Goal: Task Accomplishment & Management: Complete application form

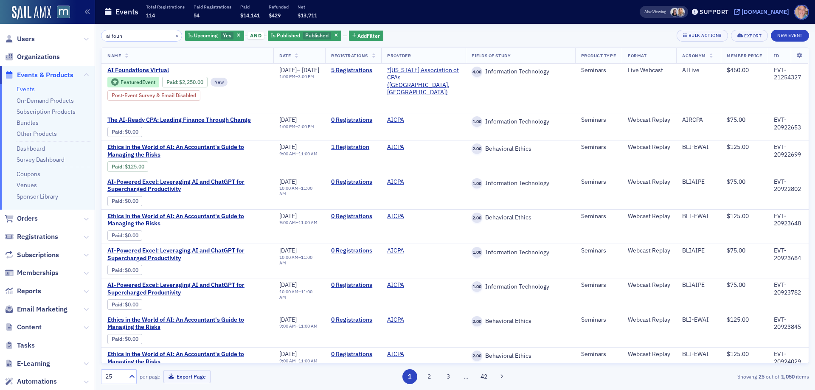
click at [765, 13] on div "[DOMAIN_NAME]" at bounding box center [766, 12] width 48 height 8
drag, startPoint x: 25, startPoint y: 87, endPoint x: 24, endPoint y: 77, distance: 9.8
click at [25, 85] on link "Events" at bounding box center [26, 89] width 18 height 8
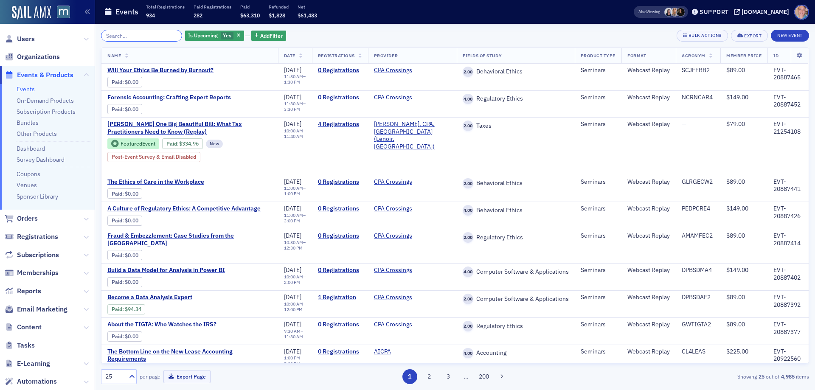
click at [141, 36] on input "search" at bounding box center [141, 36] width 81 height 12
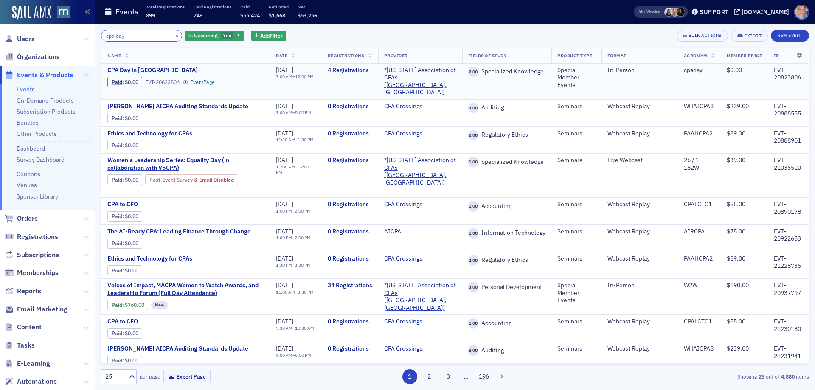
type input "cpa day"
click at [136, 71] on span "CPA Day in [GEOGRAPHIC_DATA]" at bounding box center [178, 71] width 143 height 8
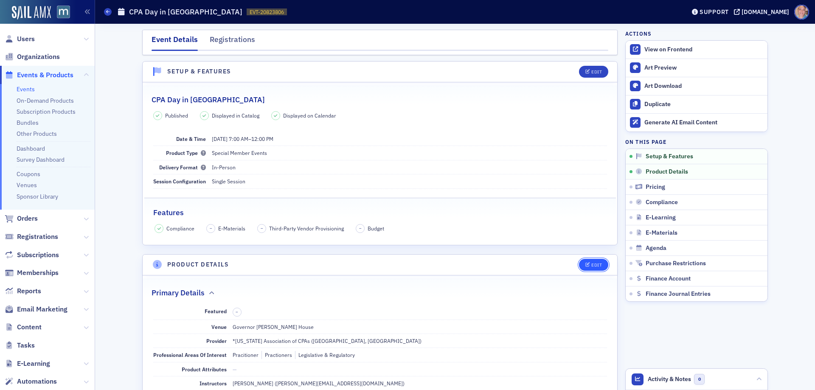
click at [598, 260] on button "Edit" at bounding box center [593, 265] width 29 height 12
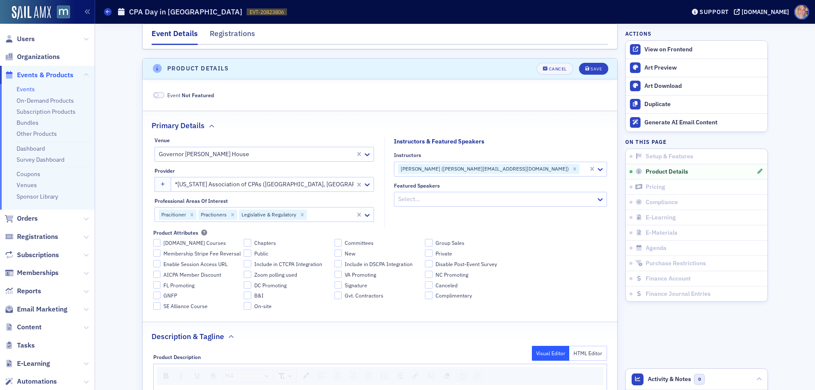
scroll to position [205, 0]
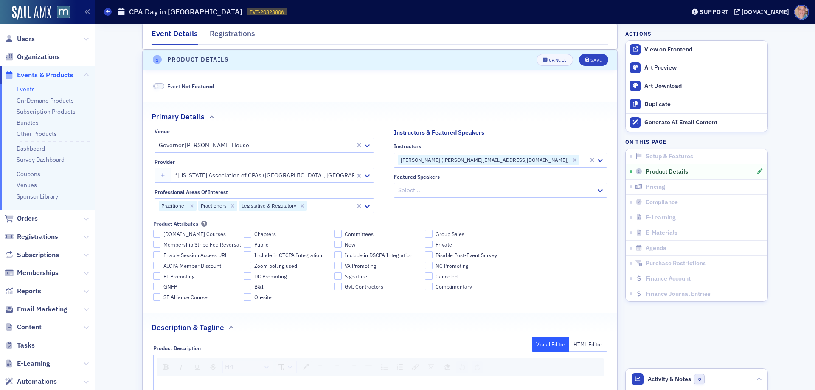
click at [160, 86] on span at bounding box center [158, 86] width 11 height 6
click at [590, 58] on div "Save" at bounding box center [595, 60] width 11 height 5
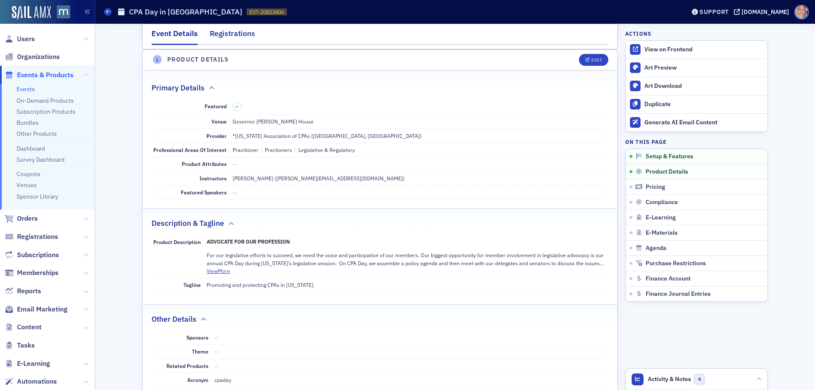
click at [242, 33] on div "Registrations" at bounding box center [232, 36] width 45 height 16
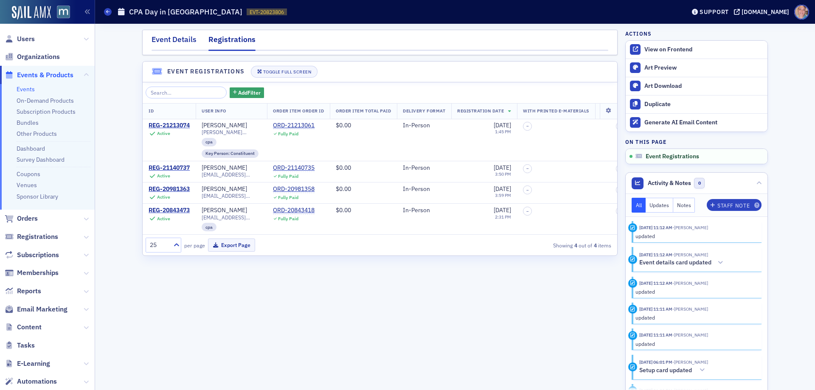
click at [179, 38] on div "Event Details" at bounding box center [174, 42] width 45 height 16
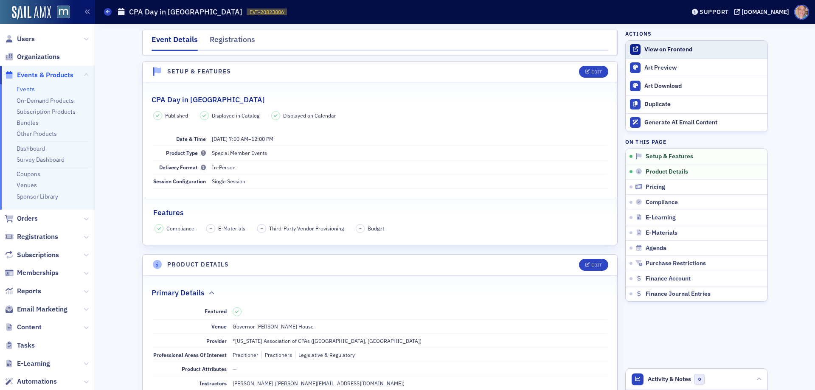
click at [664, 49] on div "View on Frontend" at bounding box center [703, 50] width 119 height 8
click at [27, 88] on link "Events" at bounding box center [26, 89] width 18 height 8
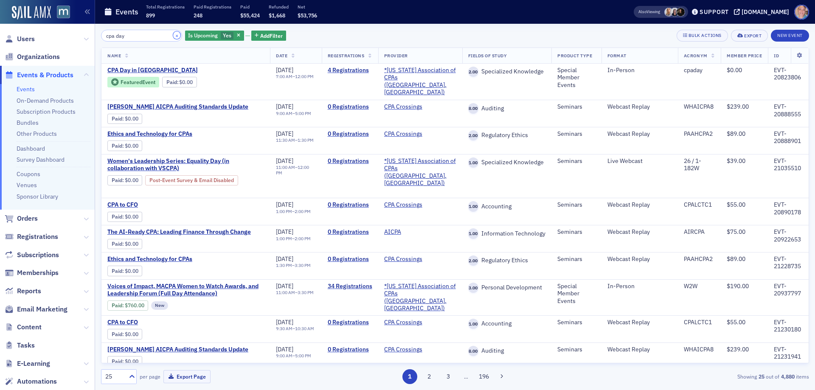
click at [173, 37] on button "×" at bounding box center [177, 35] width 8 height 8
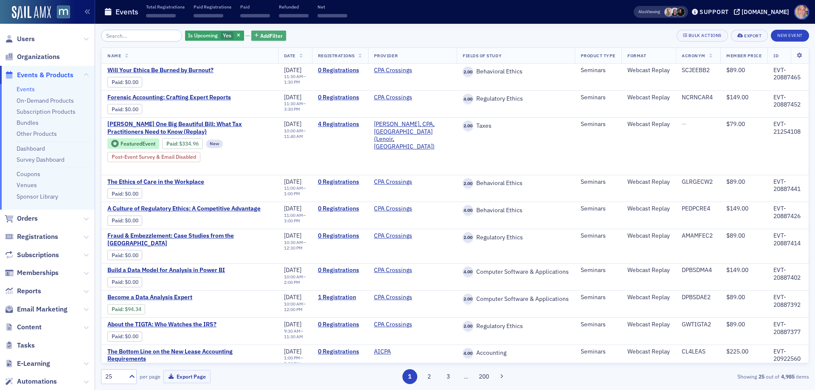
click at [261, 38] on span "Add Filter" at bounding box center [271, 36] width 22 height 8
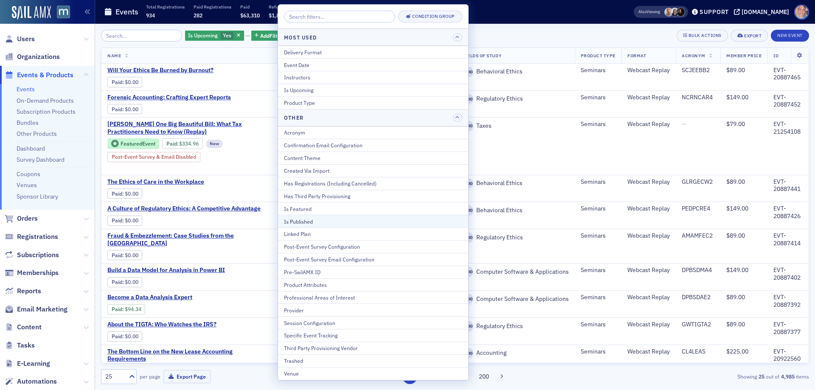
click at [304, 219] on div "Is Published" at bounding box center [373, 222] width 178 height 8
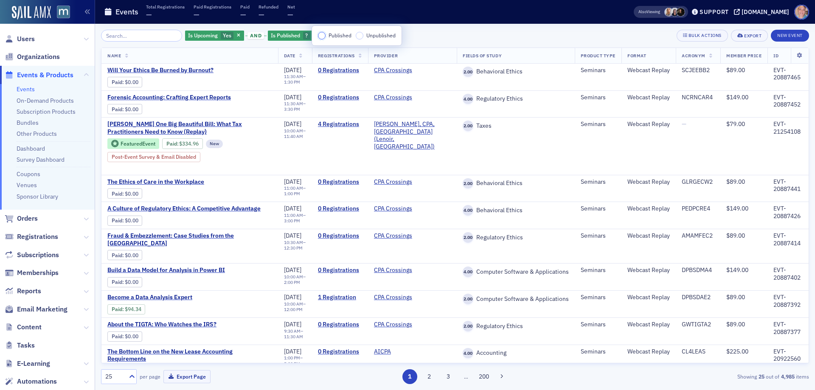
click at [321, 37] on input "Published" at bounding box center [322, 36] width 8 height 8
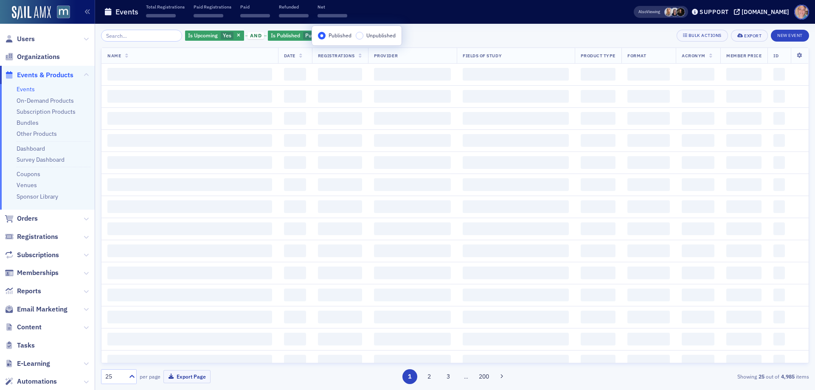
click at [468, 35] on div "Is Upcoming Yes and Is Published Published Add Filter Bulk Actions Export New E…" at bounding box center [455, 36] width 708 height 12
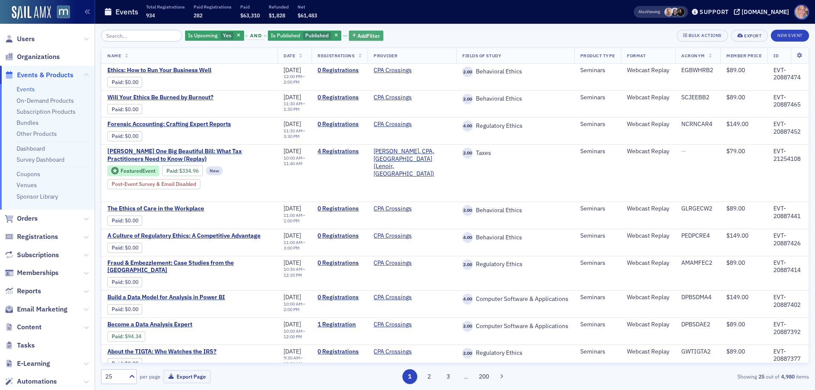
click at [357, 37] on span "Add Filter" at bounding box center [368, 36] width 22 height 8
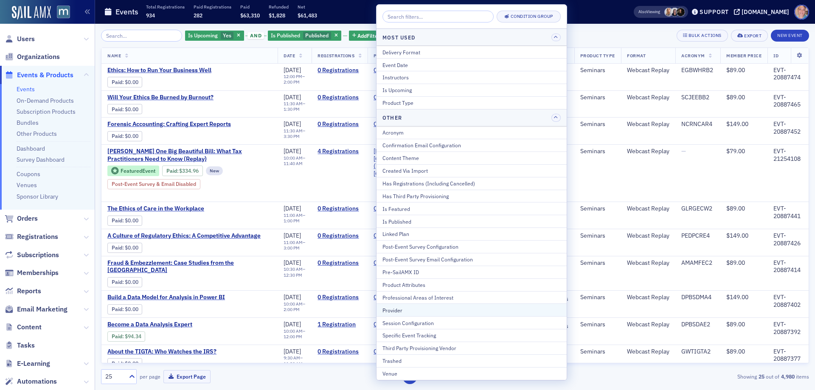
click at [420, 309] on div "Provider" at bounding box center [471, 310] width 178 height 8
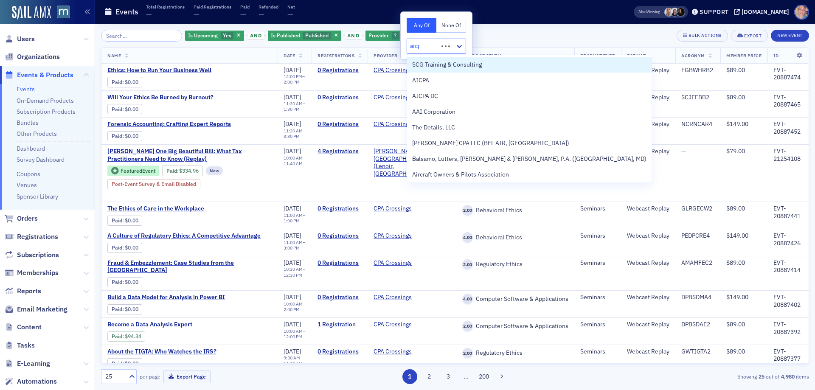
type input "aicpa"
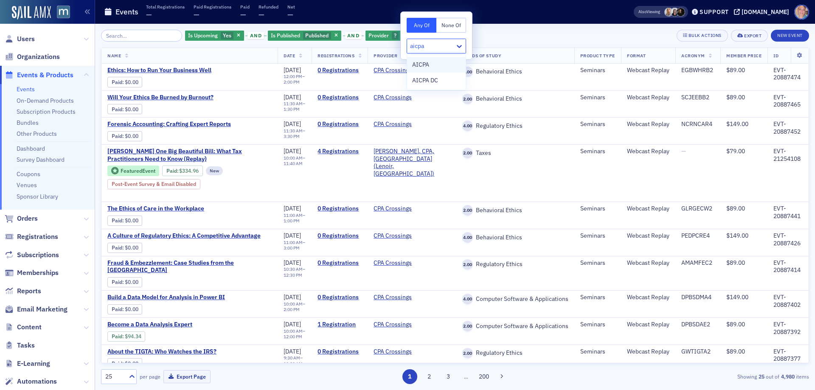
click at [427, 63] on span "AICPA" at bounding box center [420, 64] width 17 height 9
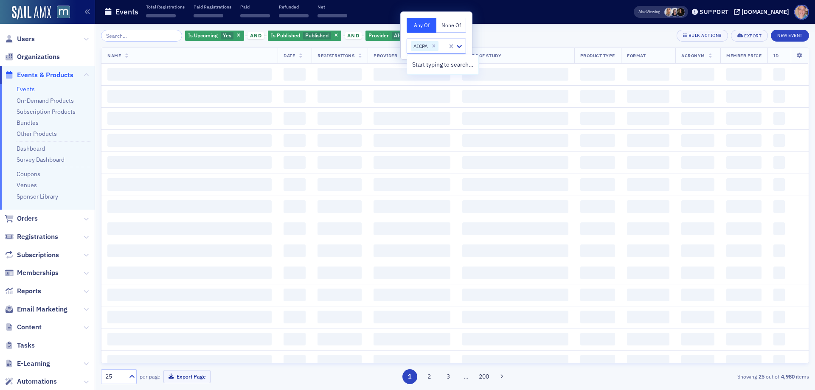
click at [494, 40] on div "Is Upcoming Yes and Is Published Published and Provider AICPA Add Filter Bulk A…" at bounding box center [455, 36] width 708 height 12
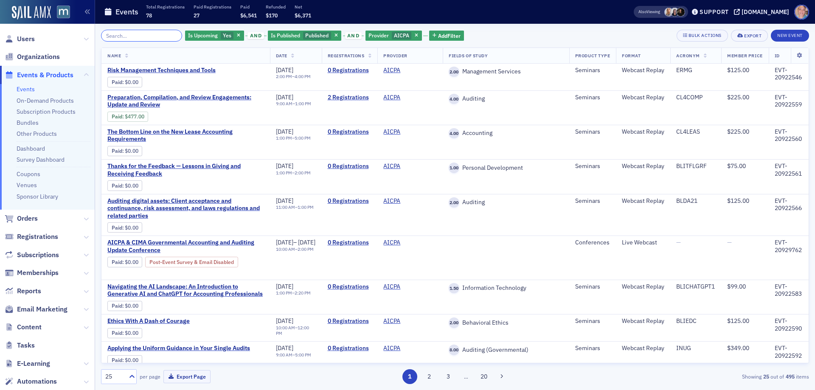
click at [131, 35] on input "search" at bounding box center [141, 36] width 81 height 12
paste input "Strategic Income Management for Client Success"
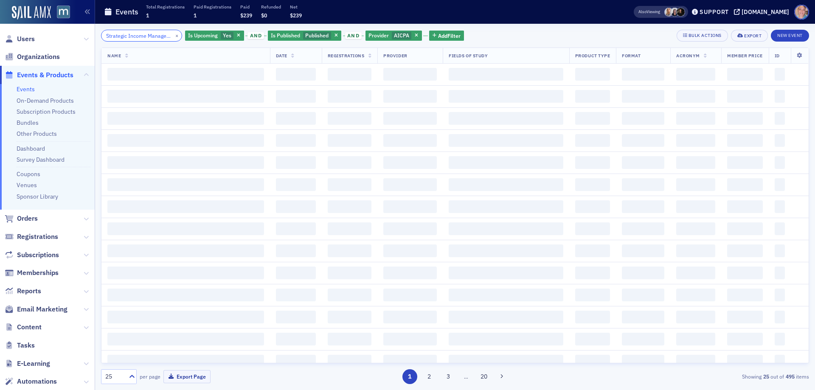
scroll to position [0, 58]
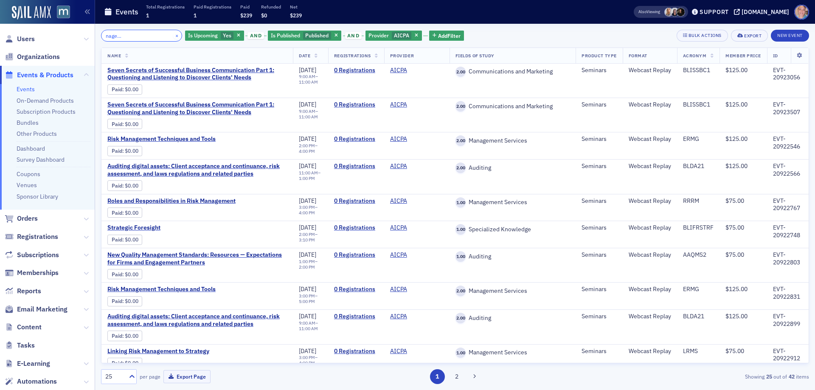
type input "Strategic Income Management for Client Success"
click at [173, 35] on button "×" at bounding box center [177, 35] width 8 height 8
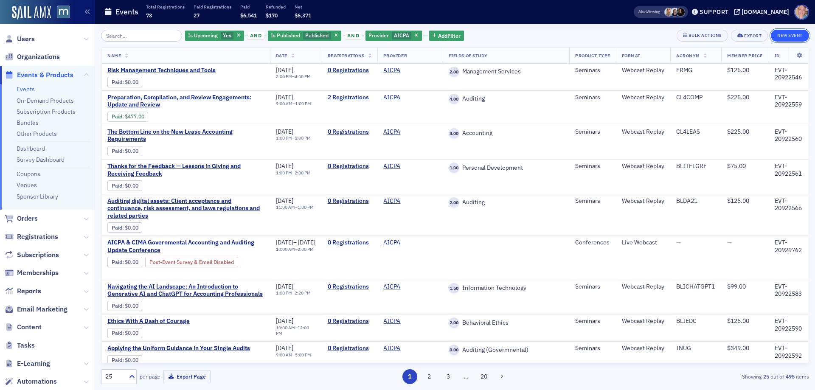
click at [786, 34] on button "New Event" at bounding box center [790, 36] width 38 height 12
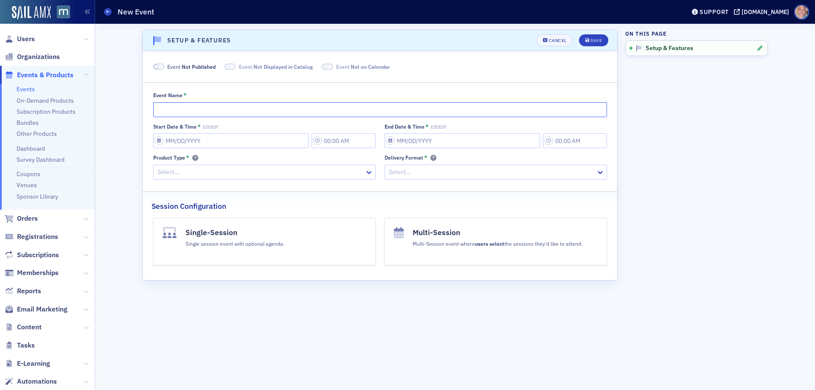
click at [180, 108] on input "Event Name *" at bounding box center [380, 109] width 454 height 15
paste input "Strategic Income Management for Client Success"
type input "Strategic Income Management for Client Success"
click at [174, 141] on input "Start Date & Time * EST/EDT" at bounding box center [230, 140] width 155 height 15
select select "7"
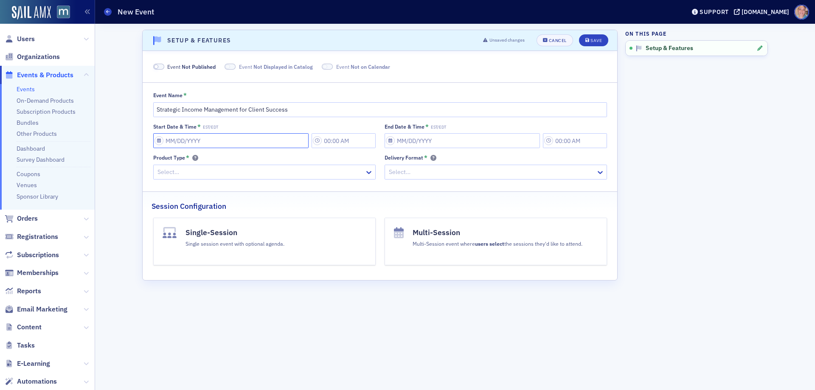
select select "2025"
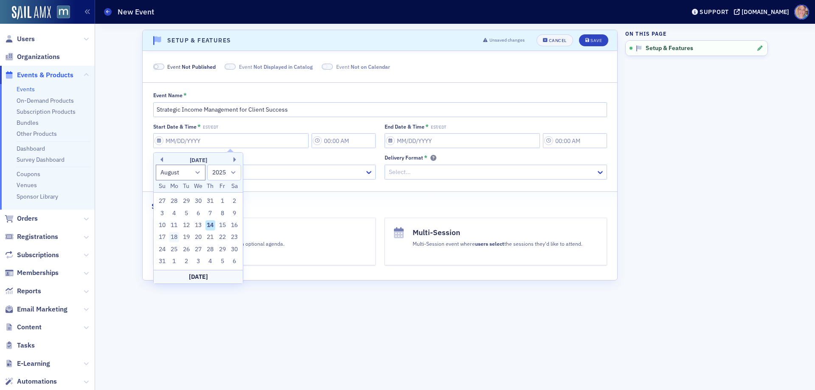
click at [177, 236] on div "18" at bounding box center [174, 237] width 10 height 10
type input "[DATE]"
type input "11:00 AM"
type input "[DATE]"
type input "12:00 PM"
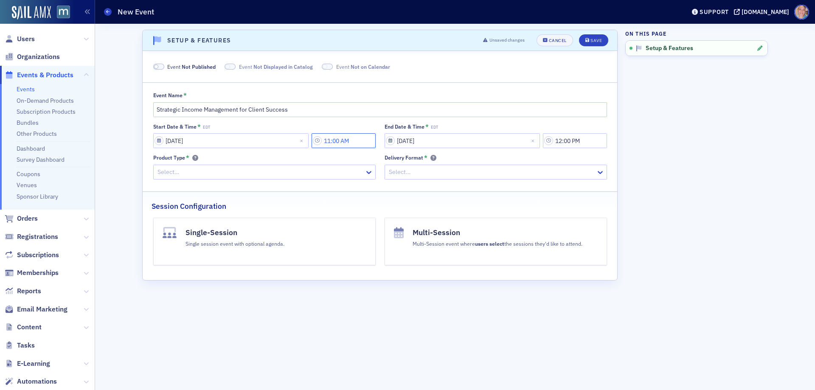
click at [352, 143] on input "11:00 AM" at bounding box center [344, 140] width 64 height 15
click at [436, 138] on icon at bounding box center [440, 141] width 8 height 8
click at [427, 208] on div "30" at bounding box center [430, 206] width 22 height 9
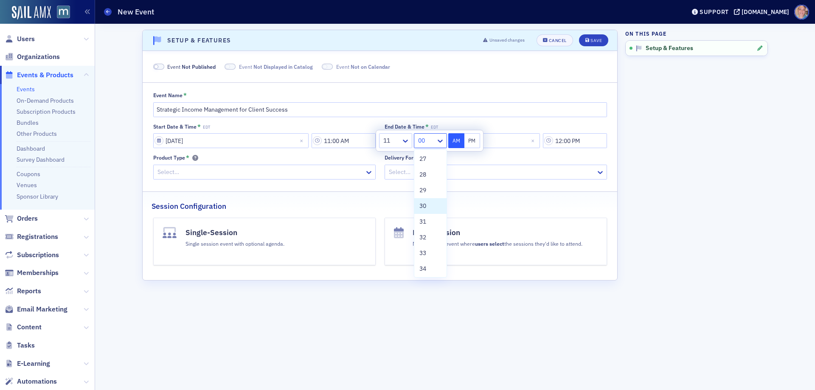
type input "11:30 AM"
click at [575, 142] on input "12:00 PM" at bounding box center [575, 140] width 64 height 15
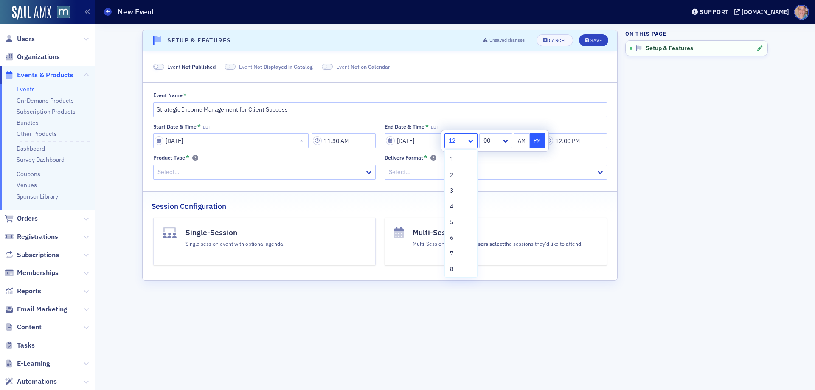
click at [469, 141] on icon at bounding box center [470, 141] width 5 height 3
click at [455, 158] on div "1" at bounding box center [461, 159] width 22 height 9
click at [506, 138] on icon at bounding box center [505, 141] width 8 height 8
click at [489, 206] on span "30" at bounding box center [486, 206] width 7 height 9
type input "1:30 PM"
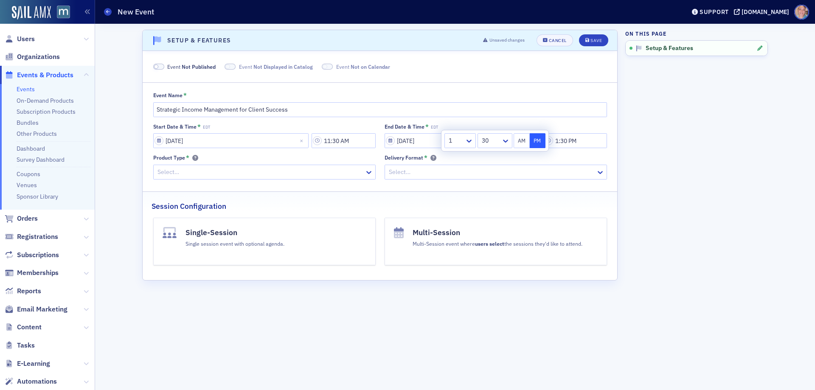
click at [538, 141] on button "PM" at bounding box center [538, 140] width 16 height 15
click at [188, 171] on div at bounding box center [260, 172] width 207 height 11
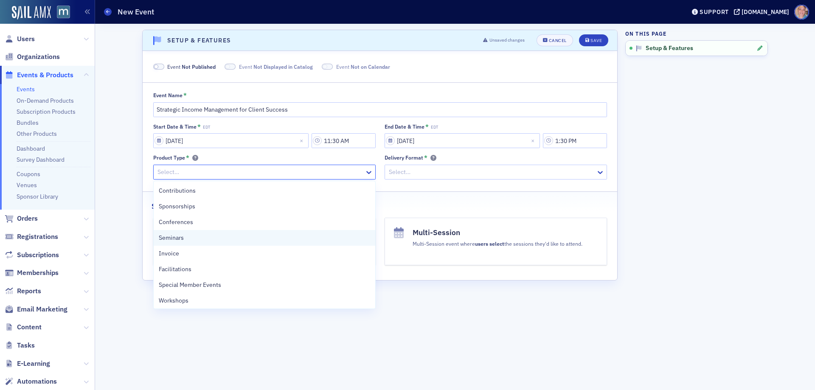
click at [178, 242] on span "Seminars" at bounding box center [171, 237] width 25 height 9
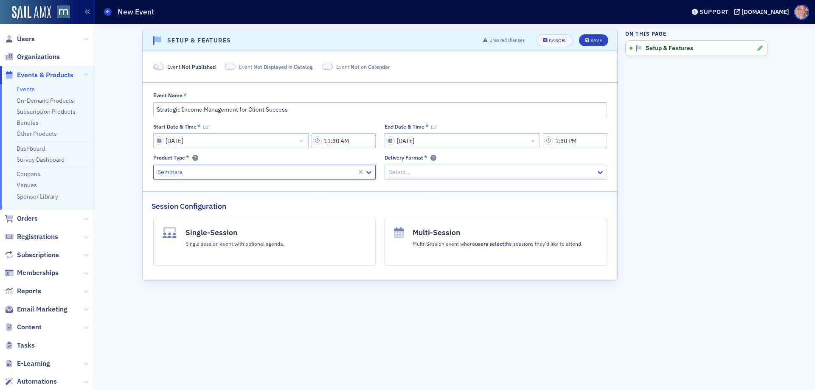
click at [471, 169] on div at bounding box center [491, 172] width 207 height 11
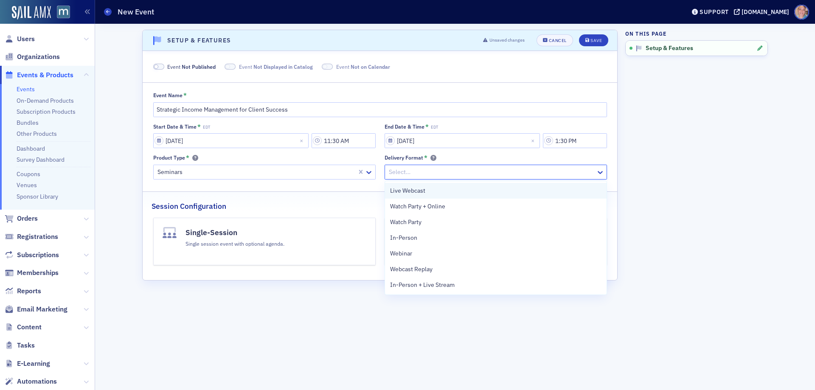
click at [439, 194] on div "Live Webcast" at bounding box center [495, 190] width 211 height 9
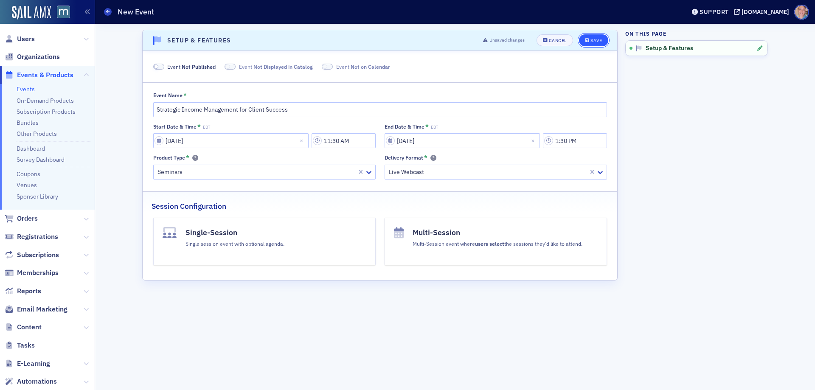
click at [588, 37] on button "Save" at bounding box center [593, 40] width 29 height 12
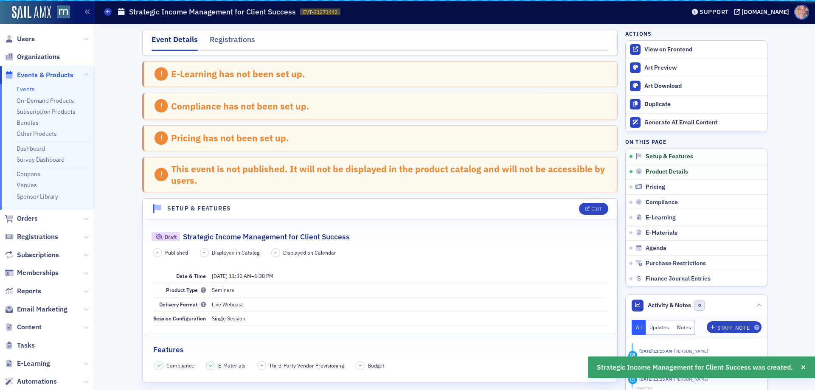
scroll to position [170, 0]
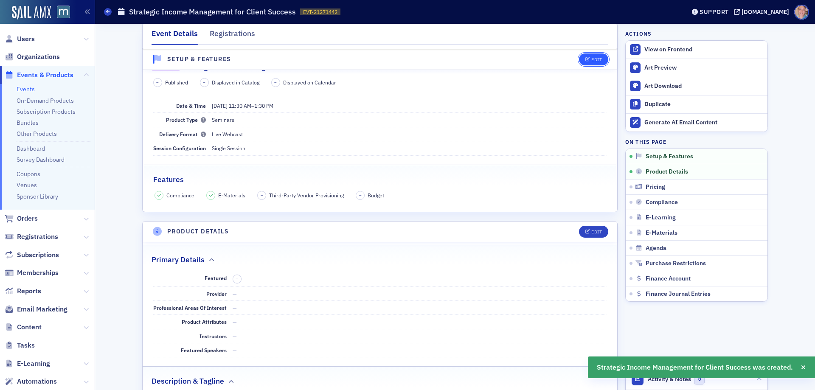
click at [591, 59] on div "Edit" at bounding box center [596, 59] width 11 height 5
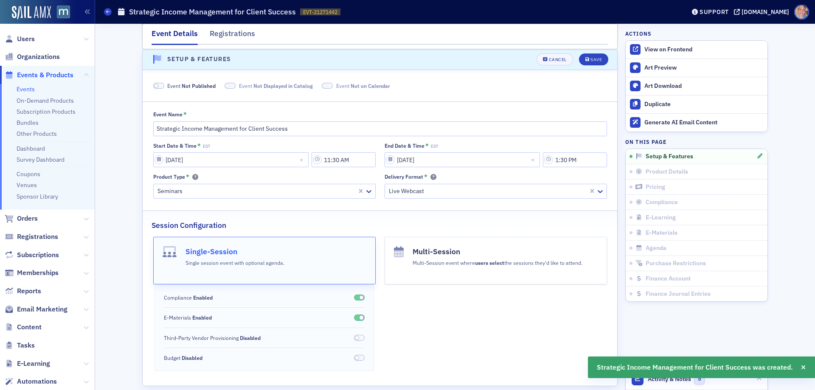
scroll to position [149, 0]
click at [157, 87] on span at bounding box center [158, 86] width 11 height 6
click at [585, 58] on icon "submit" at bounding box center [587, 60] width 4 height 5
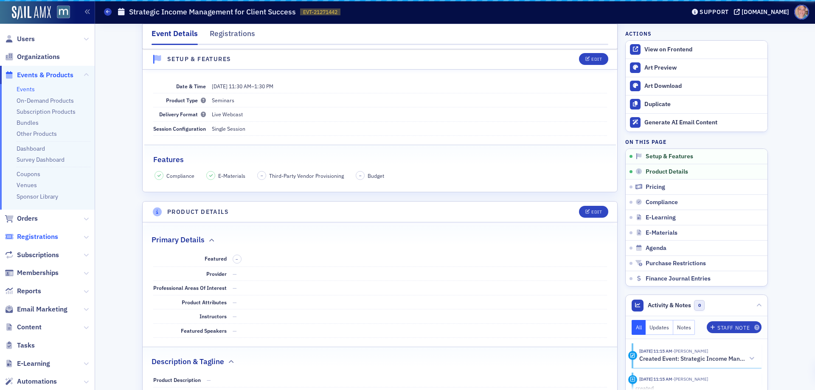
scroll to position [108, 0]
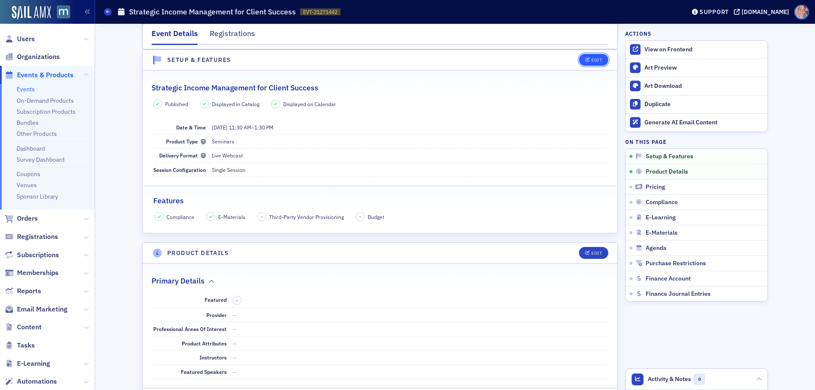
click at [579, 62] on button "Edit" at bounding box center [593, 60] width 29 height 12
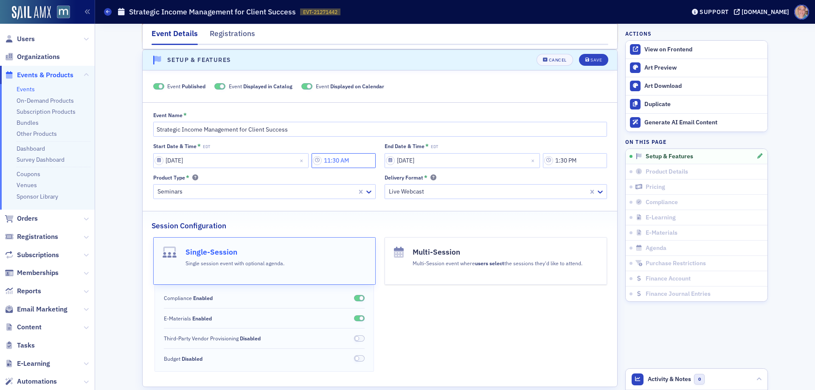
click at [339, 161] on input "11:30 AM" at bounding box center [344, 160] width 64 height 15
click at [407, 159] on div at bounding box center [403, 160] width 11 height 9
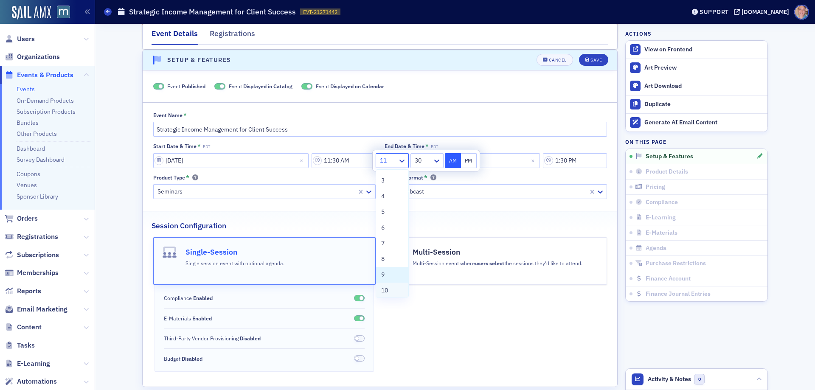
scroll to position [65, 0]
drag, startPoint x: 387, startPoint y: 289, endPoint x: 453, endPoint y: 162, distance: 143.0
click at [386, 288] on span "12" at bounding box center [384, 287] width 7 height 9
click at [466, 160] on button "PM" at bounding box center [469, 160] width 16 height 15
type input "12:30 PM"
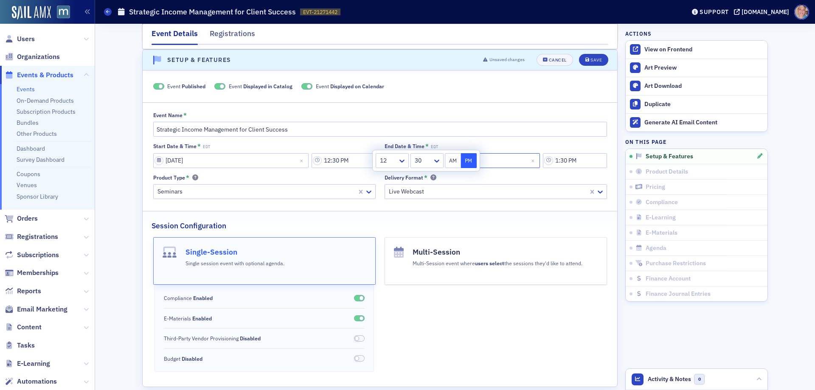
click at [488, 163] on input "[DATE]" at bounding box center [462, 160] width 155 height 15
select select "7"
select select "2025"
click at [565, 159] on input "1:30 PM" at bounding box center [575, 160] width 64 height 15
click at [468, 161] on icon at bounding box center [465, 161] width 8 height 8
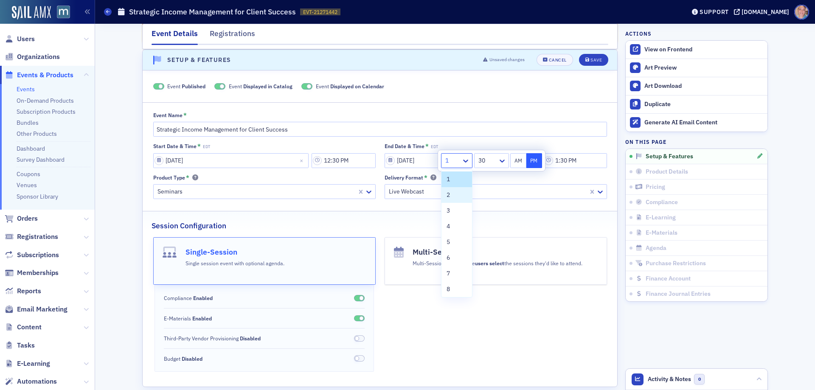
drag, startPoint x: 456, startPoint y: 194, endPoint x: 488, endPoint y: 174, distance: 37.8
click at [455, 194] on div "2" at bounding box center [457, 195] width 20 height 9
click at [494, 167] on div "30" at bounding box center [491, 160] width 35 height 15
click at [489, 177] on div "00" at bounding box center [491, 179] width 24 height 9
type input "2:00 PM"
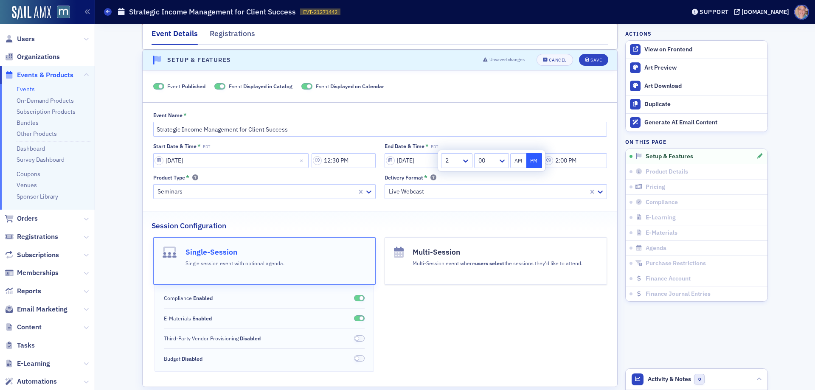
click at [531, 161] on button "PM" at bounding box center [534, 160] width 16 height 15
click at [518, 83] on div "Event Published Event Displayed in Catalog Event Displayed on Calendar" at bounding box center [380, 86] width 454 height 8
click at [590, 59] on div "Save" at bounding box center [595, 60] width 11 height 5
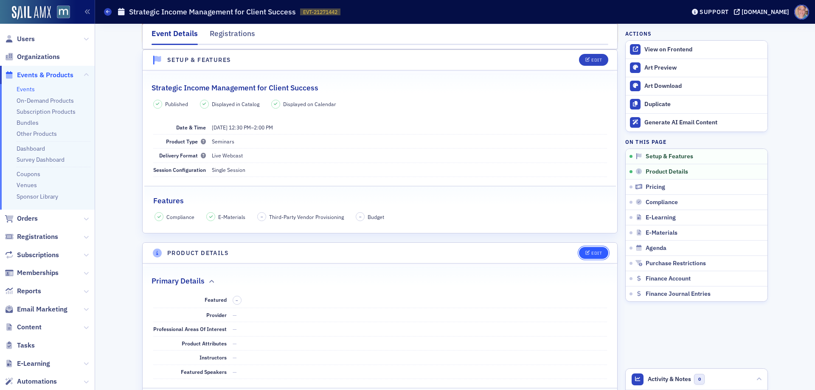
click at [591, 252] on div "Edit" at bounding box center [596, 253] width 11 height 5
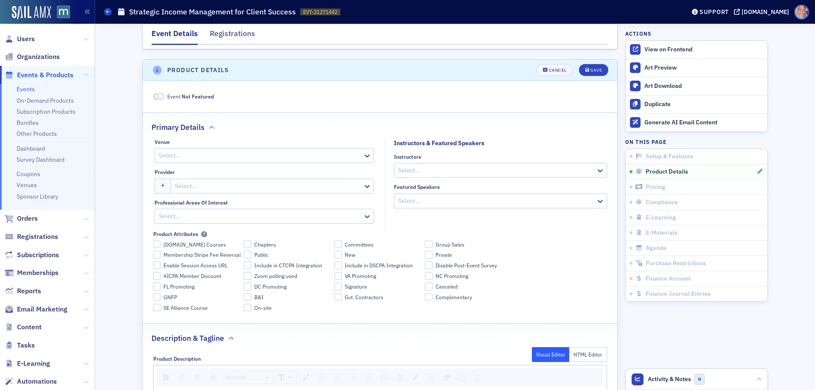
scroll to position [301, 0]
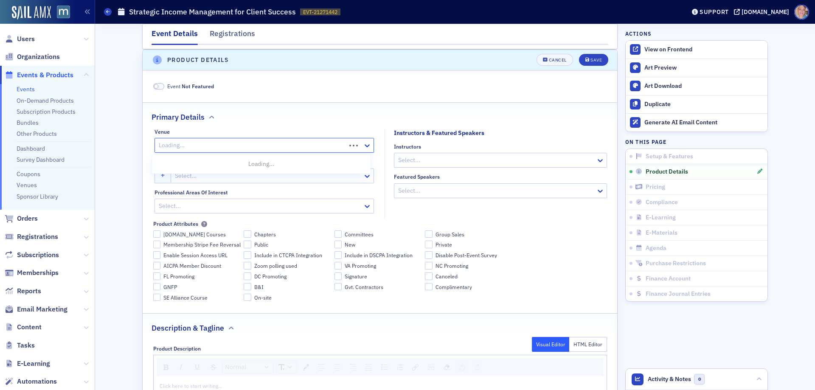
click at [201, 147] on div at bounding box center [251, 145] width 187 height 11
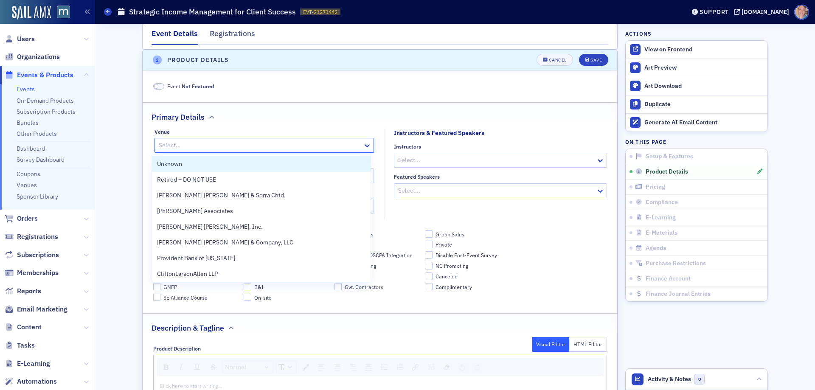
type input "a"
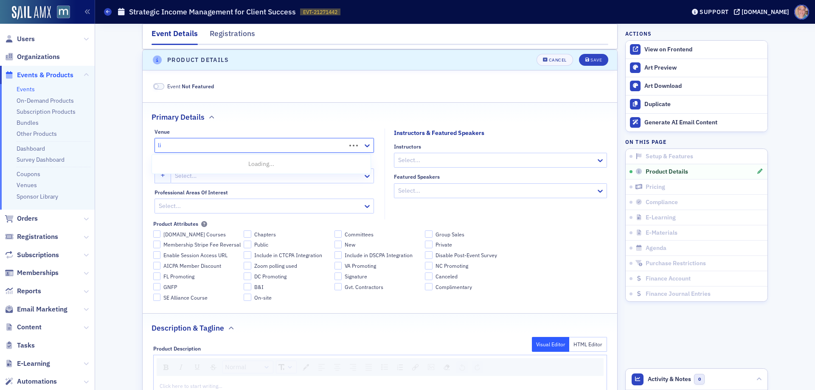
type input "liv"
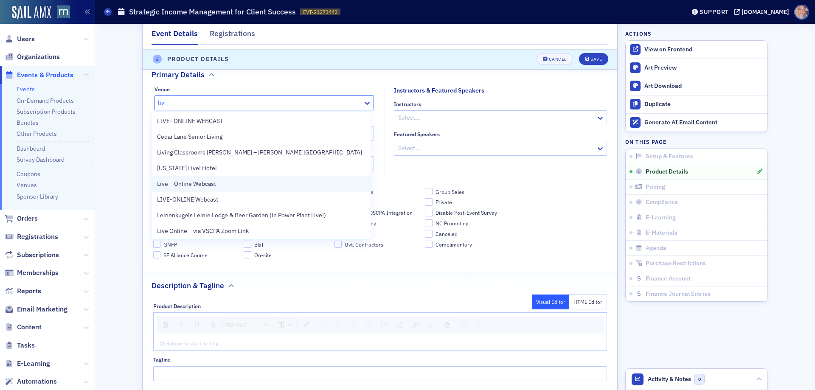
scroll to position [0, 0]
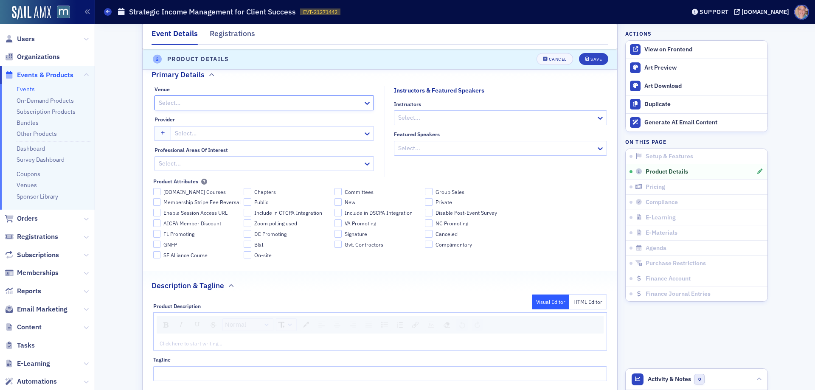
drag, startPoint x: 176, startPoint y: 100, endPoint x: 133, endPoint y: 99, distance: 42.9
type input "online"
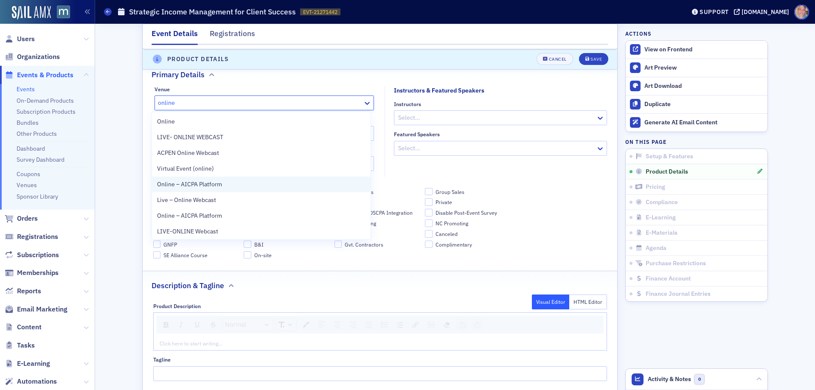
click at [221, 183] on span "Online – AICPA Platform" at bounding box center [189, 184] width 65 height 9
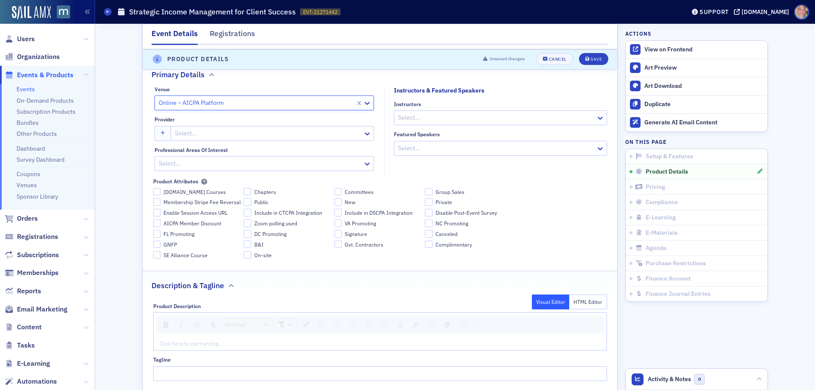
click at [230, 133] on div at bounding box center [268, 133] width 188 height 11
type input "aicpa"
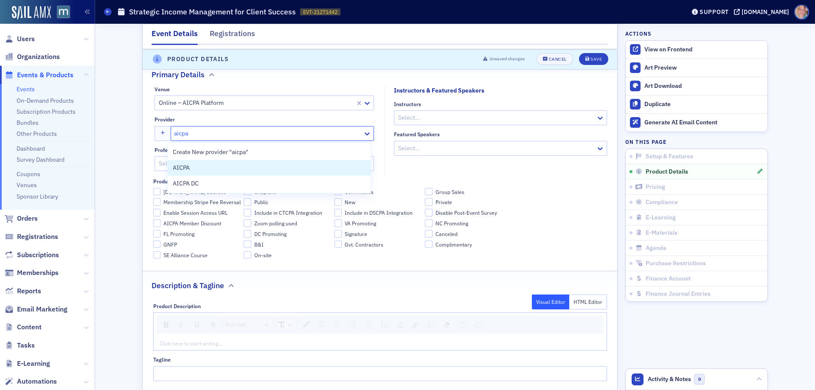
drag, startPoint x: 197, startPoint y: 163, endPoint x: 275, endPoint y: 144, distance: 80.8
click at [196, 163] on div "AICPA" at bounding box center [269, 168] width 202 height 16
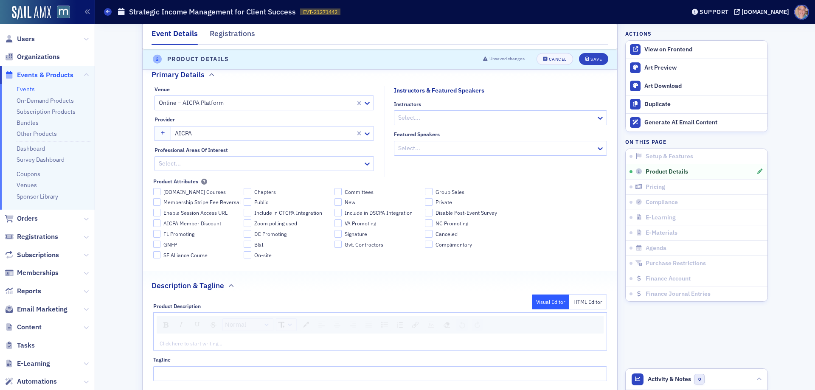
click at [265, 168] on div at bounding box center [260, 163] width 204 height 11
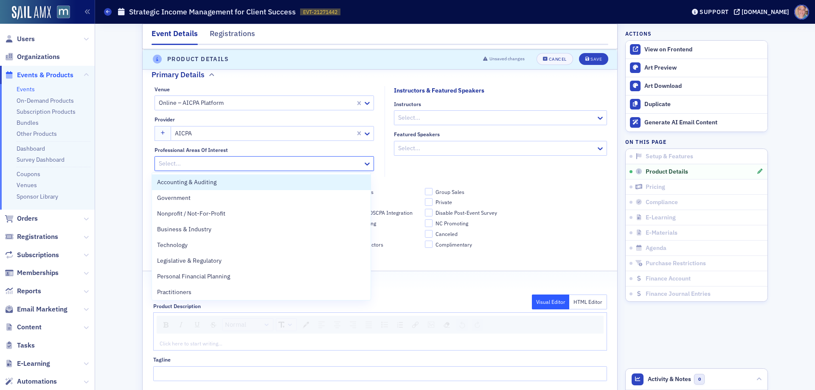
type input "g"
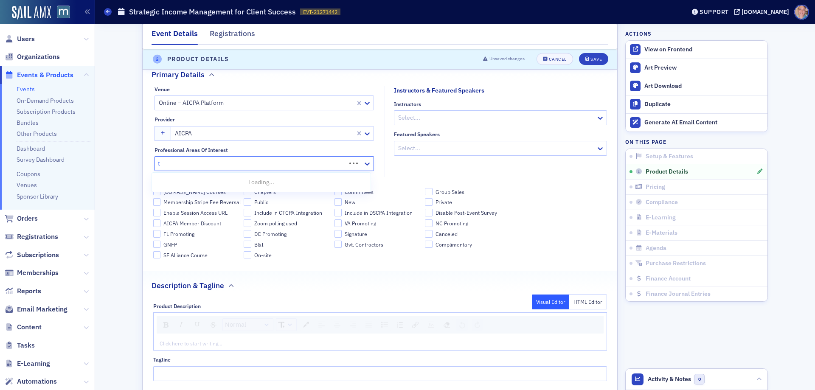
type input "ta"
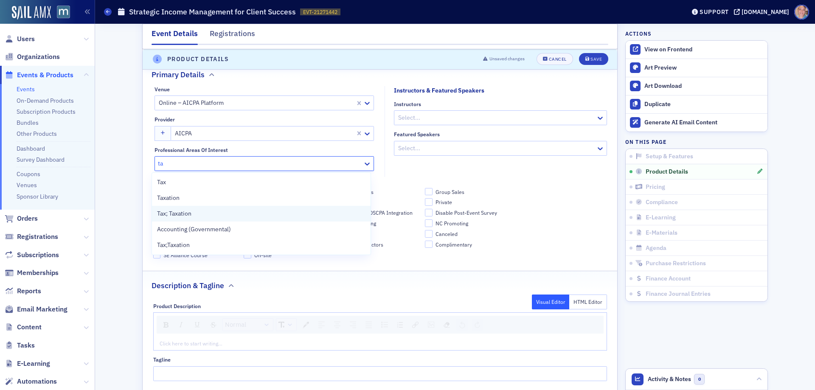
click at [194, 216] on div "Tax; Taxation" at bounding box center [261, 213] width 208 height 9
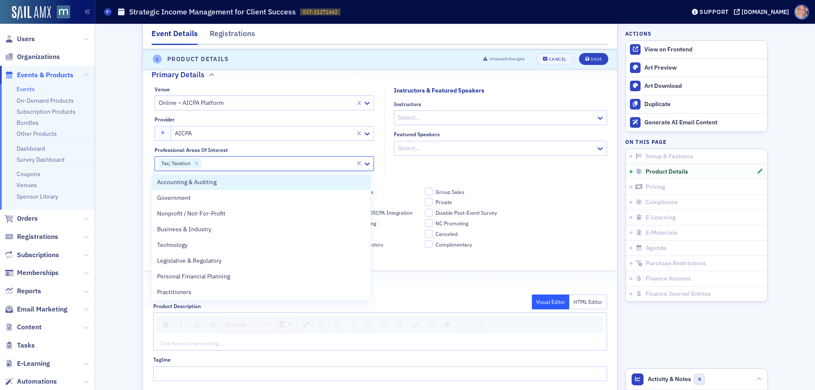
click at [462, 174] on fieldset "Instructors & Featured Speakers Instructors Select... Featured Speakers Select.…" at bounding box center [498, 131] width 227 height 91
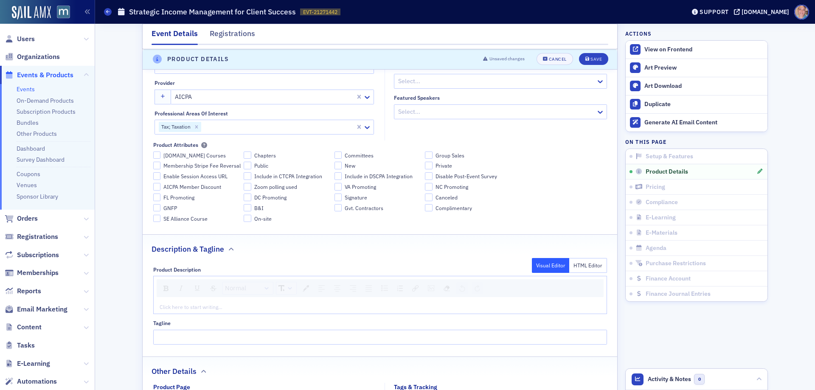
scroll to position [428, 0]
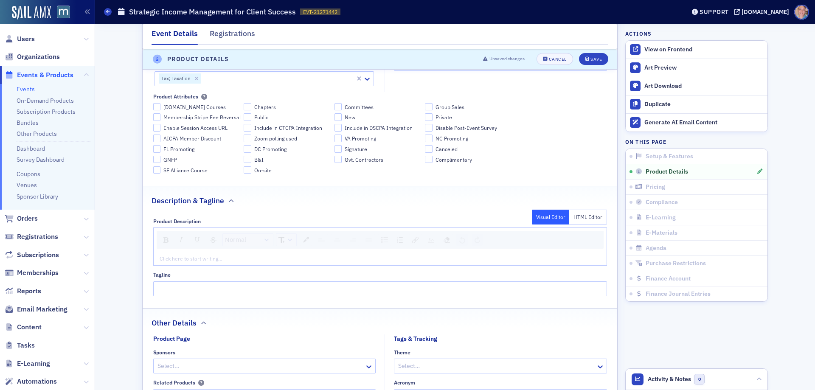
click at [207, 256] on div "rdw-editor" at bounding box center [380, 259] width 441 height 8
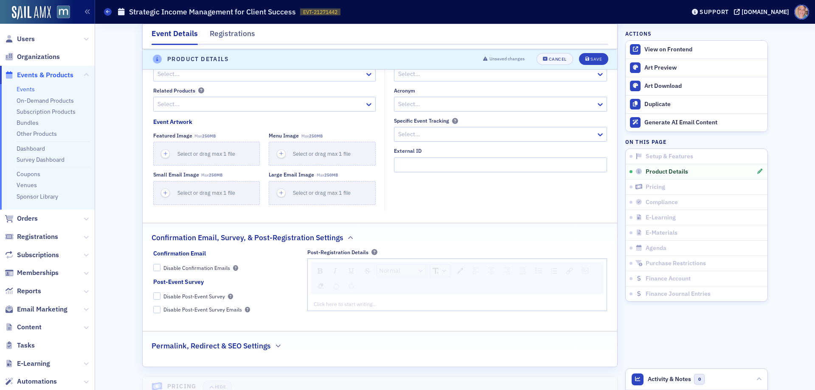
scroll to position [768, 0]
click at [460, 107] on div at bounding box center [496, 103] width 198 height 11
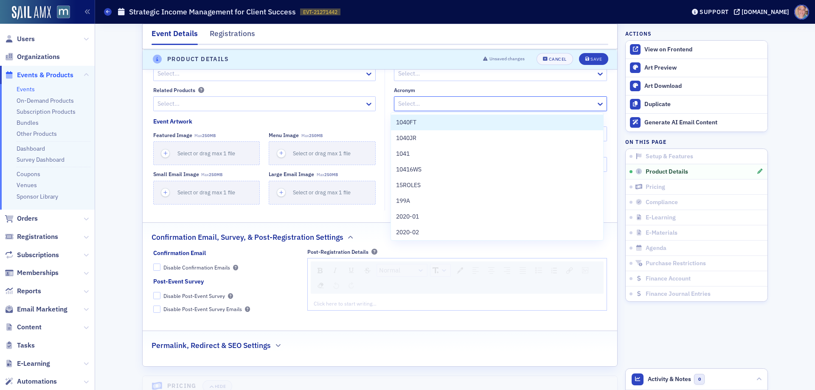
paste input "HR1MCINC"
type input "HR1MCINC"
click at [455, 119] on div "Create "HR1MCINC"" at bounding box center [497, 122] width 202 height 9
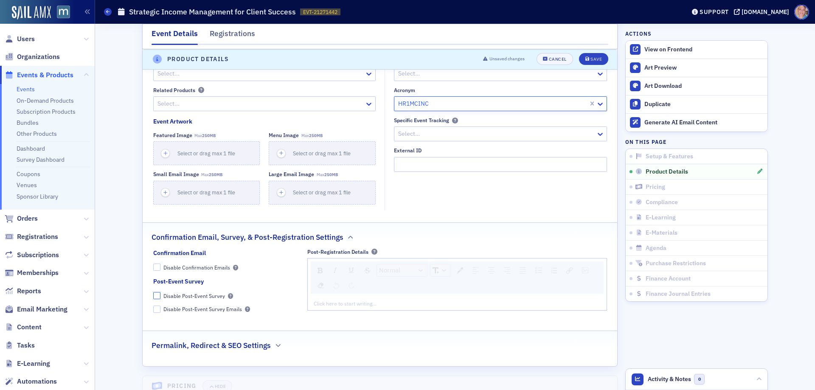
click at [153, 296] on input "Disable Post-Event Survey" at bounding box center [157, 296] width 8 height 8
checkbox input "true"
click at [596, 59] on div "Save" at bounding box center [595, 59] width 11 height 5
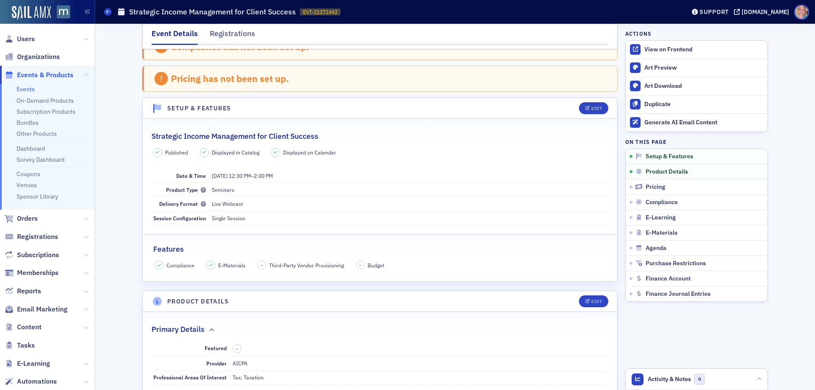
scroll to position [0, 0]
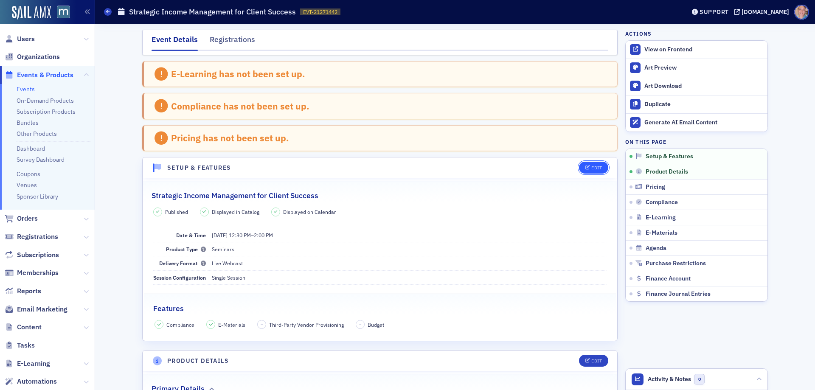
click at [580, 168] on button "Edit" at bounding box center [593, 168] width 29 height 12
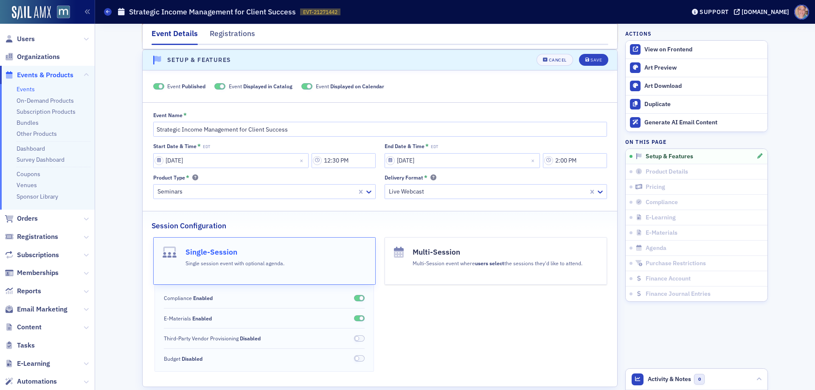
scroll to position [193, 0]
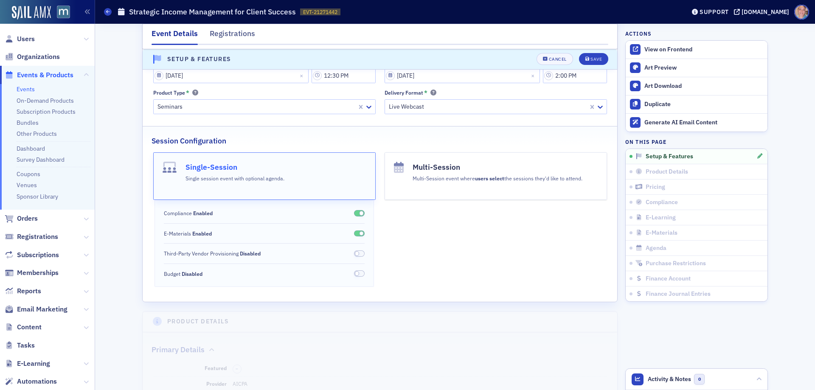
click at [360, 253] on span at bounding box center [359, 253] width 11 height 6
click at [585, 61] on icon "submit" at bounding box center [587, 59] width 4 height 5
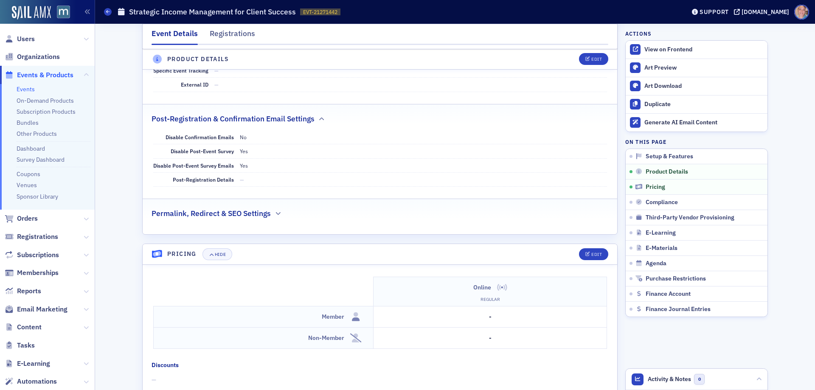
scroll to position [702, 0]
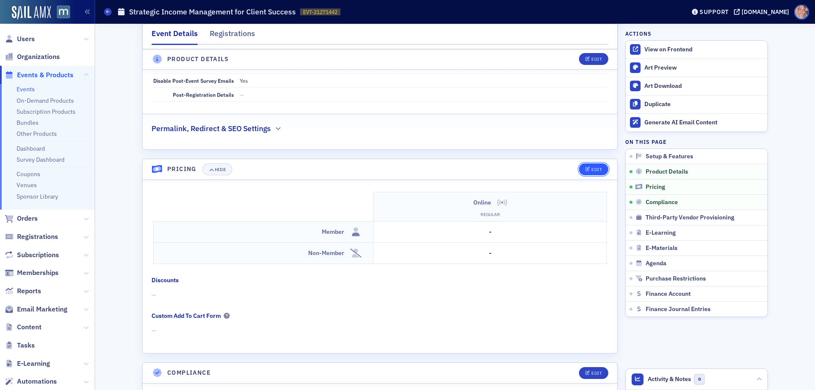
click at [591, 171] on div "Edit" at bounding box center [596, 169] width 11 height 5
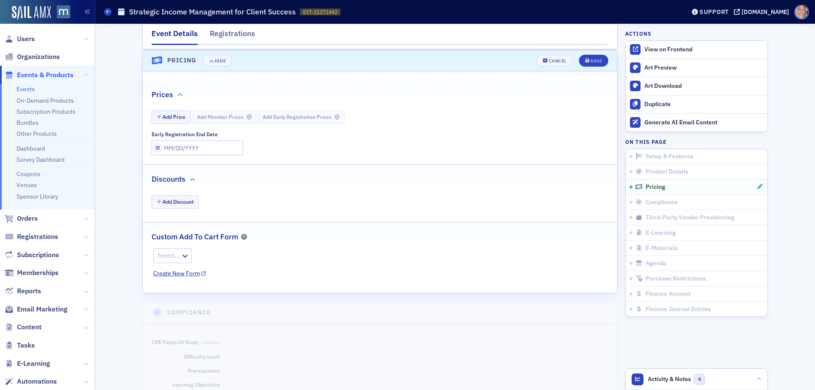
scroll to position [812, 0]
click at [168, 118] on button "Add Price" at bounding box center [171, 116] width 39 height 13
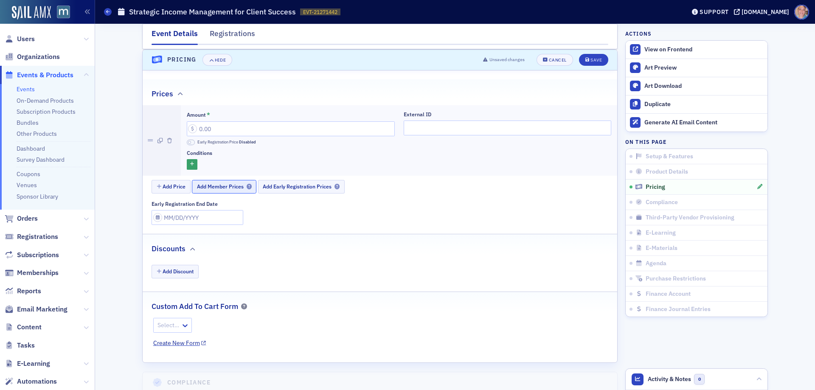
click at [225, 182] on button "Add Member Prices" at bounding box center [224, 186] width 65 height 13
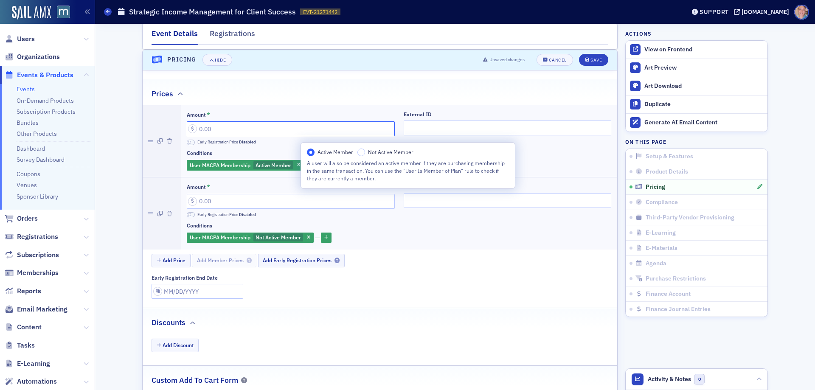
drag, startPoint x: 221, startPoint y: 132, endPoint x: 158, endPoint y: 132, distance: 63.3
click at [158, 132] on li "Amount * Early Registration Price Disabled External ID Conditions User MACPA Me…" at bounding box center [380, 141] width 475 height 72
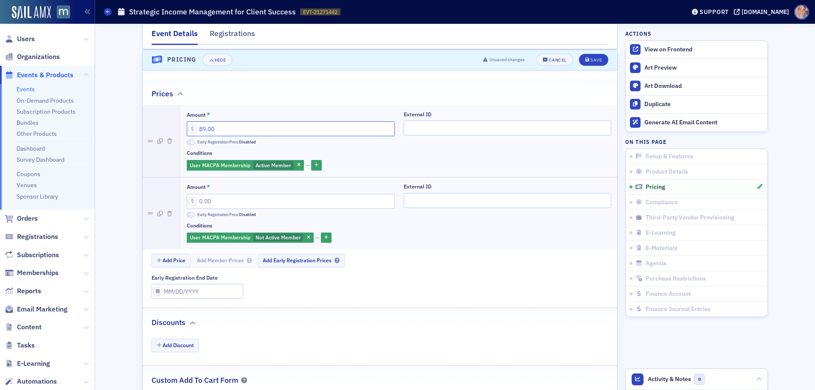
type input "89.00"
drag, startPoint x: 239, startPoint y: 205, endPoint x: 114, endPoint y: 205, distance: 125.7
click at [114, 205] on div "Event Details Registrations Third-Party Vendor Provisioning is enabled but the …" at bounding box center [455, 209] width 708 height 1995
type input "109.00"
click at [590, 61] on div "Save" at bounding box center [595, 60] width 11 height 5
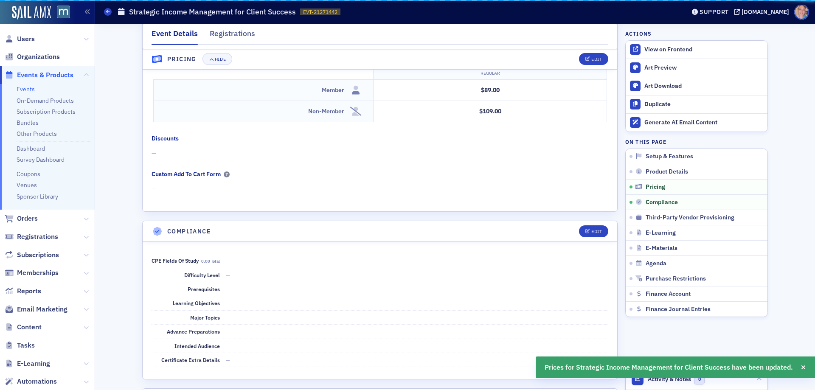
scroll to position [779, 0]
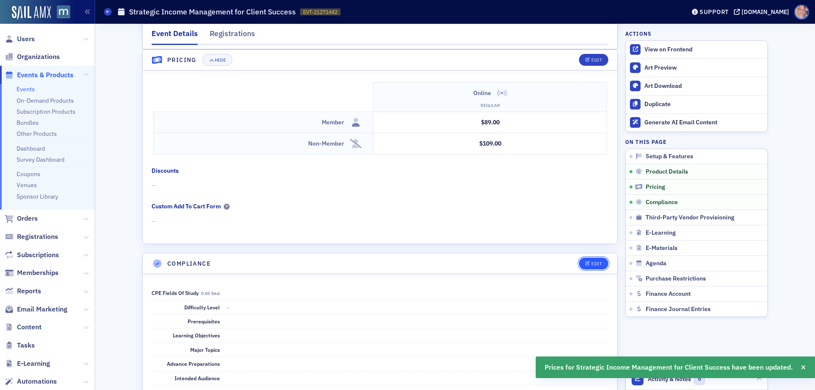
click at [593, 265] on div "Edit" at bounding box center [596, 263] width 11 height 5
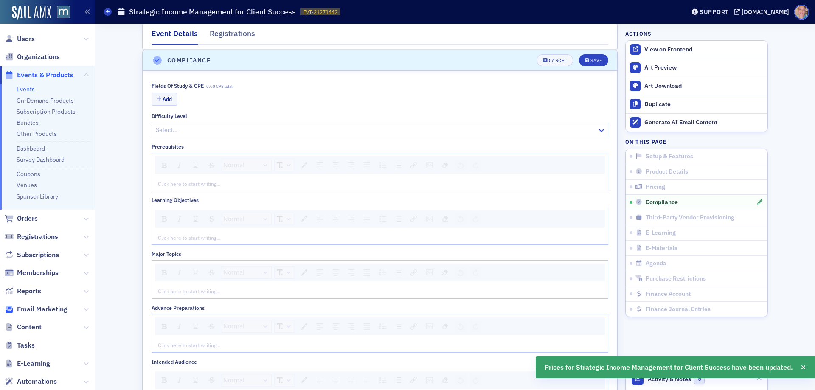
scroll to position [983, 0]
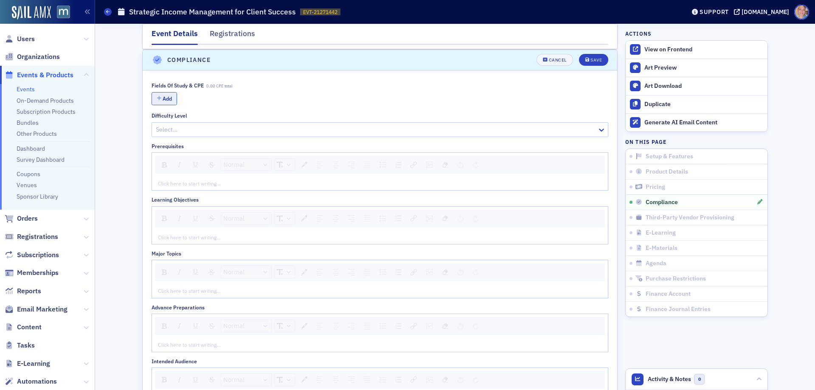
click at [157, 99] on icon "button" at bounding box center [159, 98] width 5 height 5
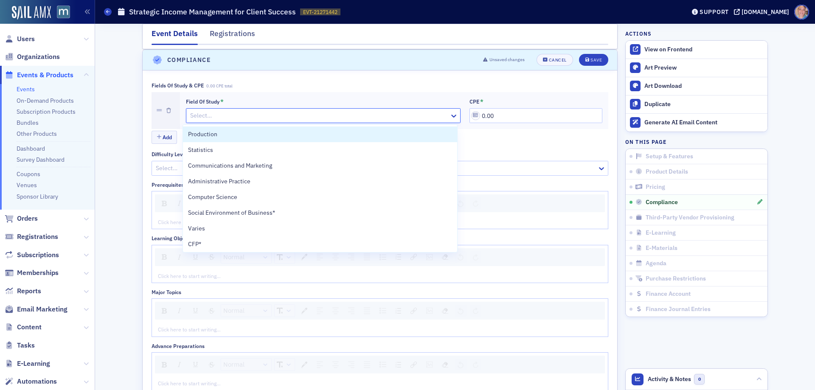
click at [218, 116] on div at bounding box center [318, 115] width 259 height 11
type input "t"
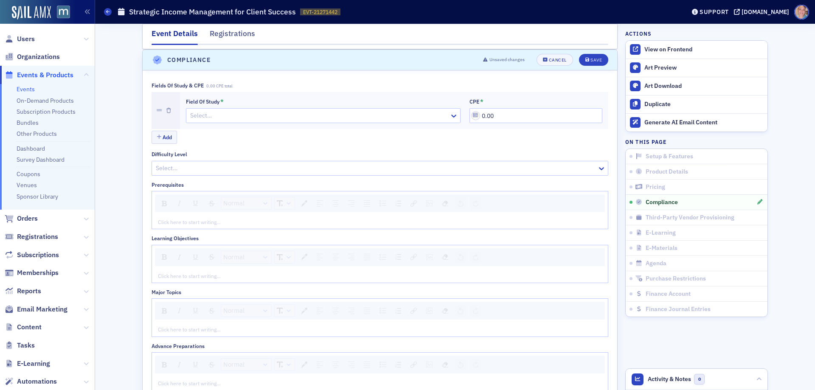
click at [308, 112] on div at bounding box center [318, 115] width 259 height 11
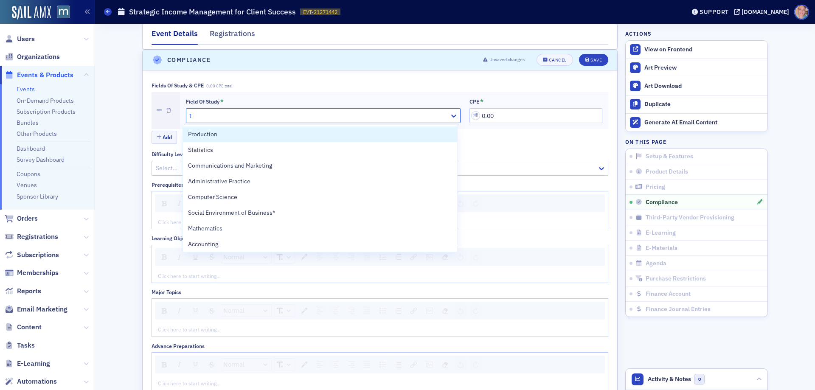
type input "ta"
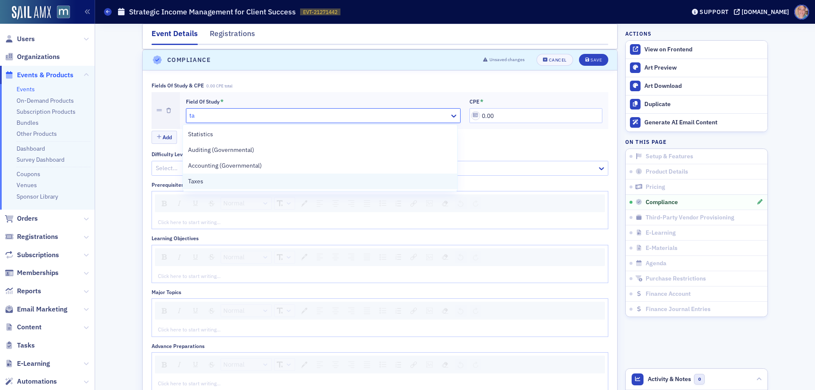
click at [240, 186] on div "Taxes" at bounding box center [320, 182] width 274 height 16
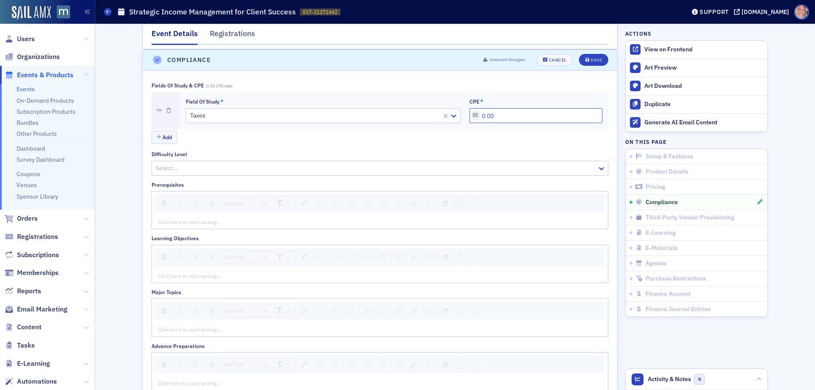
drag, startPoint x: 531, startPoint y: 116, endPoint x: 421, endPoint y: 116, distance: 109.5
click at [423, 115] on div "Field of Study * Taxes CPE * 0.00" at bounding box center [394, 110] width 416 height 25
type input "1.50"
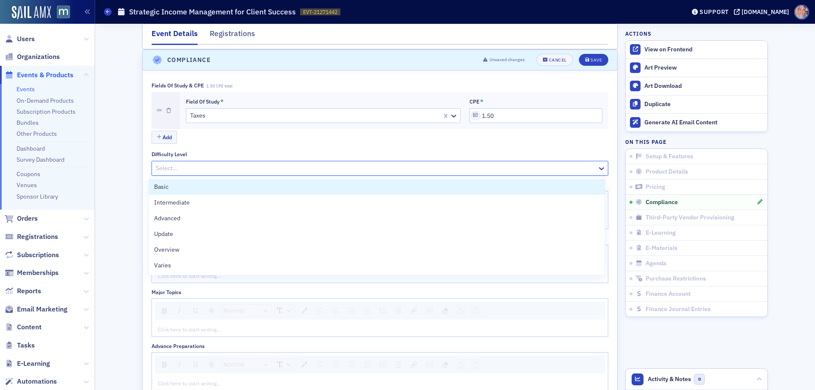
click at [228, 171] on div at bounding box center [375, 168] width 441 height 11
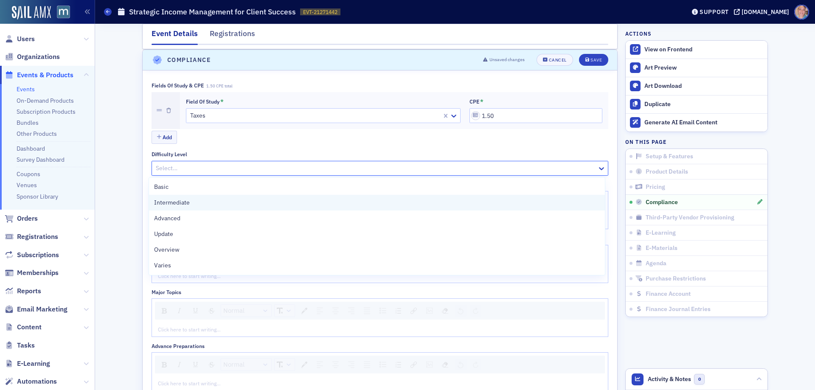
click at [211, 202] on div "Intermediate" at bounding box center [377, 202] width 446 height 9
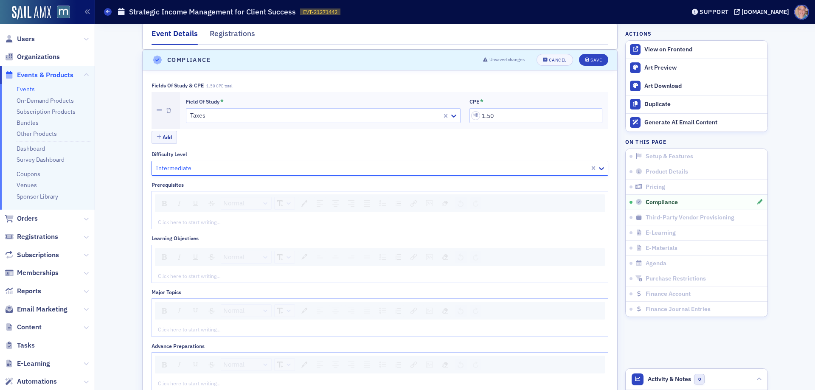
click at [192, 223] on div "rdw-editor" at bounding box center [380, 222] width 444 height 8
click at [170, 228] on div "Click here to start writing…" at bounding box center [380, 222] width 456 height 14
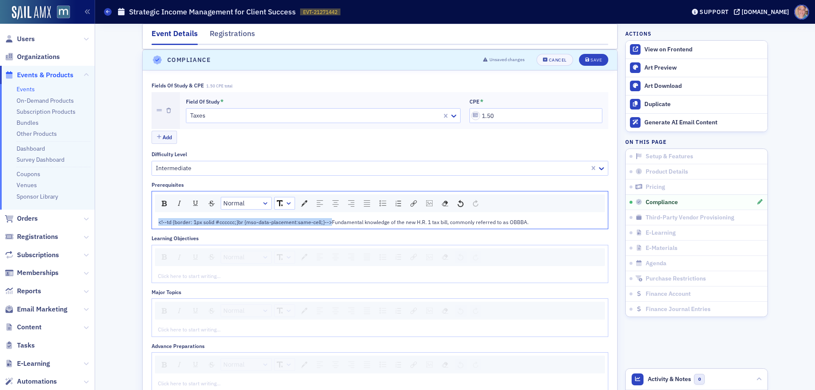
drag, startPoint x: 328, startPoint y: 222, endPoint x: 138, endPoint y: 230, distance: 189.5
click at [138, 230] on div "Event Details Registrations Third-Party Vendor Provisioning is enabled but the …" at bounding box center [455, 77] width 708 height 2073
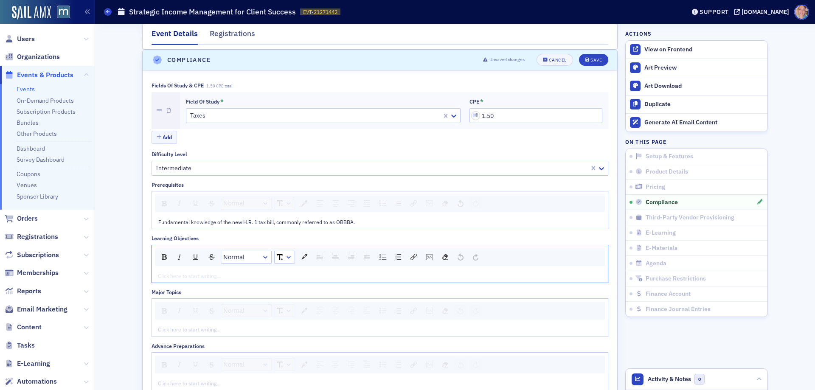
click at [274, 280] on div "rdw-editor" at bounding box center [380, 276] width 444 height 8
click at [202, 275] on div "rdw-editor" at bounding box center [380, 276] width 444 height 8
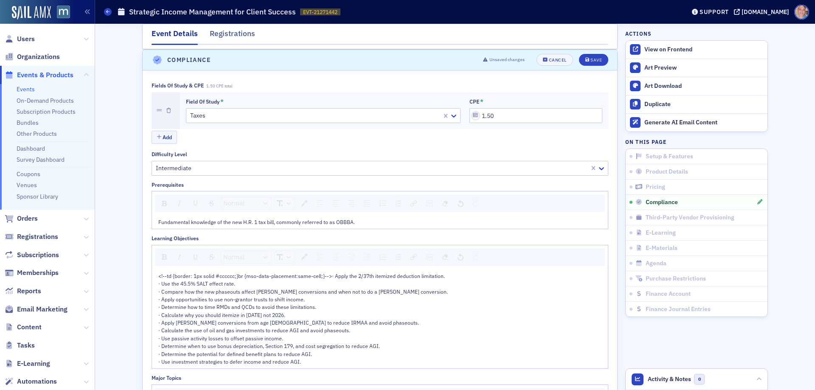
click at [344, 243] on div "Learning Objectives Normal <!--td {border: 1px solid #cccccc;}br {mso-data-plac…" at bounding box center [380, 302] width 457 height 134
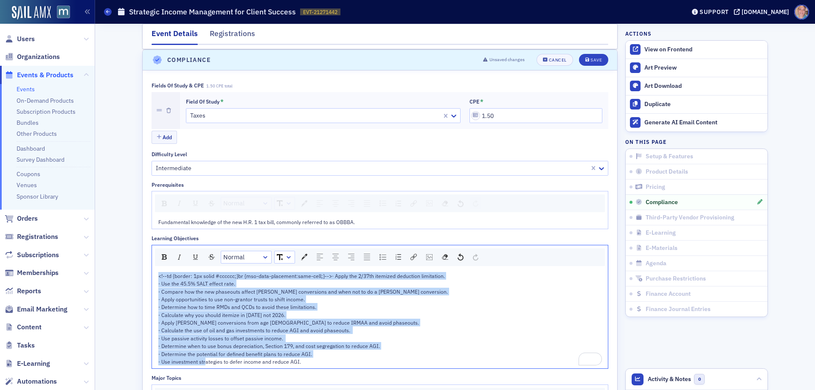
drag, startPoint x: 304, startPoint y: 364, endPoint x: 146, endPoint y: 255, distance: 191.9
click at [146, 255] on div "Fields of Study & CPE 1.50 CPE total Field of Study * Taxes CPE * 1.50 Add Diff…" at bounding box center [380, 333] width 475 height 526
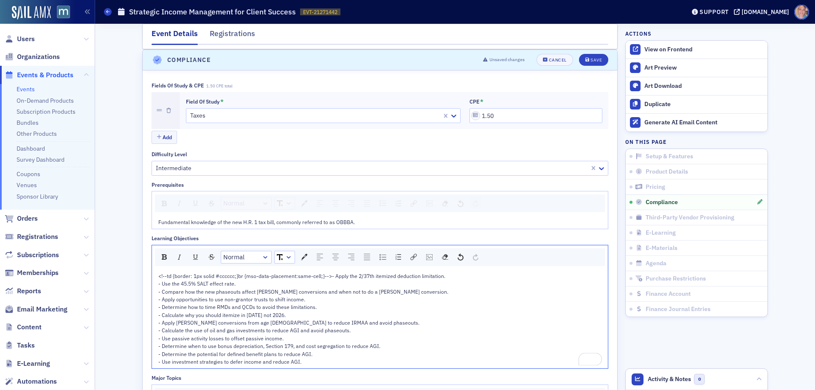
drag, startPoint x: 281, startPoint y: 316, endPoint x: 275, endPoint y: 314, distance: 6.5
click at [281, 316] on div "<!--td {border: 1px solid #cccccc;}br {mso-data-placement:same-cell;}-->- Apply…" at bounding box center [380, 319] width 444 height 94
click at [232, 338] on span "<!--td {border: 1px solid #cccccc;}br {mso-data-placement:same-cell;}-->- Apply…" at bounding box center [303, 319] width 290 height 93
drag, startPoint x: 307, startPoint y: 367, endPoint x: 159, endPoint y: 246, distance: 191.6
click at [159, 246] on div "Normal <!--td {border: 1px solid #cccccc;}br {mso-data-placement:same-cell;}-->…" at bounding box center [380, 307] width 457 height 124
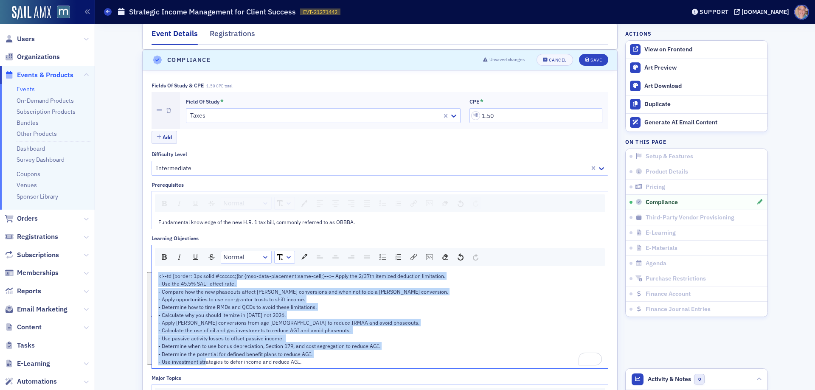
drag, startPoint x: 301, startPoint y: 364, endPoint x: 115, endPoint y: 273, distance: 207.7
click at [115, 273] on div "Event Details Registrations Third-Party Vendor Provisioning is enabled but the …" at bounding box center [455, 120] width 708 height 2159
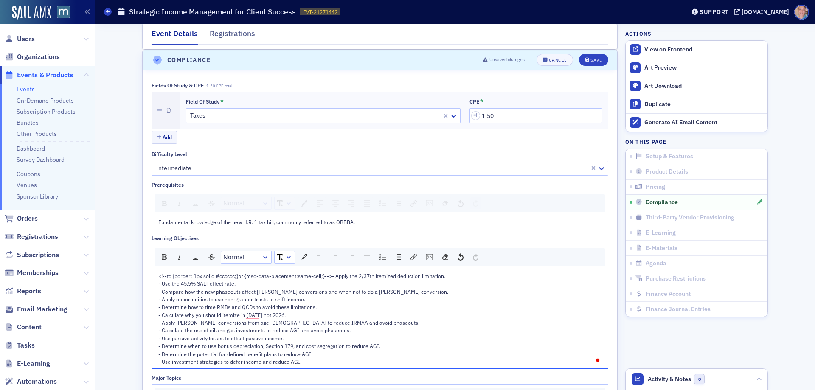
click at [196, 289] on span "<!--td {border: 1px solid #cccccc;}br {mso-data-placement:same-cell;}-->- Apply…" at bounding box center [303, 319] width 290 height 93
drag, startPoint x: 332, startPoint y: 276, endPoint x: 154, endPoint y: 275, distance: 177.9
click at [154, 275] on div "<!--td {border: 1px solid #cccccc;}br {mso-data-placement:same-cell;}-->- Apply…" at bounding box center [380, 319] width 456 height 100
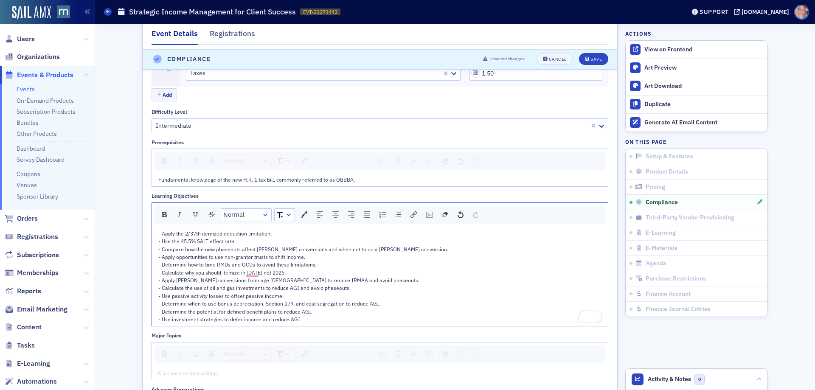
scroll to position [1068, 0]
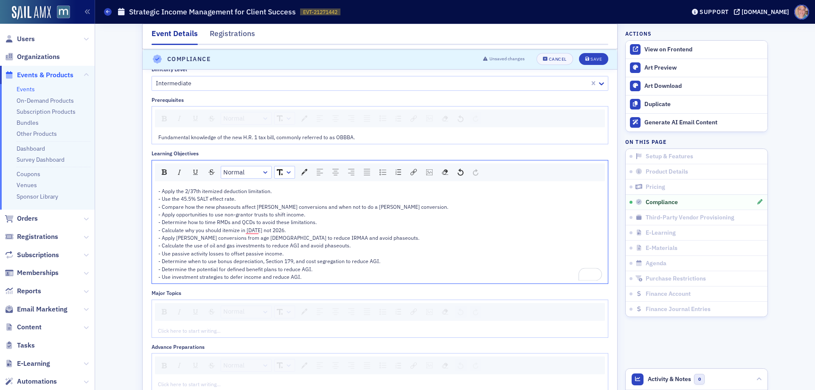
click at [205, 328] on div "rdw-editor" at bounding box center [380, 331] width 444 height 8
click at [178, 331] on div "rdw-editor" at bounding box center [380, 331] width 444 height 8
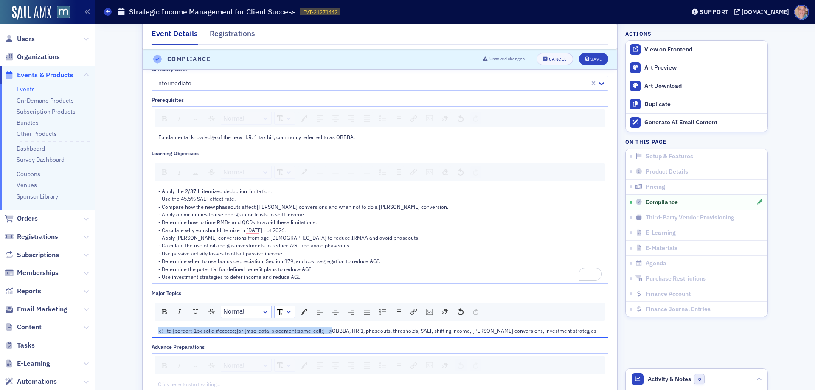
drag, startPoint x: 327, startPoint y: 332, endPoint x: 138, endPoint y: 330, distance: 188.9
click at [138, 329] on div "Event Details Registrations Third-Party Vendor Provisioning is enabled but the …" at bounding box center [455, 35] width 708 height 2159
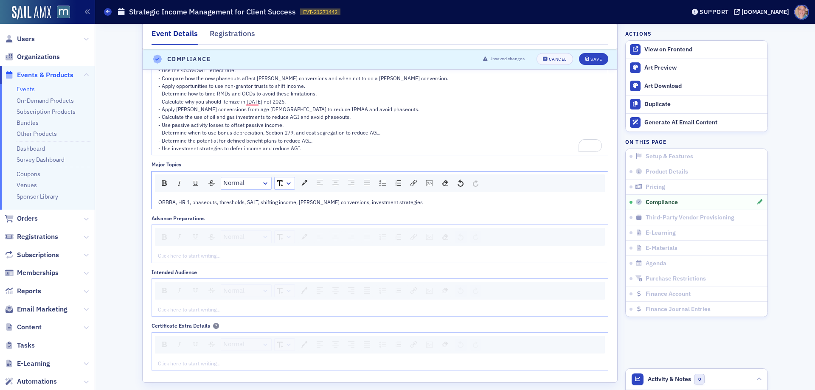
scroll to position [1238, 0]
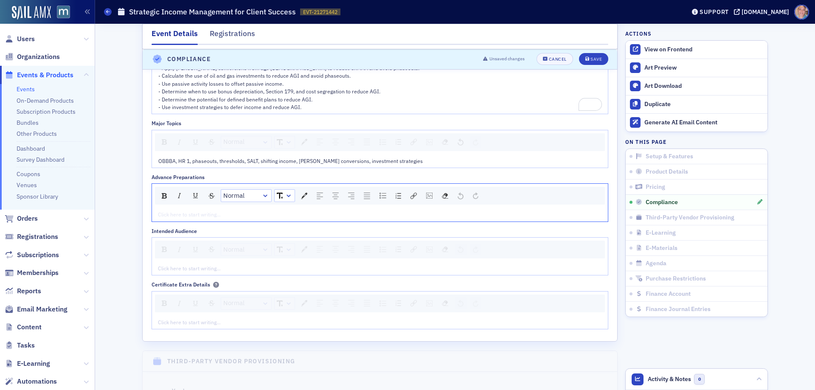
click at [185, 214] on div "rdw-editor" at bounding box center [380, 215] width 444 height 8
click at [228, 216] on div "rdw-editor" at bounding box center [380, 215] width 444 height 8
click at [171, 262] on div "Click here to start writing…" at bounding box center [380, 268] width 456 height 14
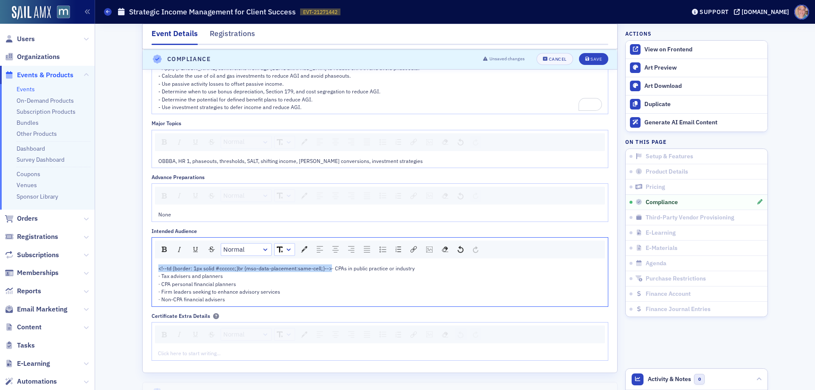
drag, startPoint x: 326, startPoint y: 268, endPoint x: 153, endPoint y: 270, distance: 173.6
click at [153, 270] on div "<!--td {border: 1px solid #cccccc;}br {mso-data-placement:same-cell;}-->· CPAs …" at bounding box center [380, 283] width 456 height 45
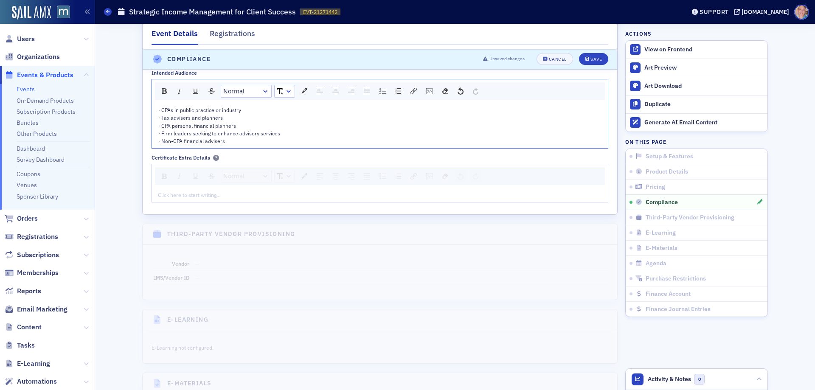
scroll to position [1408, 0]
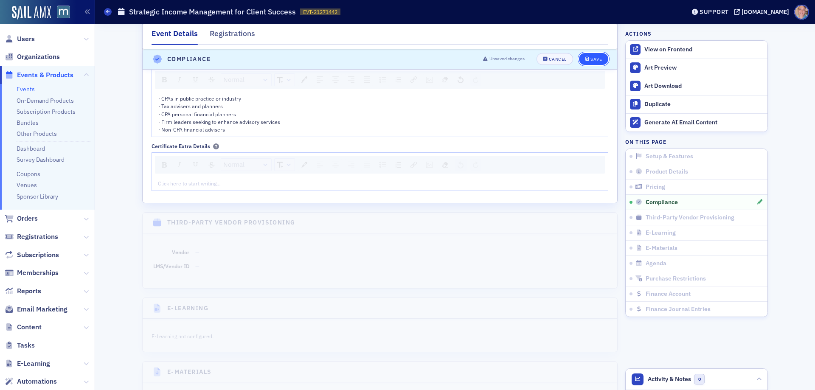
click at [585, 60] on icon "submit" at bounding box center [587, 59] width 4 height 5
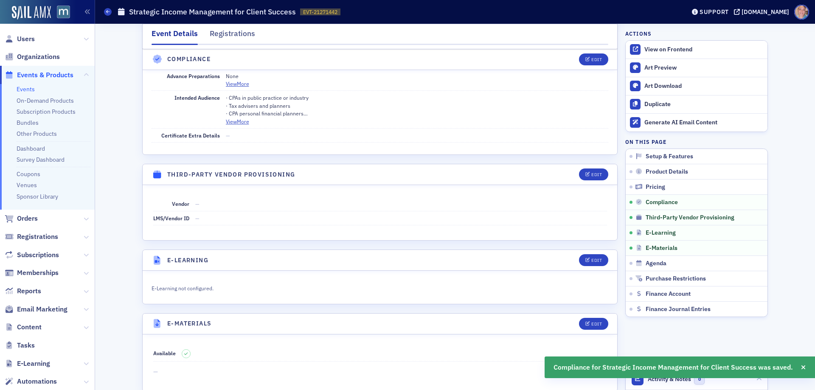
scroll to position [1079, 0]
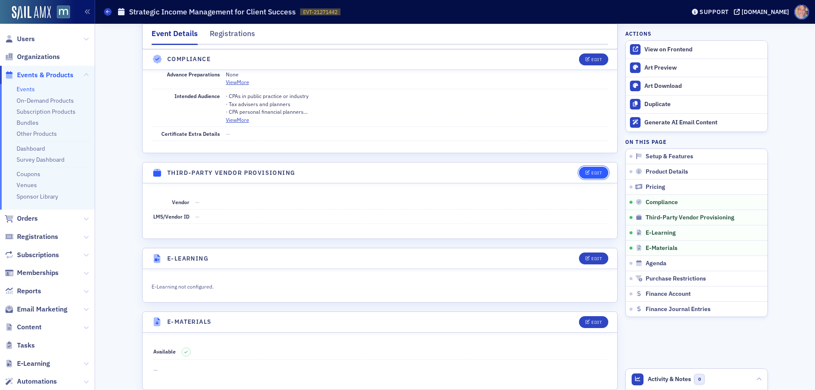
click at [594, 171] on div "Edit" at bounding box center [596, 173] width 11 height 5
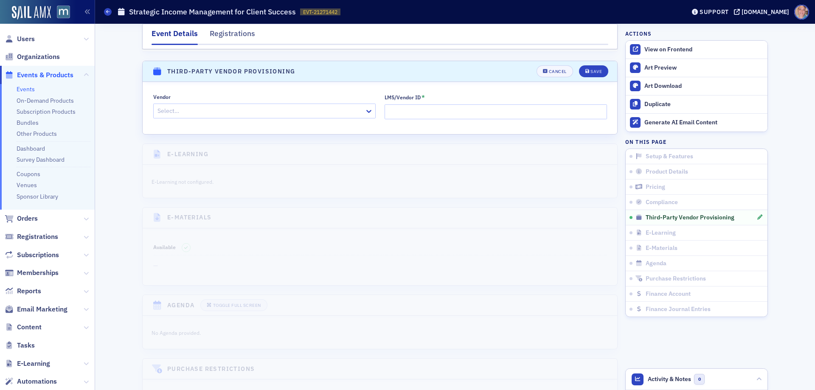
scroll to position [1192, 0]
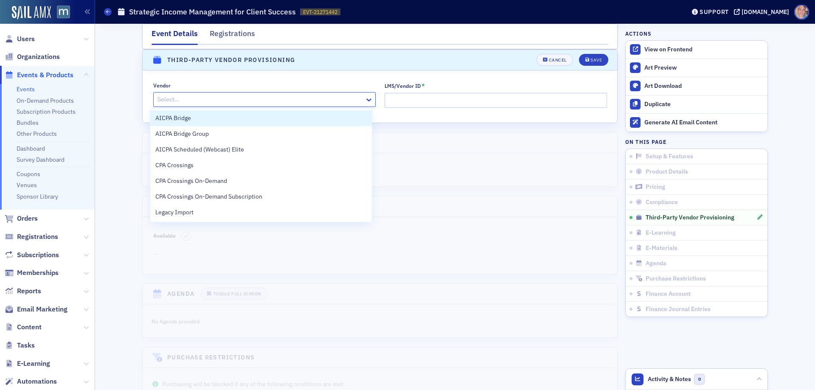
click at [200, 99] on div at bounding box center [260, 99] width 207 height 11
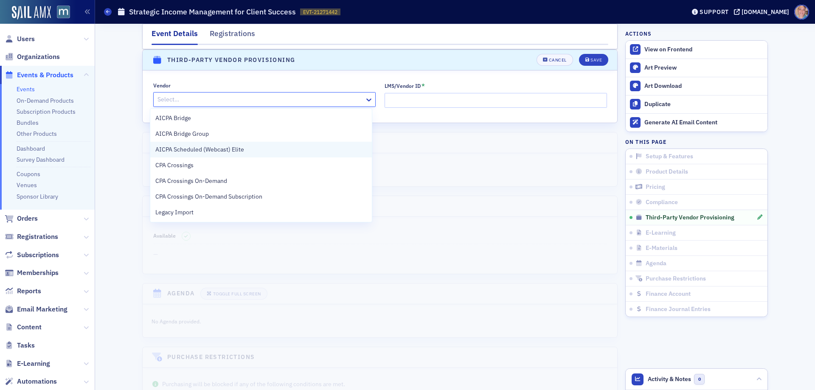
click at [237, 148] on span "AICPA Scheduled (Webcast) Elite" at bounding box center [199, 149] width 89 height 9
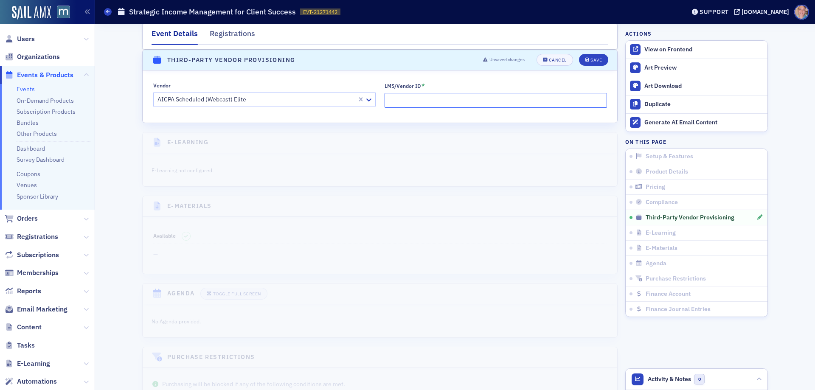
click at [427, 104] on input "LMS/Vendor ID *" at bounding box center [496, 100] width 222 height 15
paste input "5040539"
type input "5040539"
click at [588, 63] on button "Save" at bounding box center [593, 60] width 29 height 12
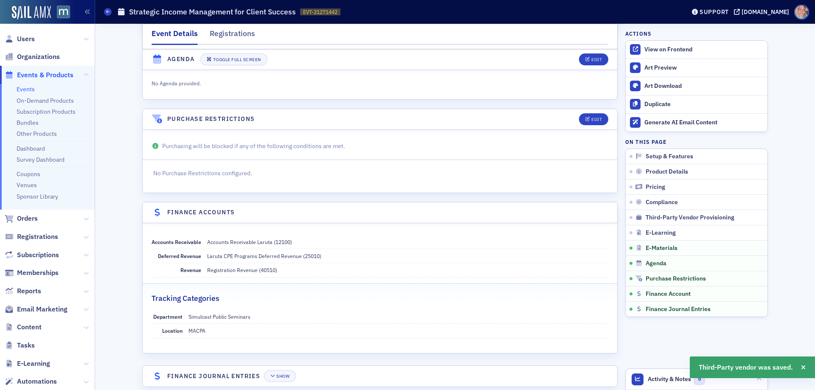
scroll to position [1413, 0]
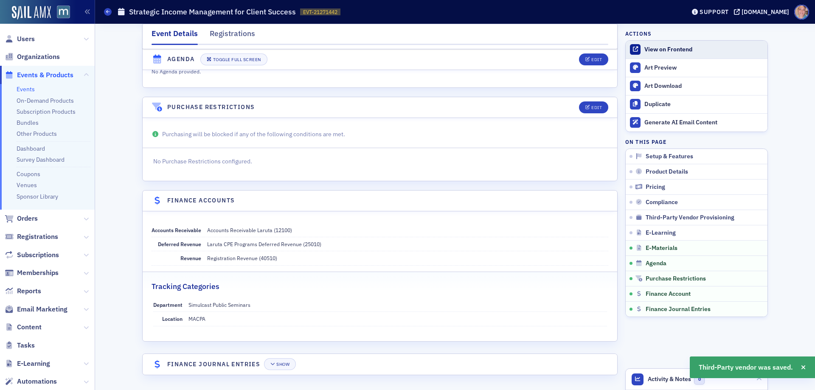
click at [684, 48] on div "View on Frontend" at bounding box center [703, 50] width 119 height 8
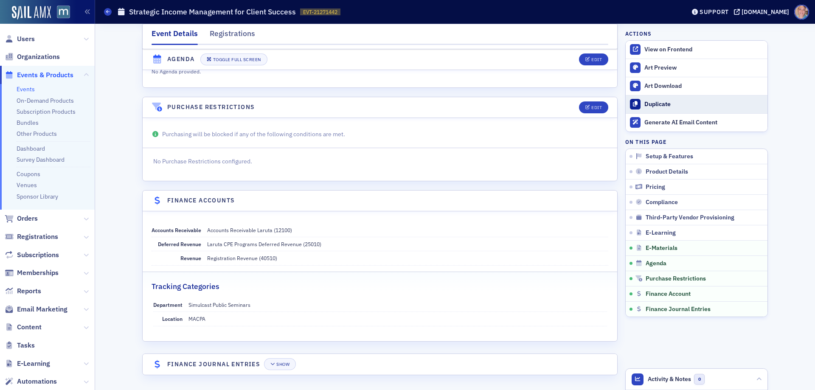
click at [664, 106] on div "Duplicate" at bounding box center [703, 105] width 119 height 8
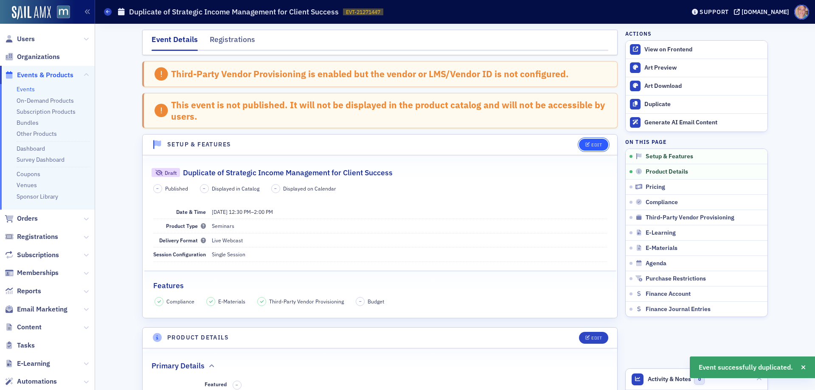
click at [596, 143] on div "Edit" at bounding box center [596, 145] width 11 height 5
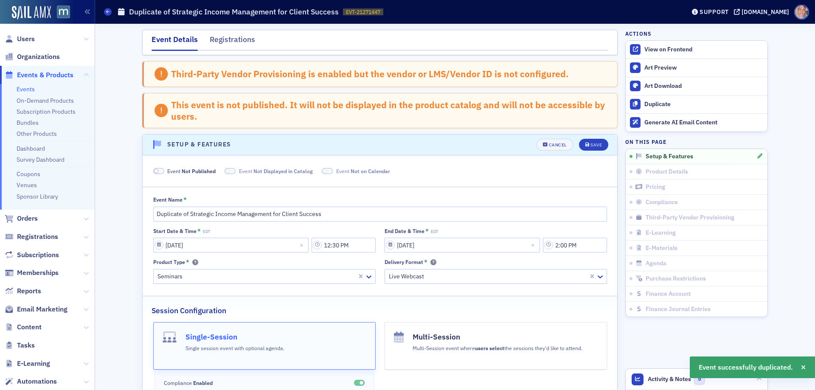
scroll to position [85, 0]
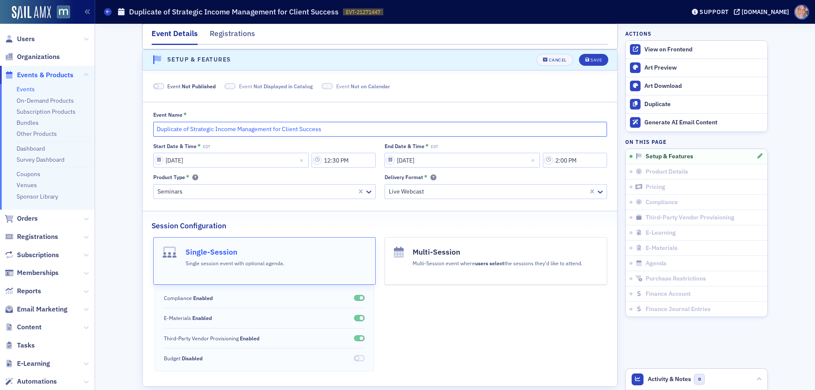
click at [221, 132] on input "Duplicate of Strategic Income Management for Client Success" at bounding box center [380, 129] width 454 height 15
paste input "Post H.R. 1 Charitable and Trust Planning Strategie"
type input "Post H.R. 1 Charitable and Trust Planning Strategies"
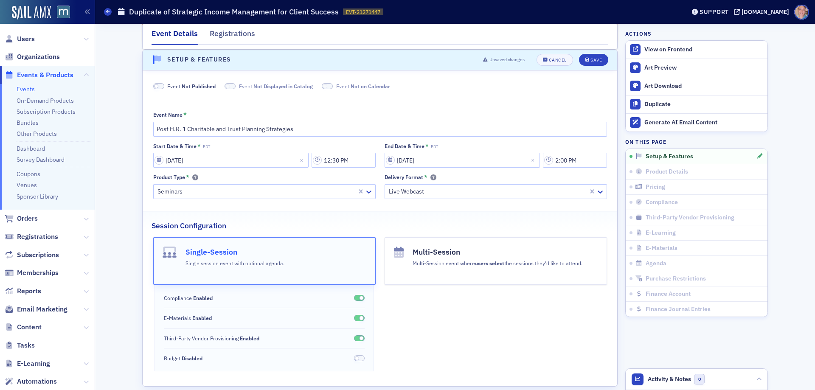
click at [157, 87] on span at bounding box center [158, 86] width 11 height 6
click at [166, 160] on input "[DATE]" at bounding box center [230, 160] width 155 height 15
select select "7"
select select "2025"
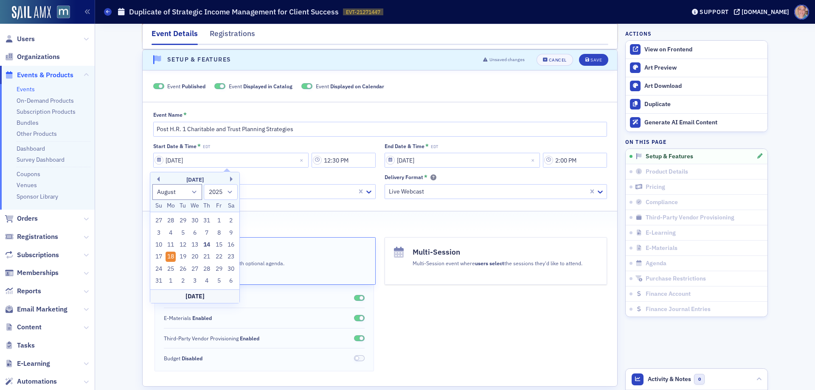
drag, startPoint x: 185, startPoint y: 269, endPoint x: 208, endPoint y: 250, distance: 29.9
click at [185, 269] on div "26" at bounding box center [183, 269] width 10 height 10
type input "[DATE]"
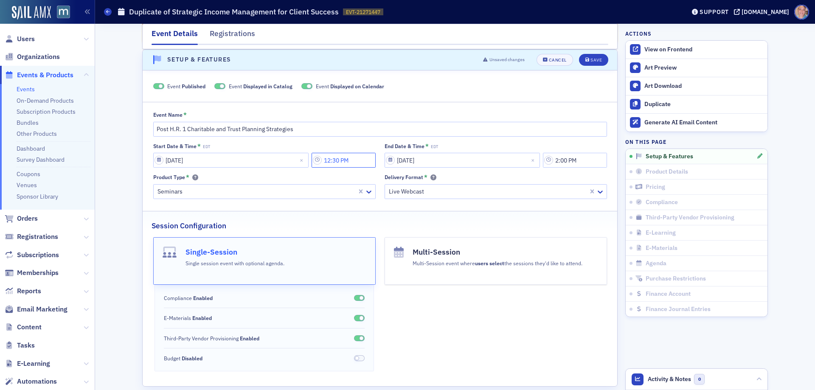
click at [345, 163] on input "12:30 PM" at bounding box center [344, 160] width 64 height 15
click at [408, 163] on div at bounding box center [403, 160] width 11 height 9
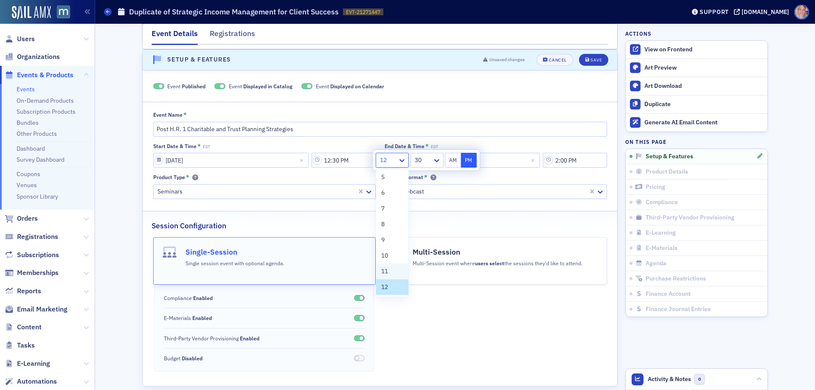
drag, startPoint x: 389, startPoint y: 270, endPoint x: 398, endPoint y: 248, distance: 23.8
click at [388, 270] on div "11" at bounding box center [392, 271] width 22 height 9
click at [455, 159] on button "AM" at bounding box center [453, 160] width 16 height 15
type input "11:30 AM"
click at [506, 159] on input "[DATE]" at bounding box center [462, 160] width 155 height 15
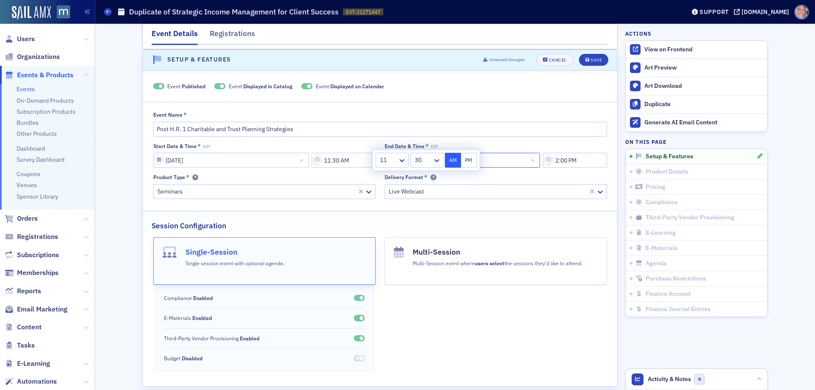
select select "7"
select select "2025"
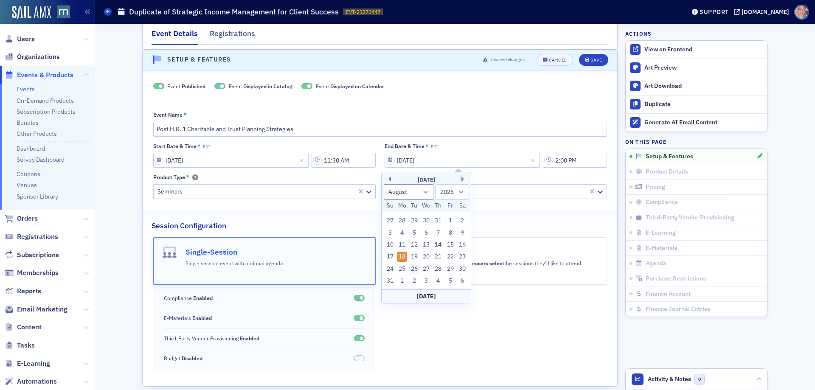
click at [412, 270] on div "26" at bounding box center [414, 269] width 10 height 10
type input "[DATE]"
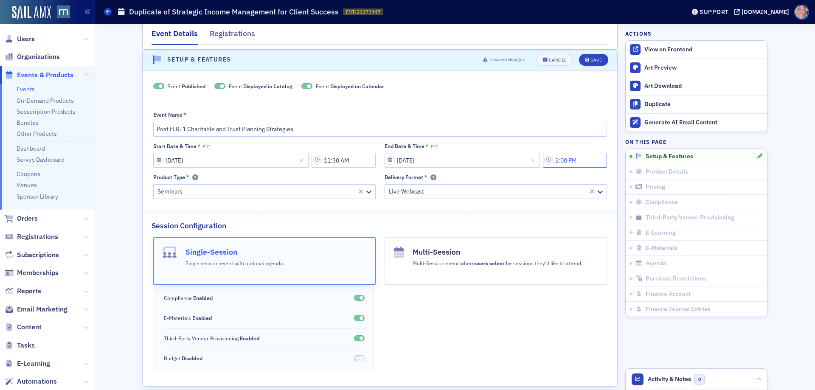
click at [575, 164] on input "2:00 PM" at bounding box center [575, 160] width 64 height 15
click at [463, 156] on div at bounding box center [466, 160] width 11 height 9
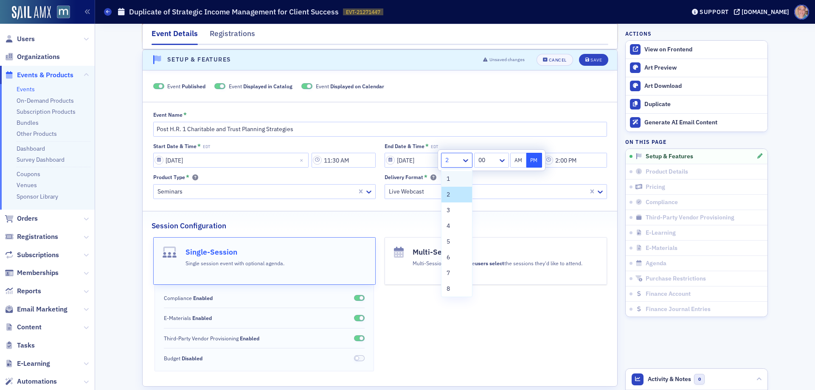
click at [453, 177] on div "1" at bounding box center [457, 178] width 20 height 9
click at [498, 159] on div "00" at bounding box center [486, 160] width 23 height 12
click at [488, 225] on div "30" at bounding box center [491, 225] width 24 height 9
type input "1:30 PM"
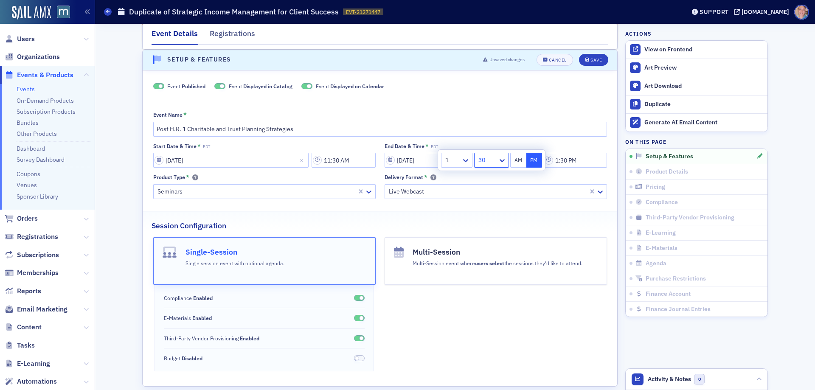
click at [531, 158] on button "PM" at bounding box center [534, 160] width 16 height 15
click at [591, 58] on div "Save" at bounding box center [595, 60] width 11 height 5
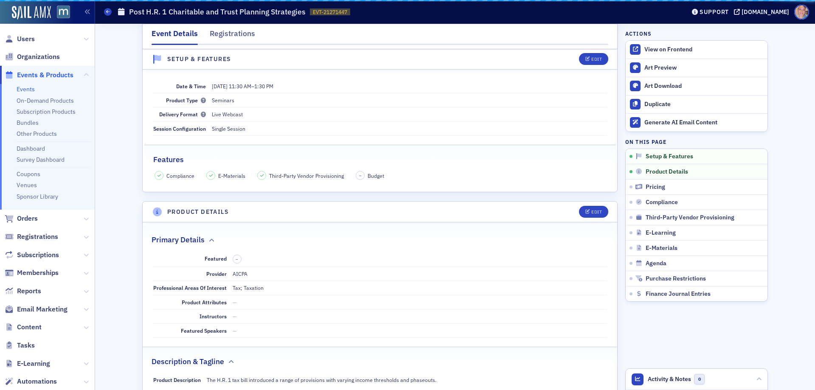
scroll to position [44, 0]
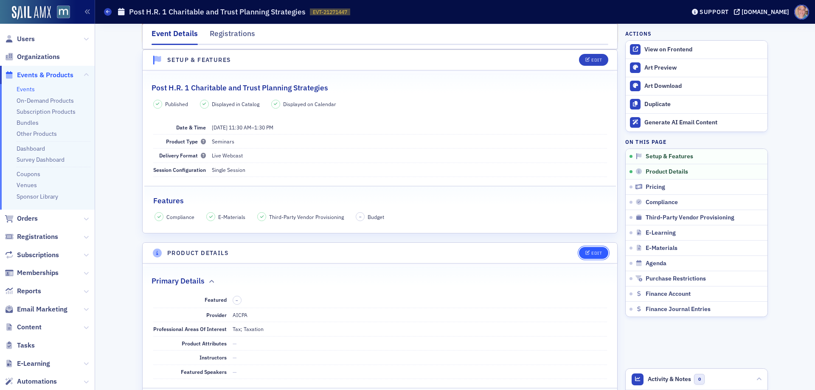
click at [591, 252] on div "Edit" at bounding box center [596, 253] width 11 height 5
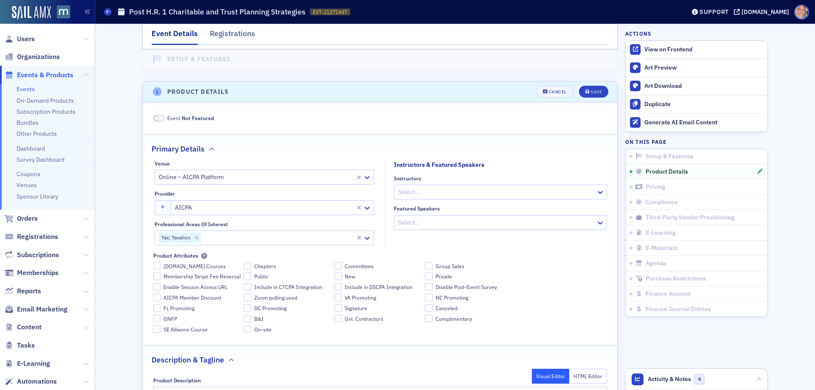
scroll to position [237, 0]
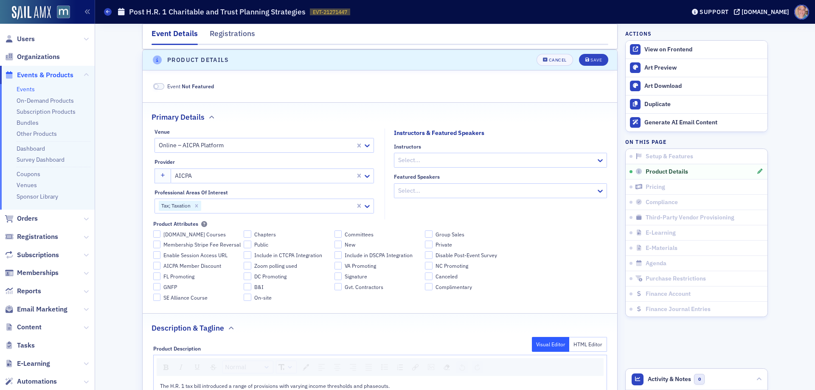
click at [247, 205] on div at bounding box center [278, 206] width 152 height 11
type input "in"
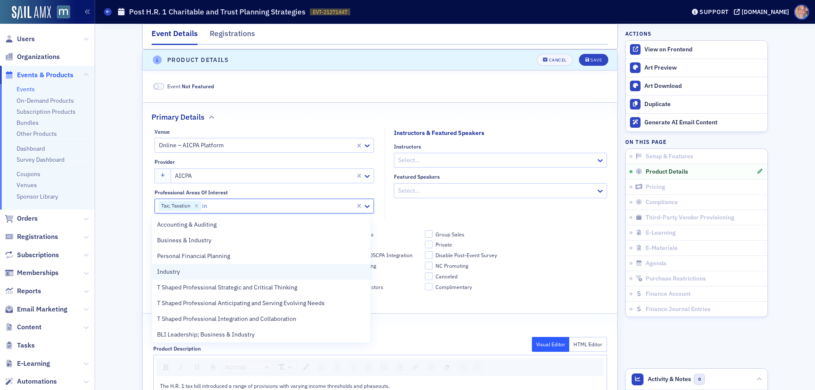
click at [203, 275] on div "Industry" at bounding box center [261, 271] width 208 height 9
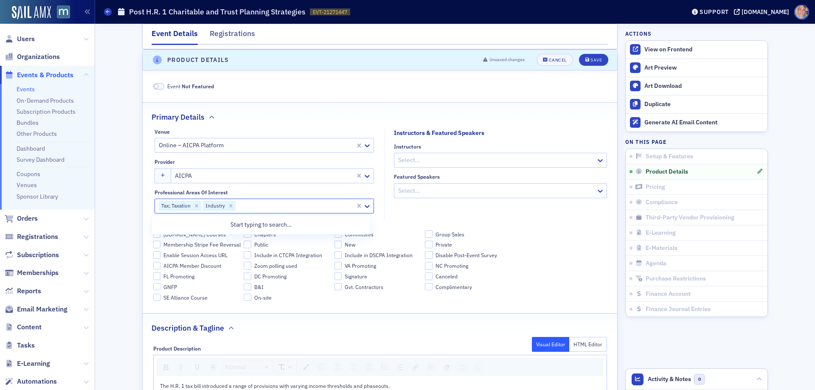
click at [497, 216] on fieldset "Instructors & Featured Speakers Instructors Select... Featured Speakers Select.…" at bounding box center [498, 174] width 227 height 91
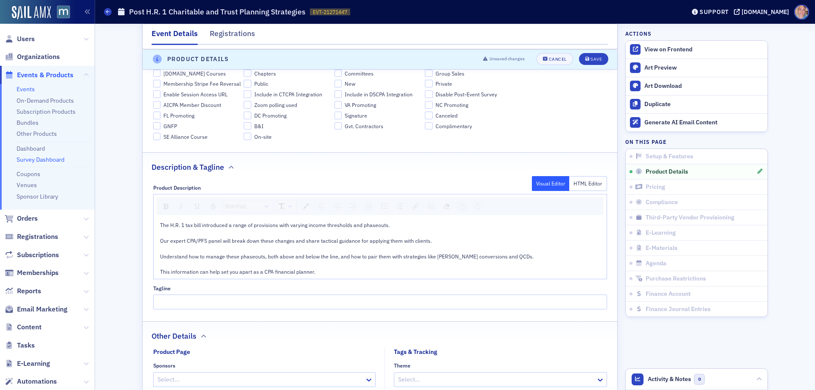
scroll to position [407, 0]
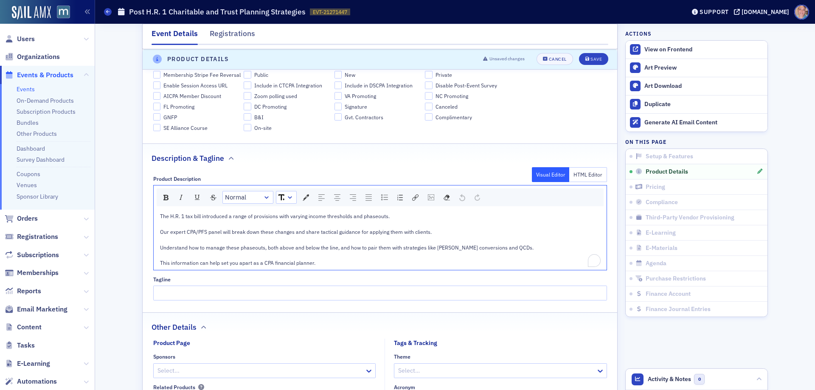
drag, startPoint x: 69, startPoint y: 214, endPoint x: 64, endPoint y: 195, distance: 19.1
click at [64, 195] on div "Users Organizations Events & Products Events On-Demand Products Subscription Pr…" at bounding box center [407, 195] width 815 height 390
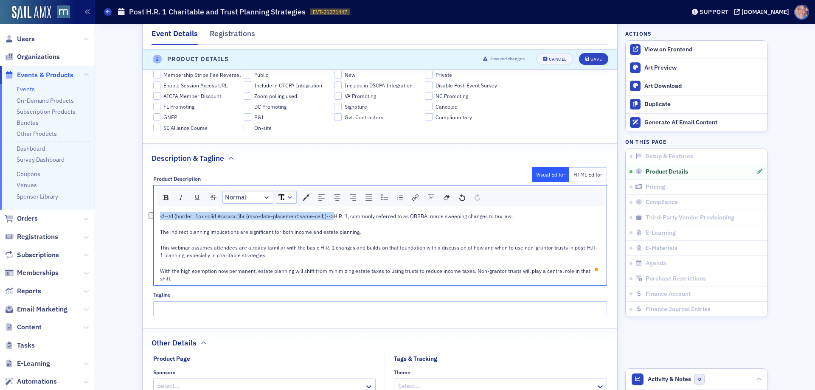
drag, startPoint x: 329, startPoint y: 218, endPoint x: 143, endPoint y: 219, distance: 185.5
click at [143, 219] on div "Product Description Visual Editor HTML Editor Normal <!--td {border: 1px solid …" at bounding box center [380, 243] width 475 height 146
click at [409, 214] on div "H.R. 1, commonly referred to as OBBBA, made sweeping changes to tax law. The in…" at bounding box center [380, 247] width 441 height 70
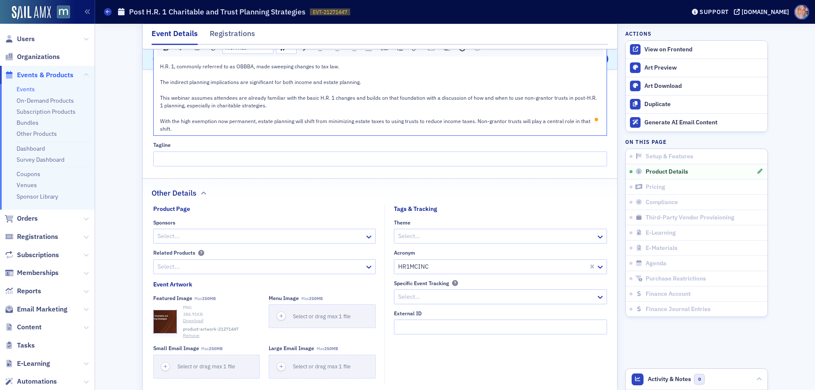
scroll to position [576, 0]
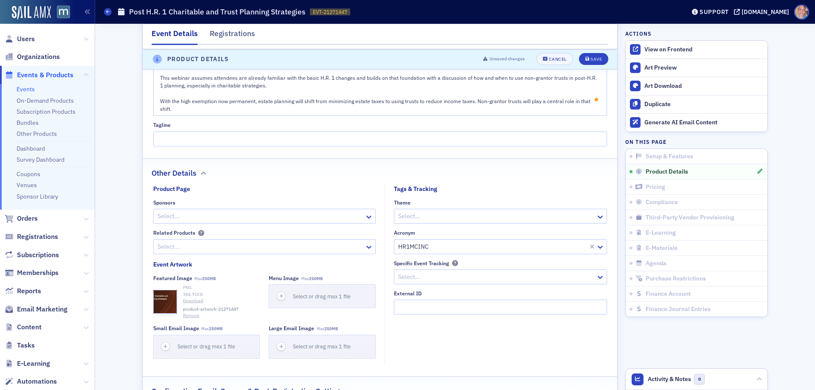
drag, startPoint x: 589, startPoint y: 237, endPoint x: 512, endPoint y: 231, distance: 77.1
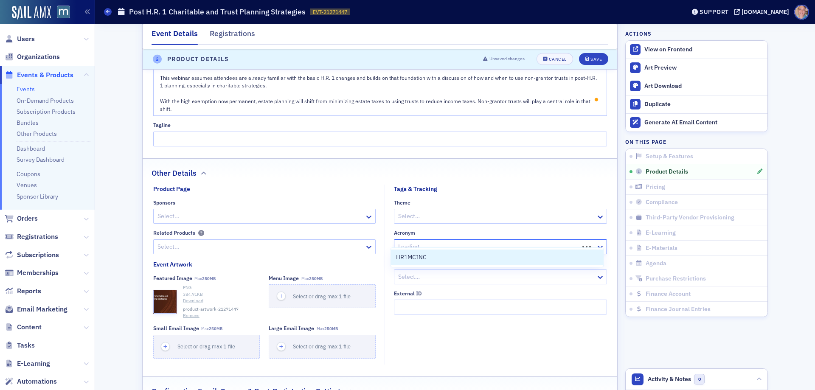
click at [451, 242] on div at bounding box center [487, 247] width 181 height 11
paste input "HR1MCCTP"
type input "HR1MCCTP"
click at [453, 256] on div "Create "HR1MCCTP"" at bounding box center [497, 257] width 202 height 9
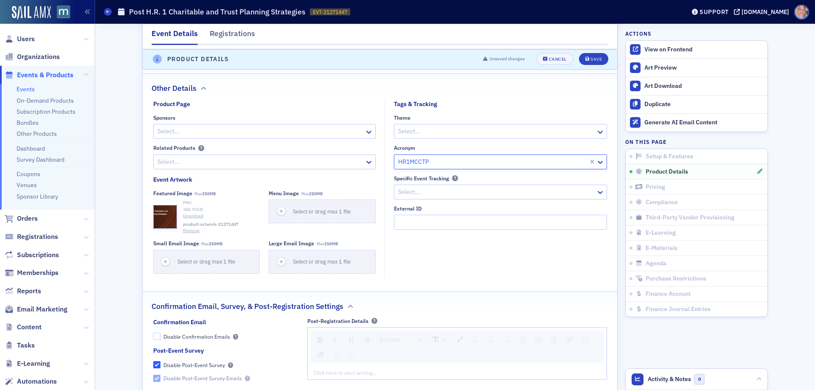
scroll to position [704, 0]
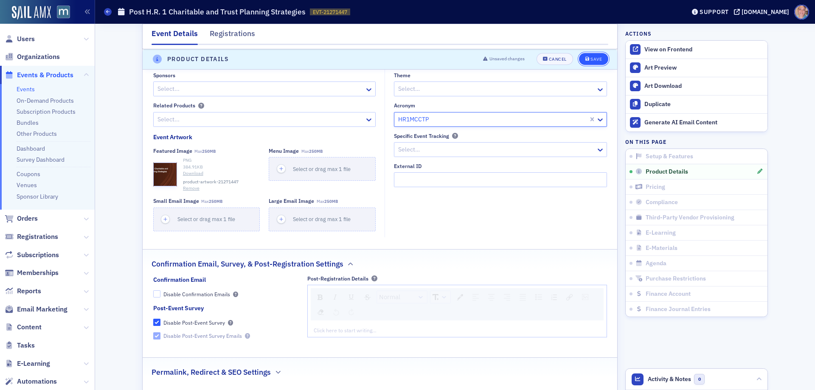
click at [594, 59] on div "Save" at bounding box center [595, 59] width 11 height 5
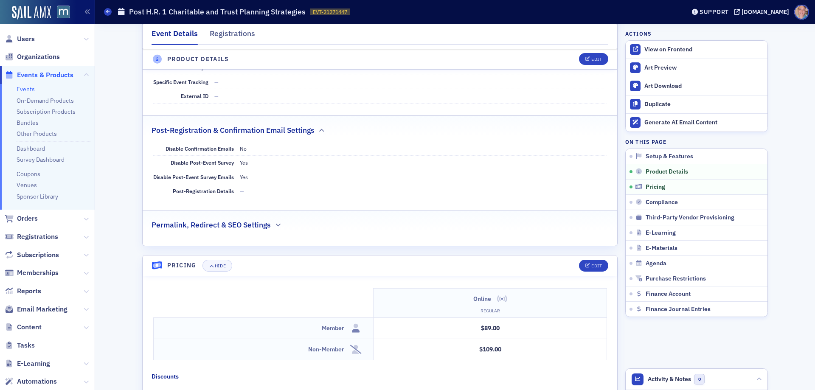
scroll to position [534, 0]
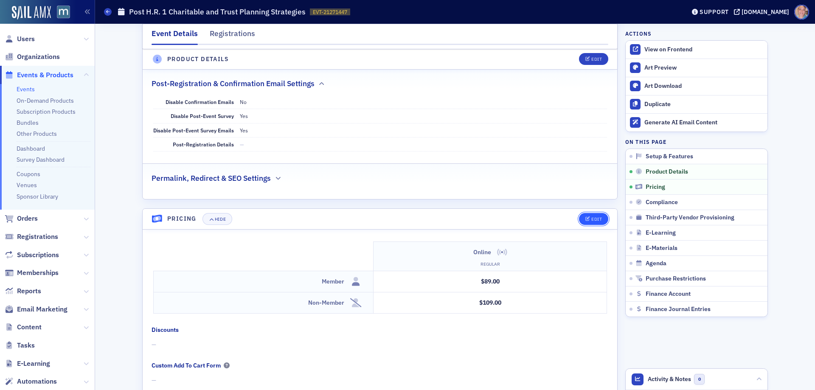
click at [591, 219] on div "Edit" at bounding box center [596, 219] width 11 height 5
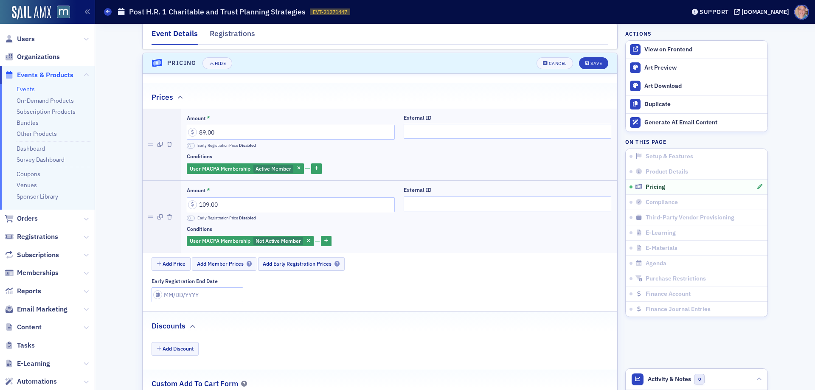
scroll to position [736, 0]
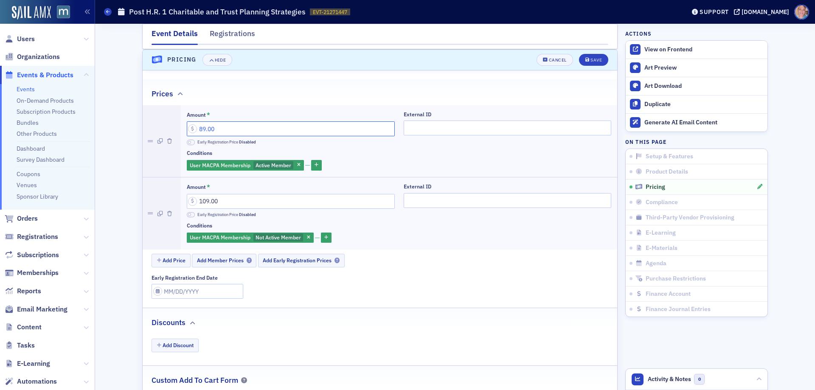
drag, startPoint x: 199, startPoint y: 124, endPoint x: 78, endPoint y: 126, distance: 121.4
click at [93, 119] on div "Users Organizations Events & Products Events On-Demand Products Subscription Pr…" at bounding box center [407, 195] width 815 height 390
type input "99.00"
drag, startPoint x: 223, startPoint y: 200, endPoint x: 94, endPoint y: 200, distance: 128.6
click at [95, 200] on div "Event Details Registrations Third-Party Vendor Provisioning is enabled but the …" at bounding box center [455, 284] width 720 height 1992
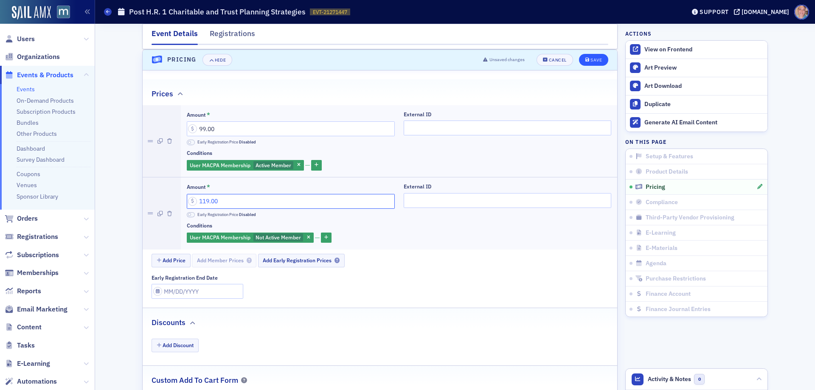
type input "119.00"
click at [593, 60] on div "Save" at bounding box center [595, 60] width 11 height 5
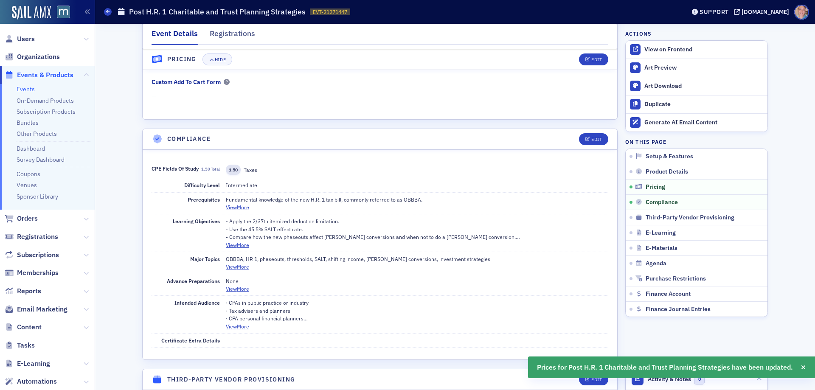
scroll to position [863, 0]
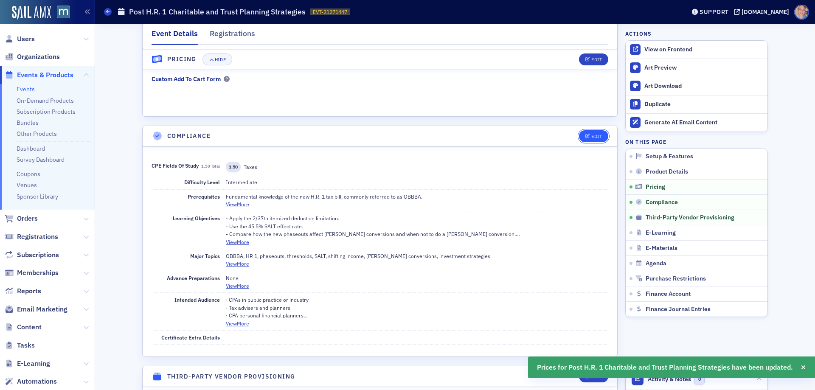
click at [591, 135] on div "Edit" at bounding box center [596, 136] width 11 height 5
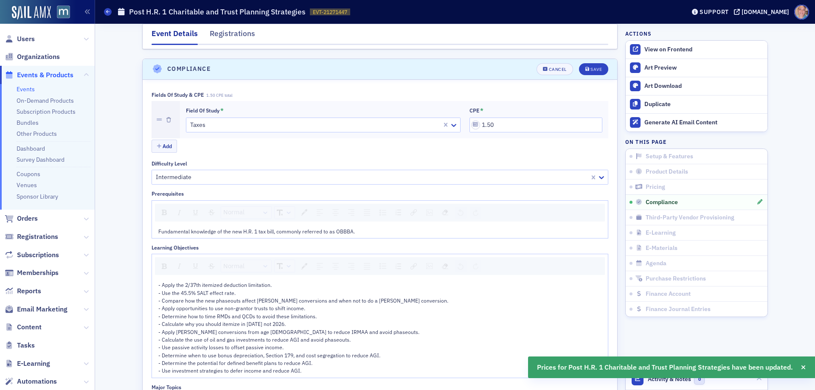
scroll to position [939, 0]
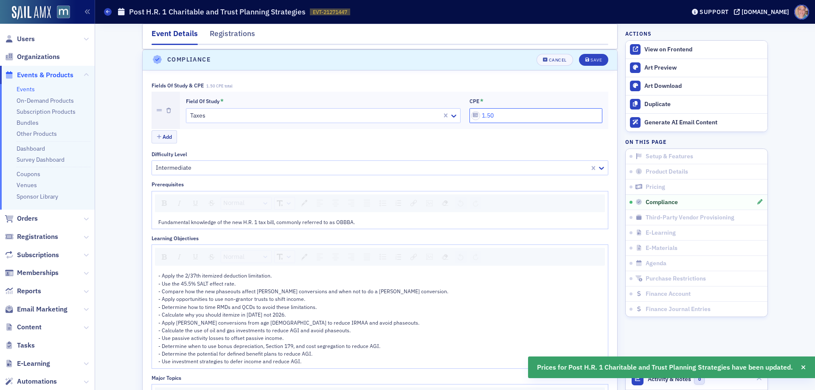
drag, startPoint x: 520, startPoint y: 113, endPoint x: 375, endPoint y: 111, distance: 144.8
click at [375, 111] on div "Field of Study * Taxes CPE * 1.50" at bounding box center [394, 110] width 416 height 25
type input "2.00"
click at [263, 111] on div at bounding box center [315, 115] width 252 height 11
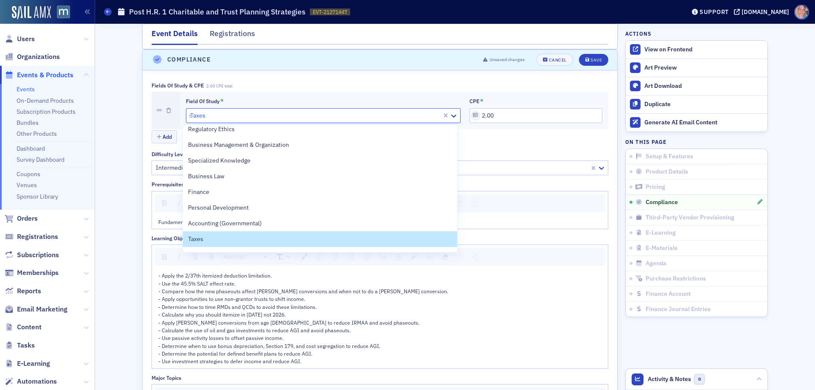
scroll to position [159, 0]
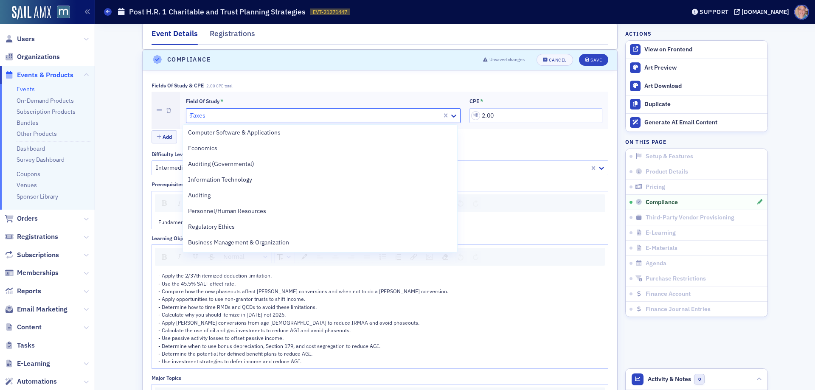
type input "sp"
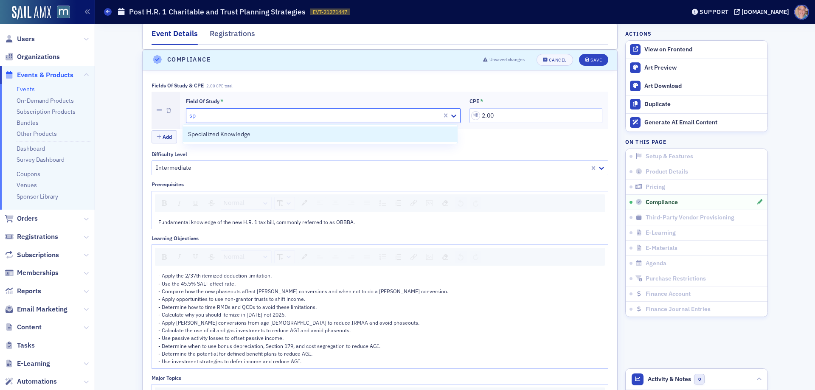
scroll to position [0, 0]
click at [255, 132] on div "Specialized Knowledge" at bounding box center [320, 134] width 264 height 9
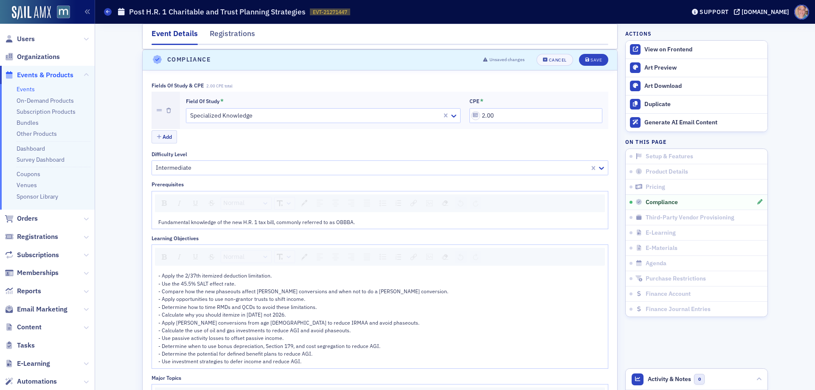
click at [205, 220] on span "Fundamental knowledge of the new H.R. 1 tax bill, commonly referred to as OBBBA." at bounding box center [256, 222] width 197 height 7
click at [205, 219] on span "Fundamental knowledge of the new H.R. 1 tax bill, commonly referred to as OBBBA." at bounding box center [256, 222] width 197 height 7
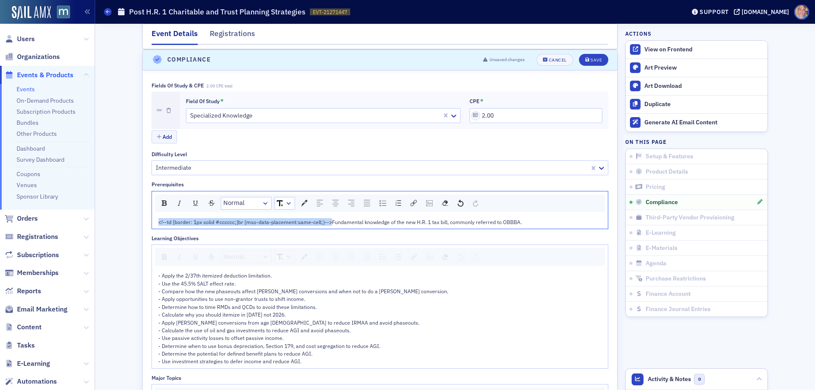
drag, startPoint x: 328, startPoint y: 222, endPoint x: 141, endPoint y: 228, distance: 187.3
click at [143, 228] on div "Fields of Study & CPE 2.00 CPE total Field of Study * Specialized Knowledge CPE…" at bounding box center [380, 348] width 475 height 557
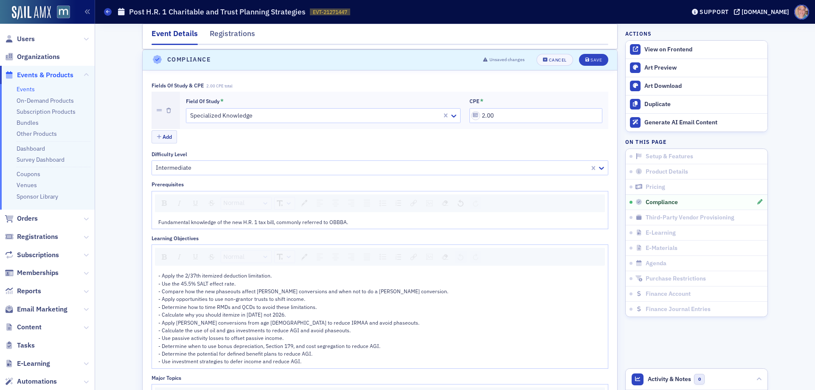
click at [327, 273] on div "- Apply the 2/37th itemized deduction limitation. - Use the 45.5% SALT effect r…" at bounding box center [380, 319] width 444 height 94
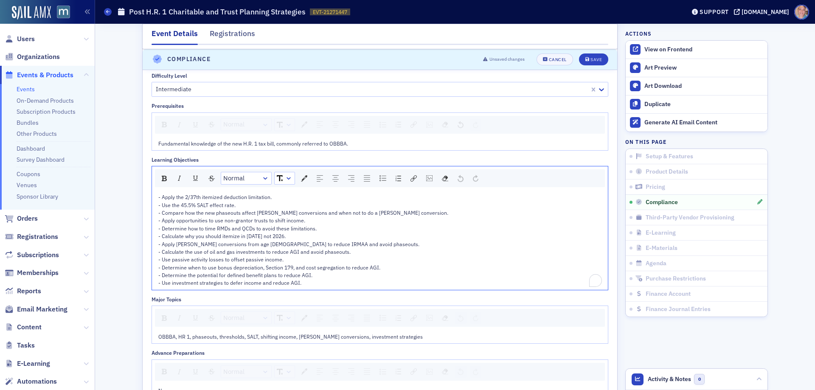
scroll to position [1067, 0]
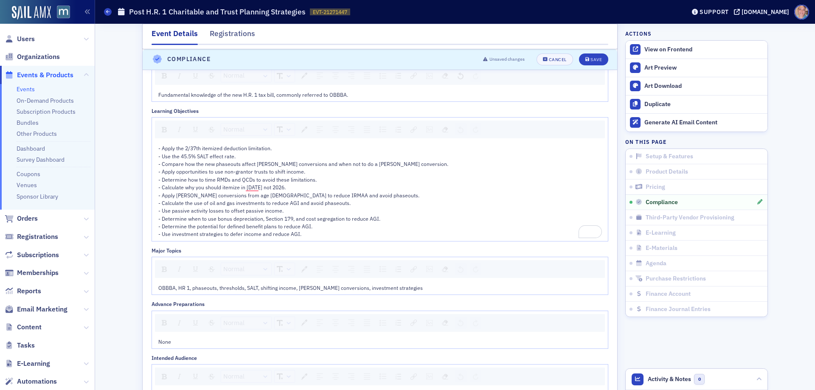
drag, startPoint x: 284, startPoint y: 234, endPoint x: 280, endPoint y: 242, distance: 9.3
click at [99, 132] on div "Event Details Registrations Third-Party Vendor Provisioning is enabled but the …" at bounding box center [455, 30] width 720 height 2146
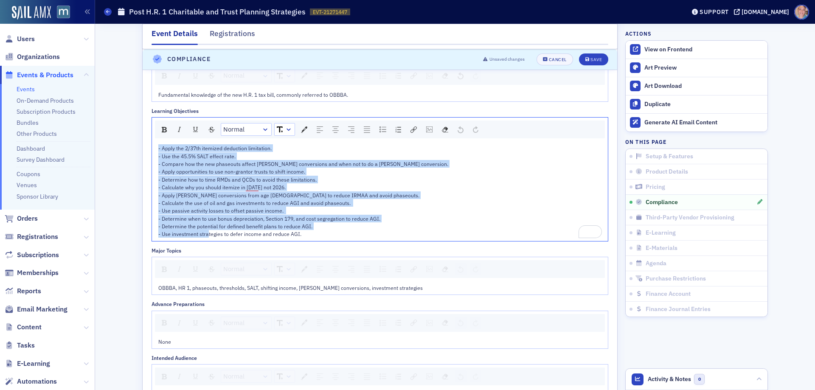
drag, startPoint x: 301, startPoint y: 235, endPoint x: 126, endPoint y: 137, distance: 200.3
click at [126, 137] on div "Event Details Registrations Third-Party Vendor Provisioning is enabled but the …" at bounding box center [455, 30] width 708 height 2146
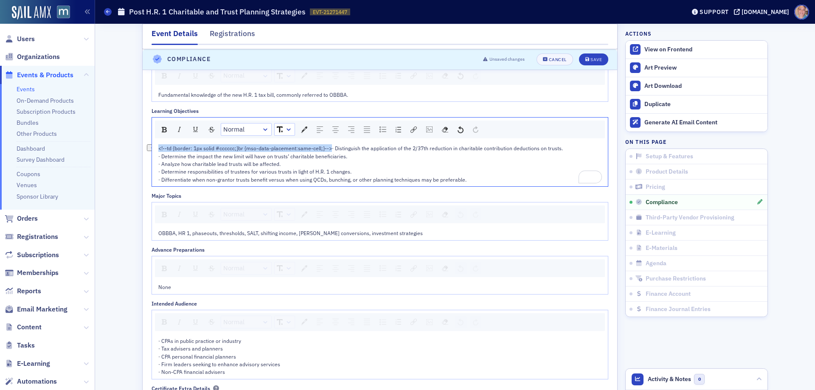
drag, startPoint x: 327, startPoint y: 149, endPoint x: 130, endPoint y: 149, distance: 196.5
click at [130, 149] on div "Event Details Registrations Third-Party Vendor Provisioning is enabled but the …" at bounding box center [455, 2] width 708 height 2091
click at [211, 235] on span "OBBBA, HR 1, phaseouts, thresholds, SALT, shifting income, [PERSON_NAME] conver…" at bounding box center [290, 233] width 264 height 7
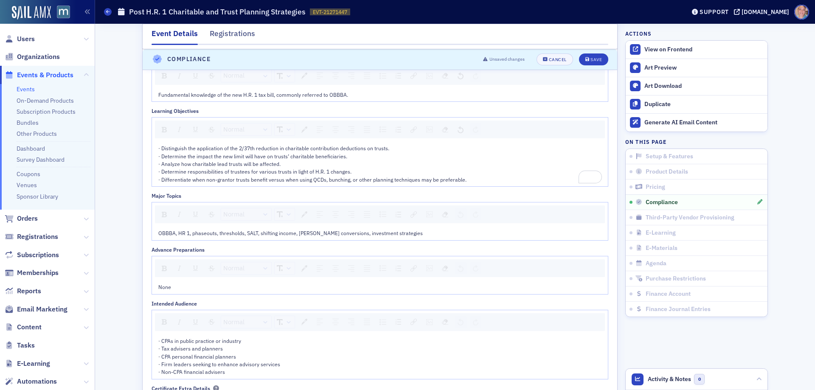
click at [233, 236] on span "OBBBA, HR 1, phaseouts, thresholds, SALT, shifting income, [PERSON_NAME] conver…" at bounding box center [290, 233] width 264 height 7
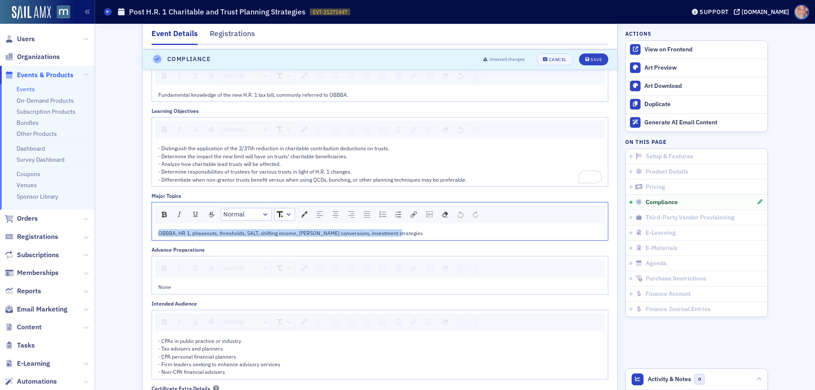
click at [233, 236] on span "OBBBA, HR 1, phaseouts, thresholds, SALT, shifting income, [PERSON_NAME] conver…" at bounding box center [290, 233] width 264 height 7
drag, startPoint x: 326, startPoint y: 234, endPoint x: 146, endPoint y: 236, distance: 180.9
click at [152, 232] on div "<!--td {border: 1px solid #cccccc;}br {mso-data-placement:same-cell;}-->OBBBA, …" at bounding box center [380, 233] width 456 height 14
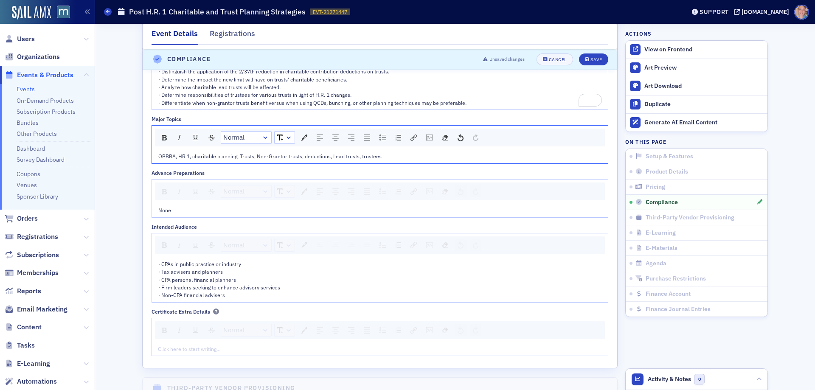
scroll to position [1152, 0]
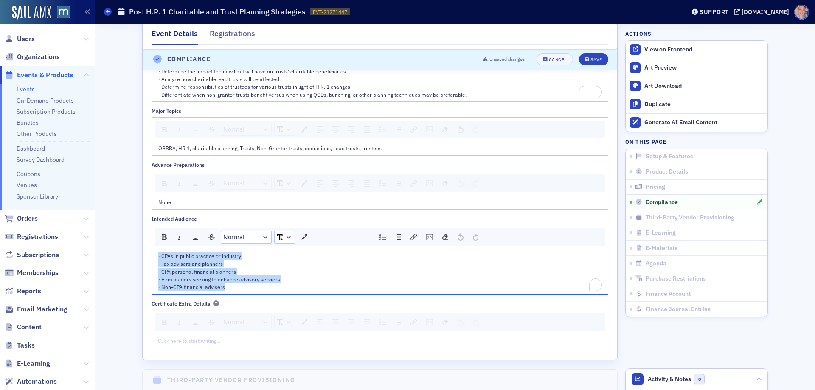
drag, startPoint x: 118, startPoint y: 245, endPoint x: 113, endPoint y: 235, distance: 11.4
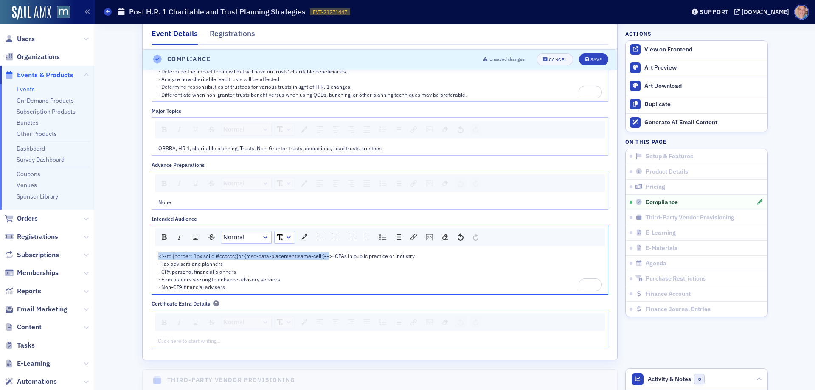
click at [147, 254] on div "Fields of Study & CPE 2.00 CPE total Field of Study * Specialized Knowledge CPE…" at bounding box center [380, 109] width 475 height 502
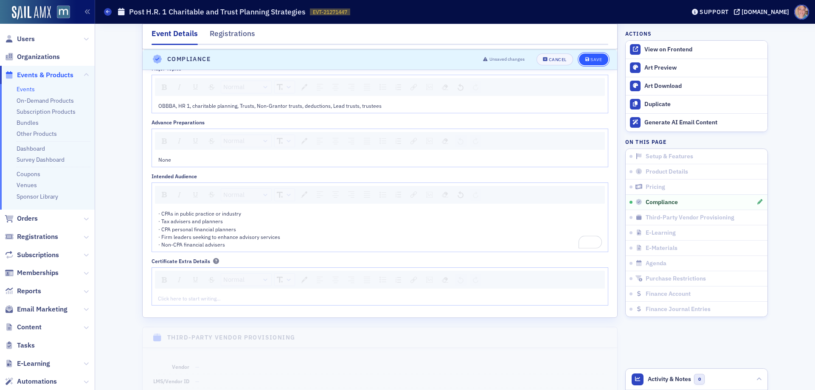
drag, startPoint x: 592, startPoint y: 60, endPoint x: 148, endPoint y: 120, distance: 448.1
click at [592, 60] on div "Save" at bounding box center [595, 59] width 11 height 5
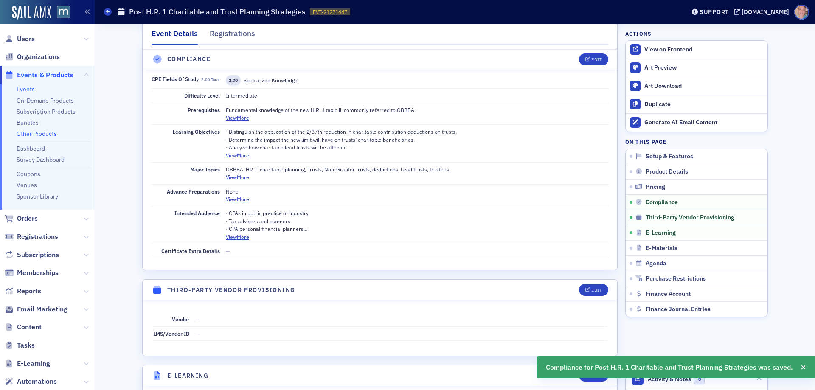
scroll to position [939, 0]
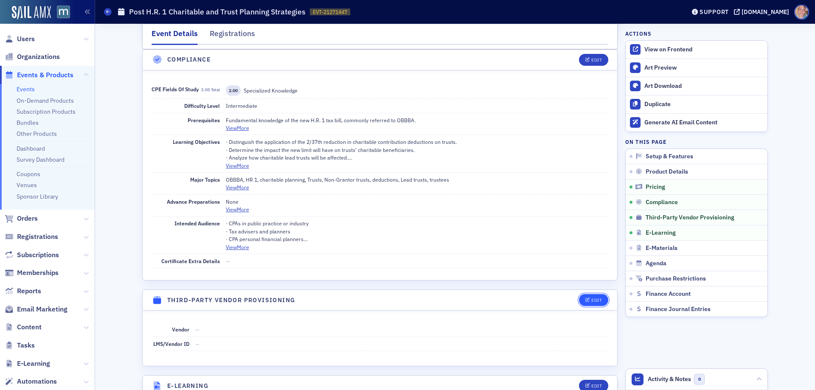
click at [592, 297] on button "Edit" at bounding box center [593, 300] width 29 height 12
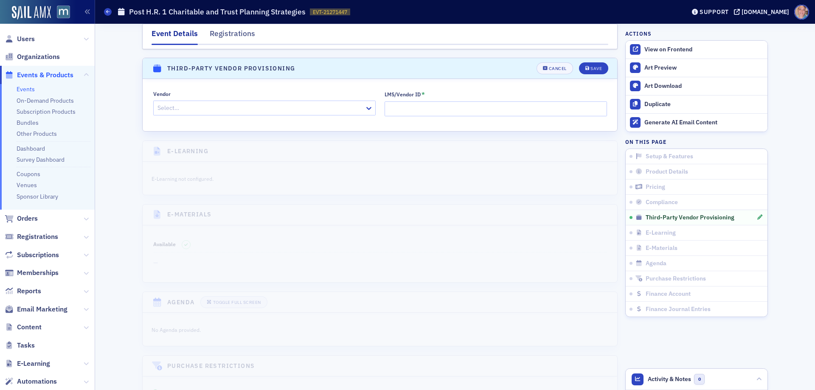
scroll to position [1180, 0]
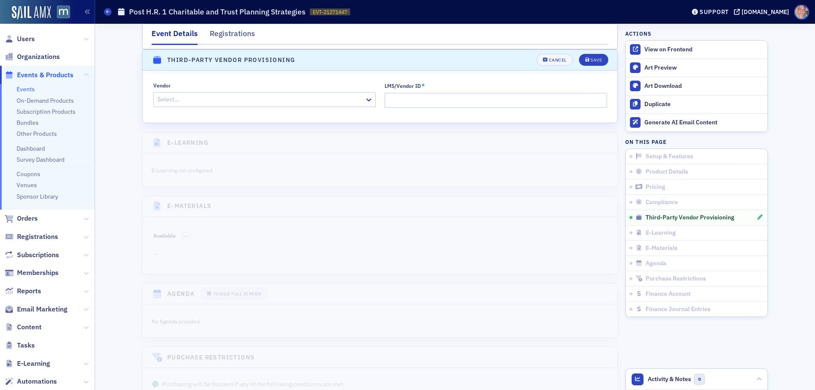
click at [217, 96] on div at bounding box center [260, 99] width 207 height 11
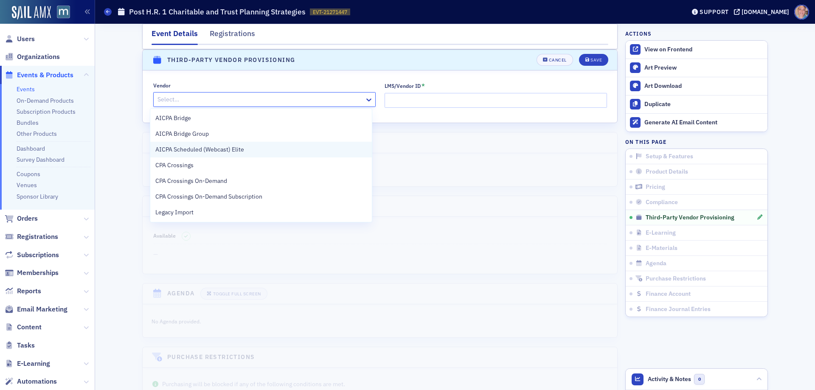
drag, startPoint x: 236, startPoint y: 148, endPoint x: 363, endPoint y: 118, distance: 130.8
click at [236, 148] on span "AICPA Scheduled (Webcast) Elite" at bounding box center [199, 149] width 89 height 9
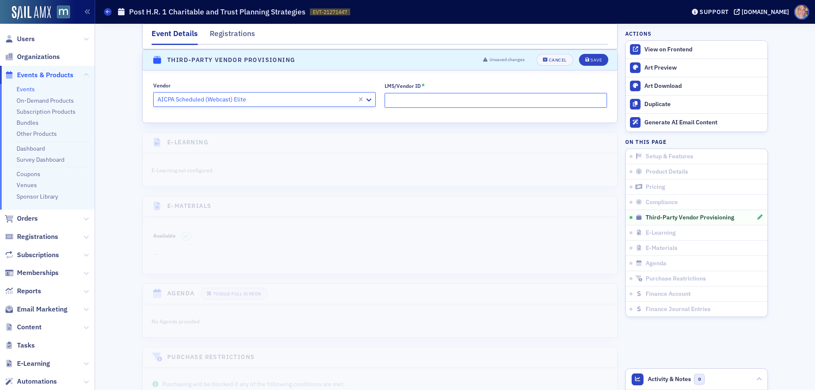
click at [431, 96] on input "LMS/Vendor ID *" at bounding box center [496, 100] width 222 height 15
paste input "5040546"
type input "5040546"
click at [594, 57] on button "Save" at bounding box center [593, 60] width 29 height 12
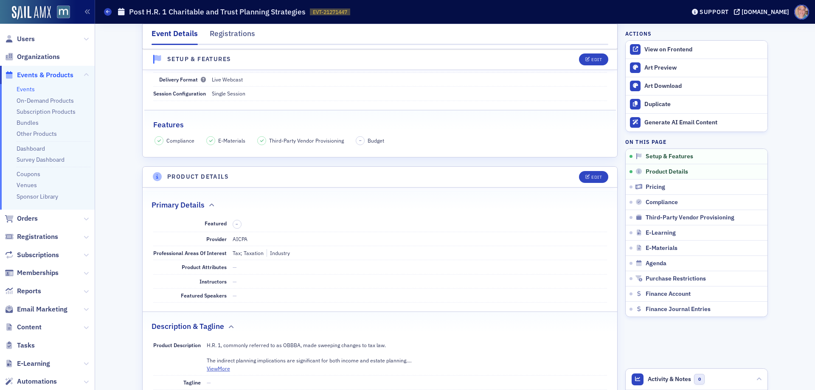
scroll to position [0, 0]
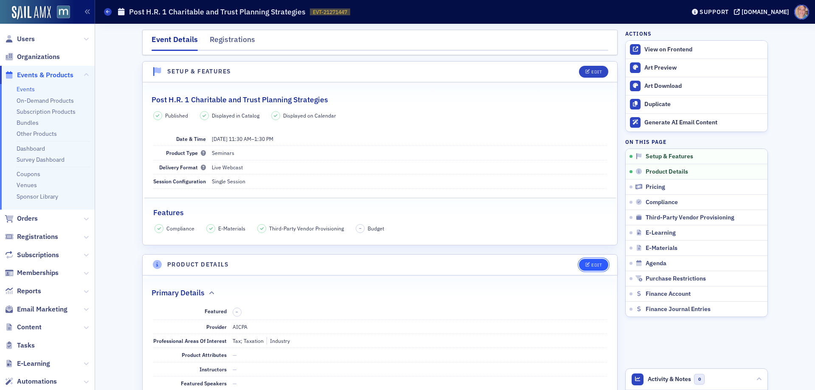
click at [588, 267] on span "Edit" at bounding box center [593, 265] width 17 height 5
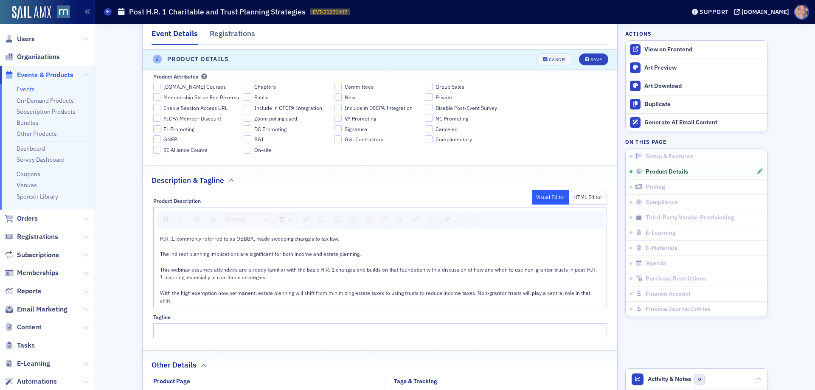
scroll to position [332, 0]
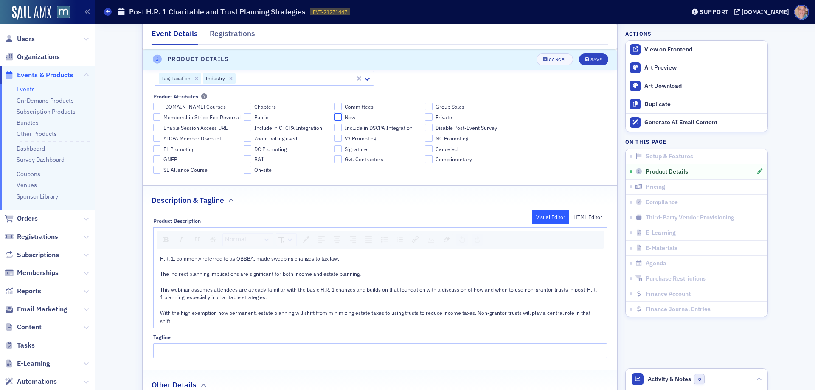
click at [335, 115] on input "New" at bounding box center [339, 117] width 8 height 8
checkbox input "true"
click at [591, 59] on div "Save" at bounding box center [595, 59] width 11 height 5
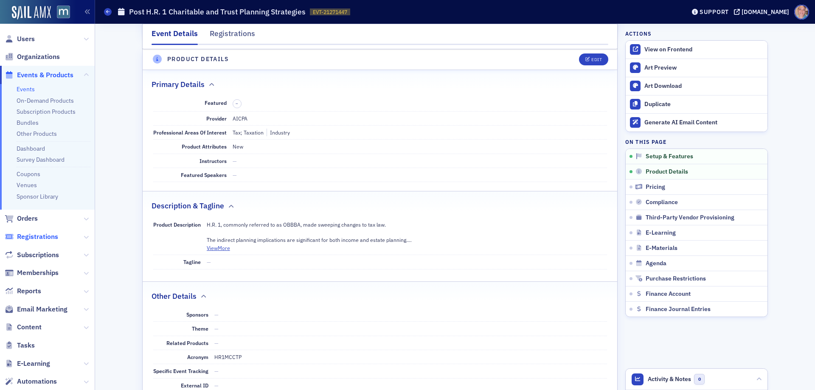
scroll to position [205, 0]
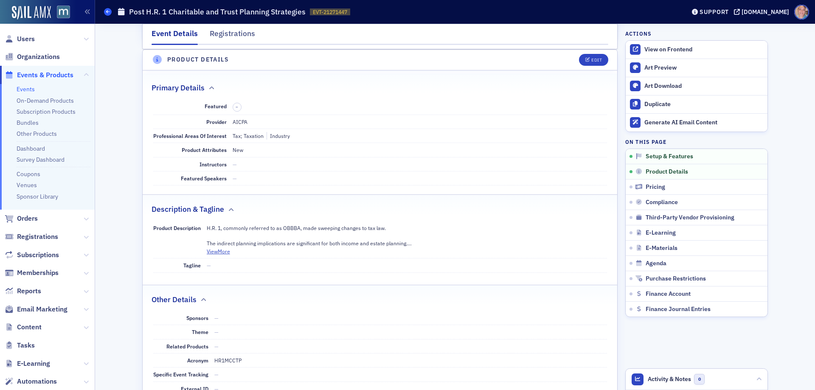
click at [110, 10] on icon at bounding box center [107, 12] width 3 height 4
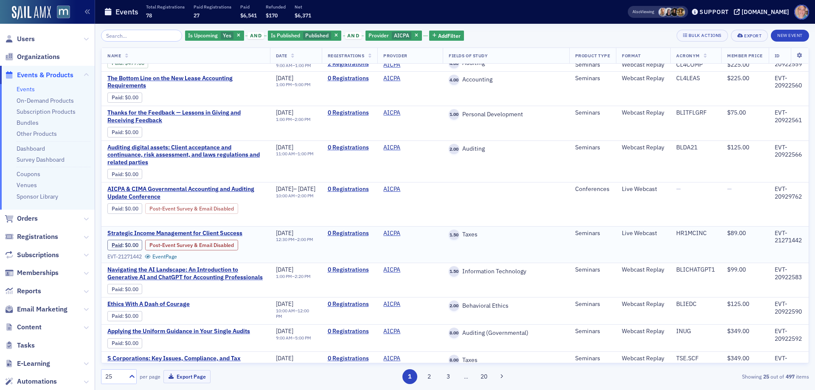
scroll to position [127, 0]
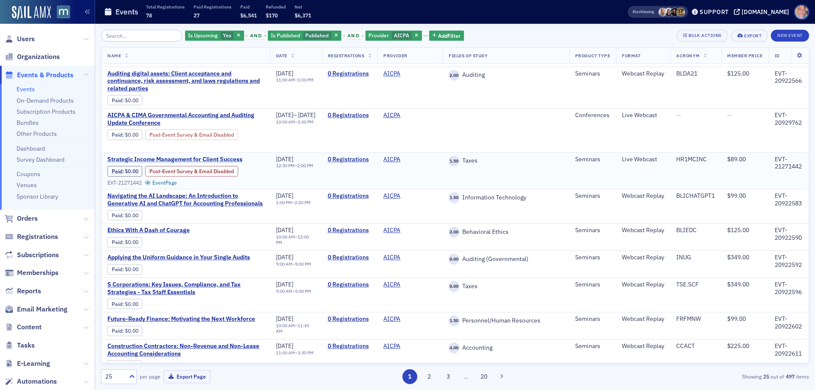
click at [145, 157] on span "Strategic Income Management for Client Success" at bounding box center [178, 160] width 143 height 8
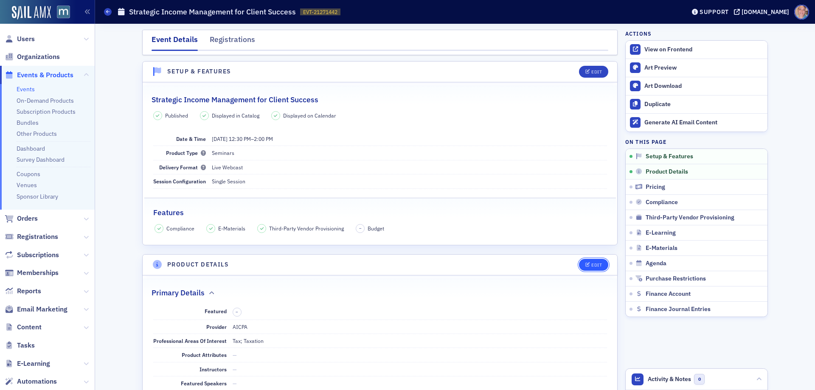
click at [591, 265] on div "Edit" at bounding box center [596, 265] width 11 height 5
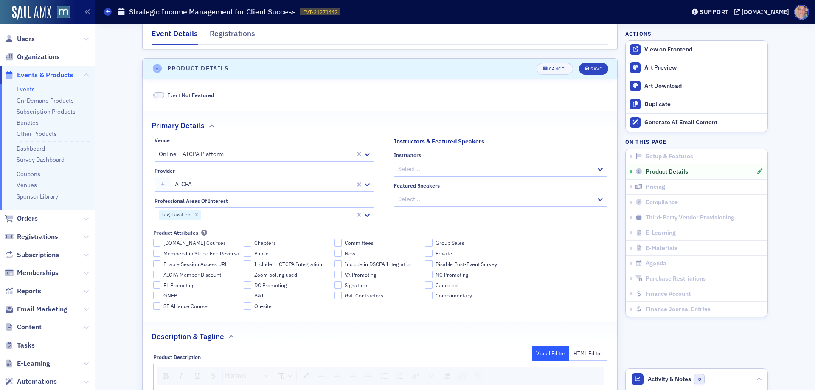
scroll to position [205, 0]
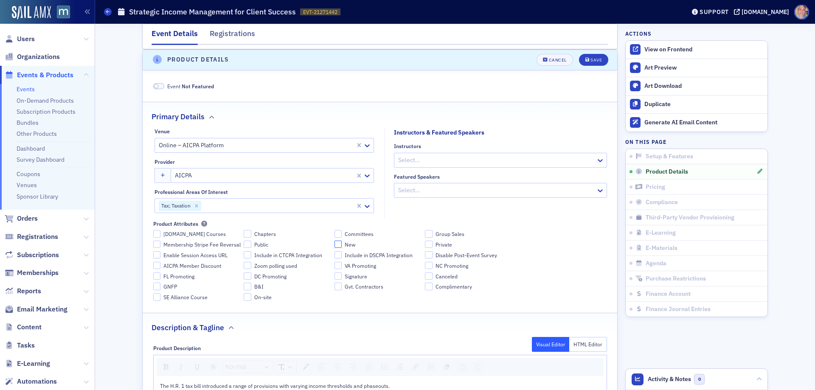
click at [335, 244] on input "New" at bounding box center [339, 245] width 8 height 8
checkbox input "true"
click at [581, 57] on button "Save" at bounding box center [593, 60] width 29 height 12
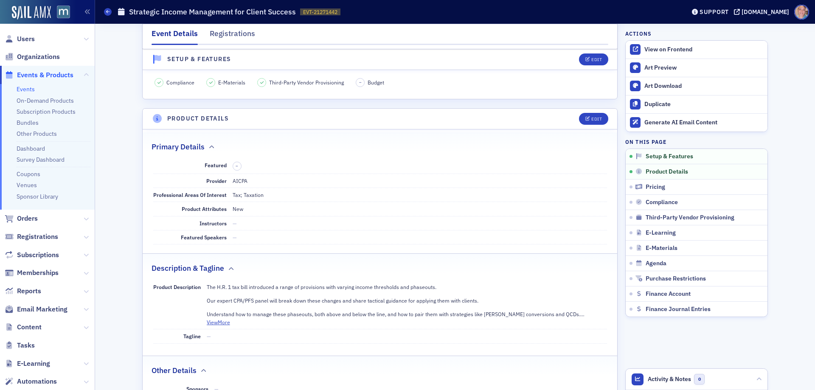
scroll to position [0, 0]
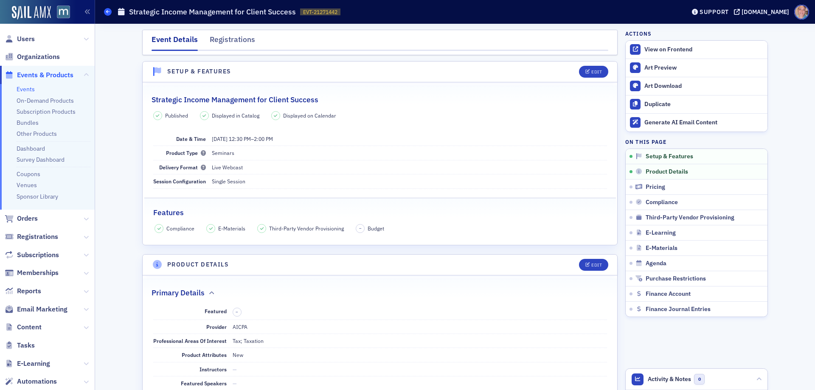
click at [106, 14] on icon at bounding box center [107, 12] width 3 height 4
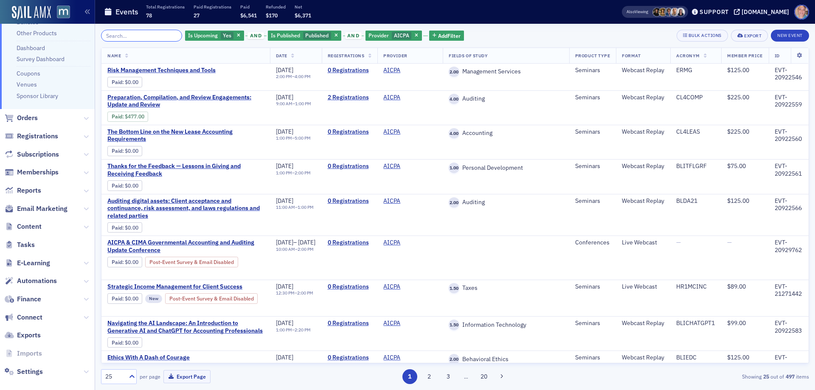
scroll to position [109, 0]
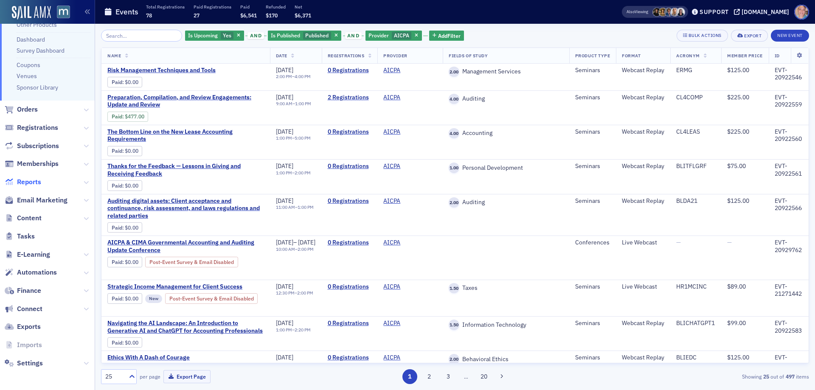
click at [28, 185] on span "Reports" at bounding box center [29, 181] width 24 height 9
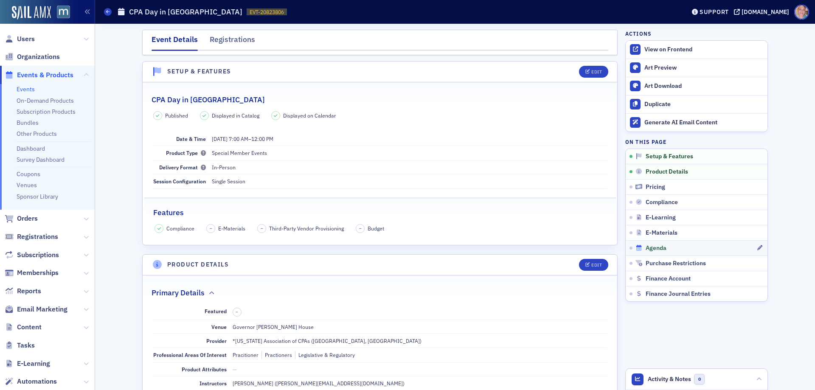
click at [666, 247] on div "Agenda" at bounding box center [695, 249] width 121 height 8
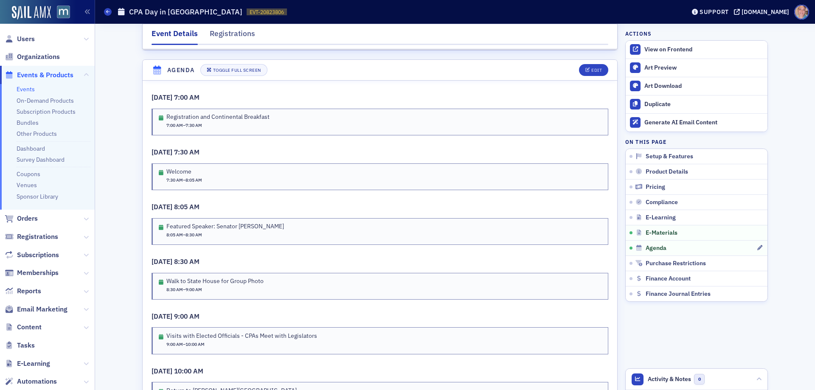
scroll to position [1288, 0]
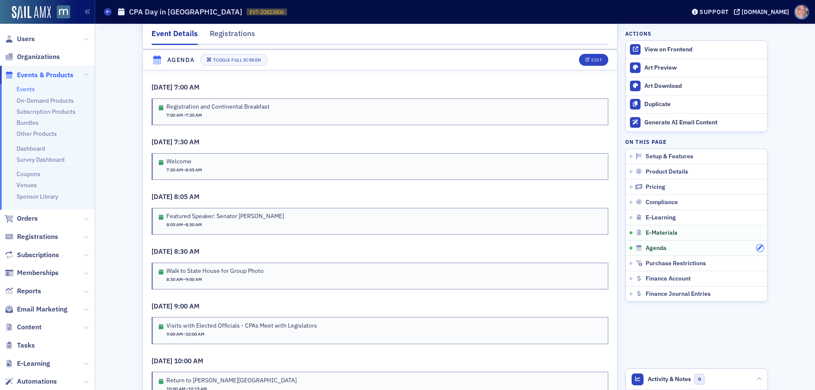
click at [759, 247] on icon "button" at bounding box center [759, 247] width 5 height 5
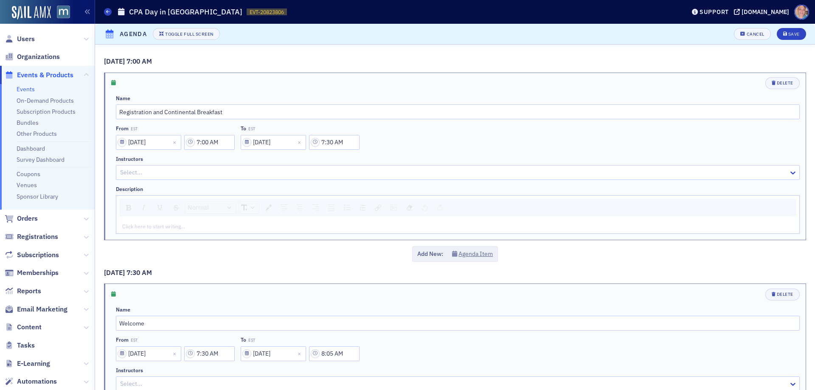
scroll to position [1215, 0]
click at [127, 143] on input "01/16/2025" at bounding box center [148, 142] width 65 height 15
select select "2025"
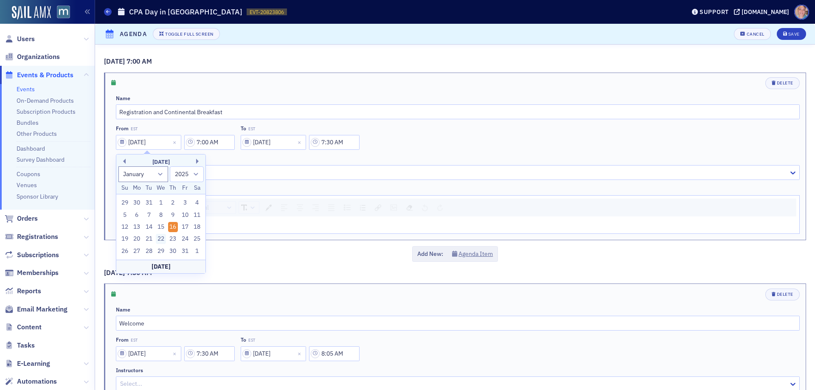
click at [163, 239] on div "22" at bounding box center [161, 239] width 10 height 10
type input "01/22/2025"
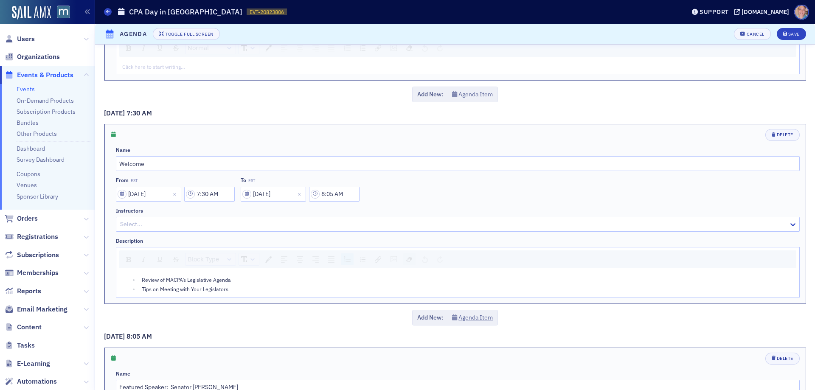
scroll to position [255, 0]
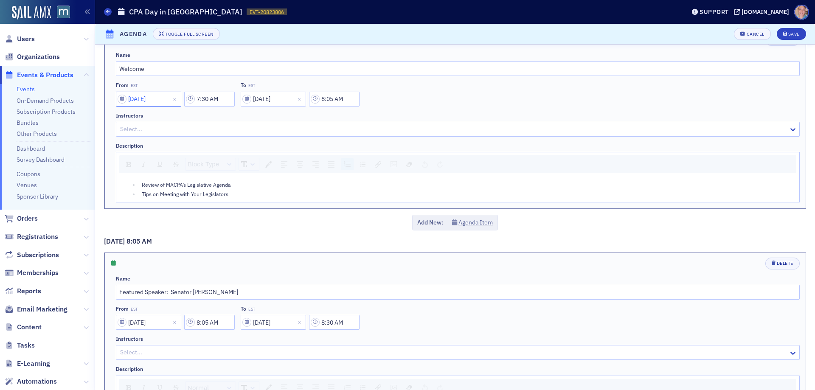
click at [143, 100] on input "01/16/2025" at bounding box center [148, 99] width 65 height 15
select select "2025"
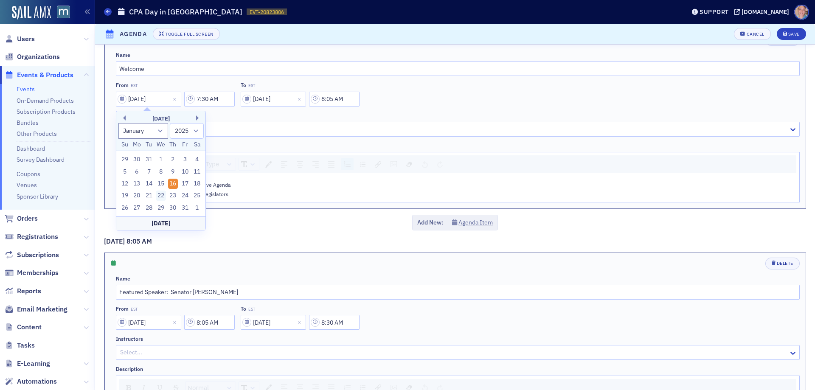
click at [160, 193] on div "22" at bounding box center [161, 196] width 10 height 10
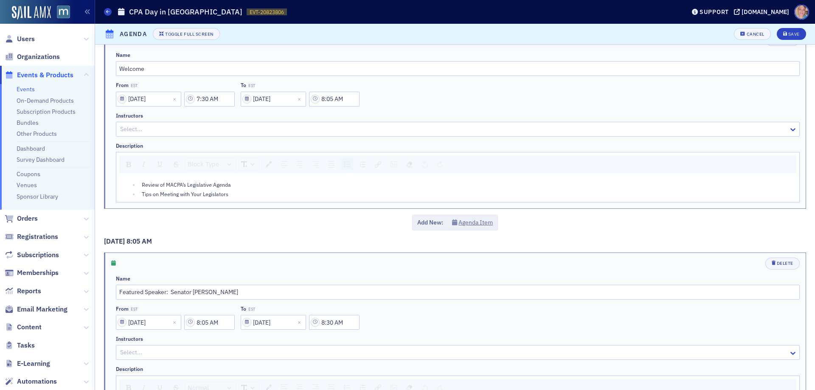
type input "01/22/2025"
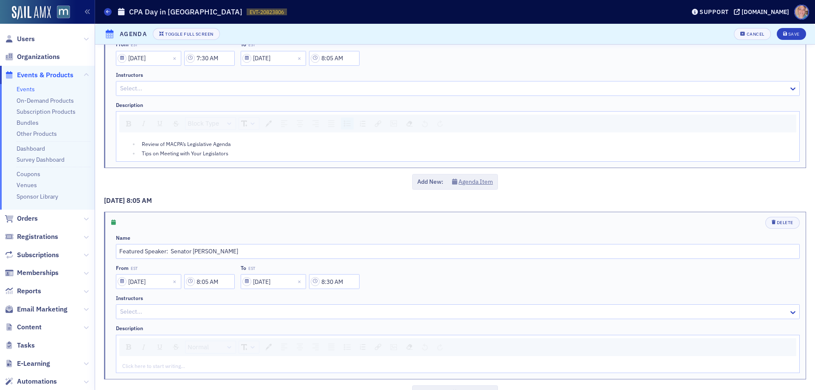
scroll to position [382, 0]
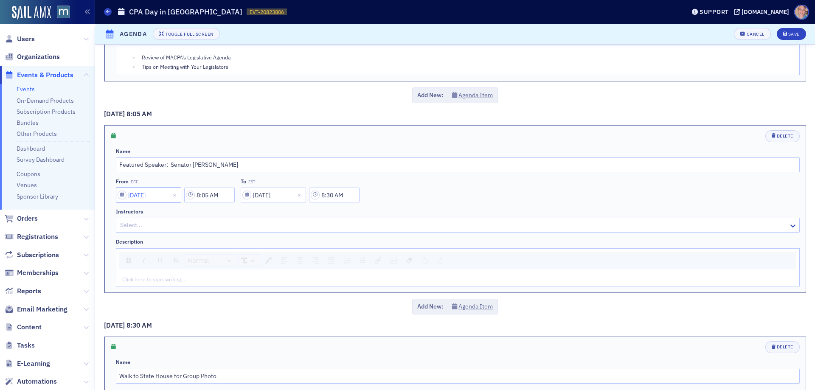
click at [143, 195] on input "01/16/2025" at bounding box center [148, 195] width 65 height 15
select select "2025"
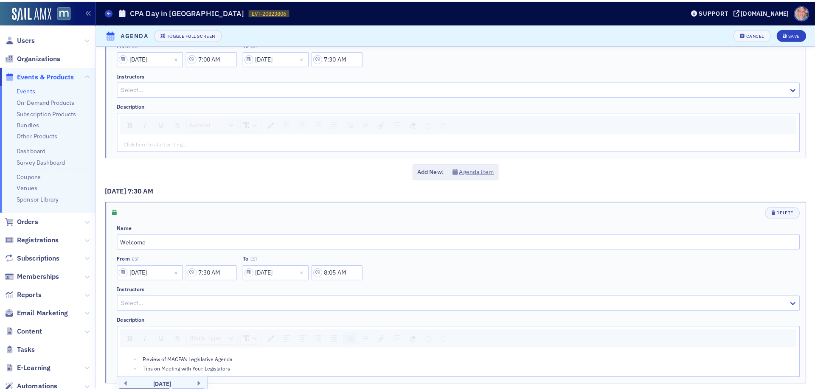
scroll to position [0, 0]
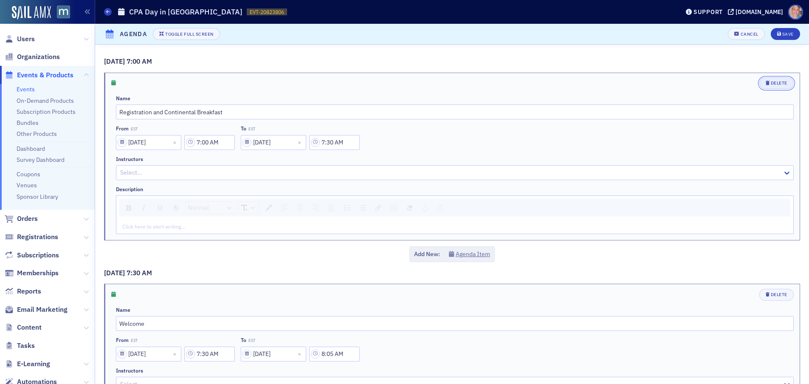
click at [780, 83] on div "Delete" at bounding box center [778, 83] width 17 height 5
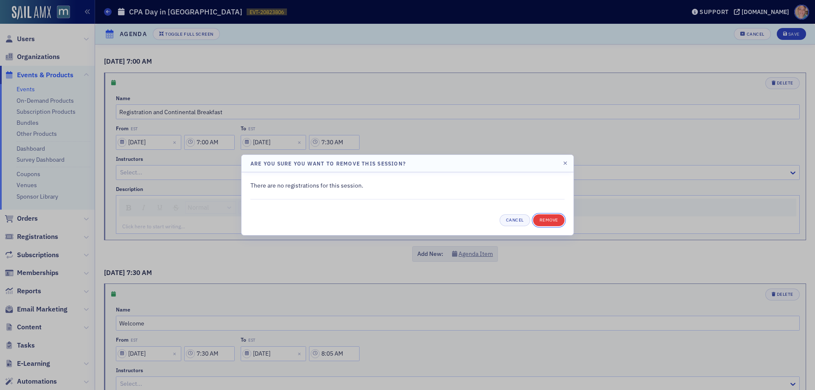
click at [550, 219] on button "Remove" at bounding box center [548, 220] width 31 height 12
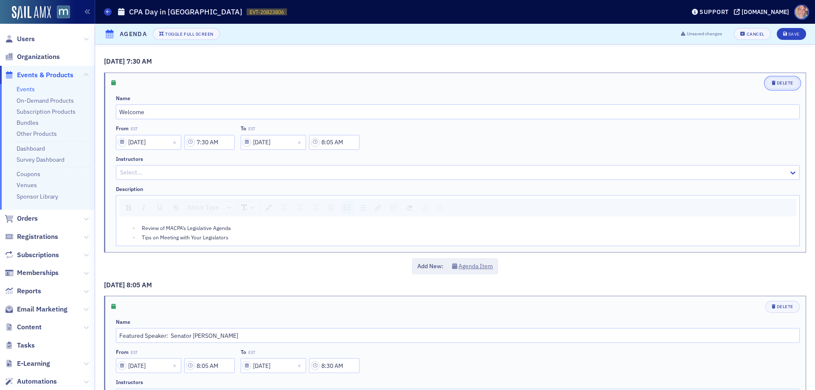
click at [777, 79] on button "Delete" at bounding box center [782, 83] width 34 height 12
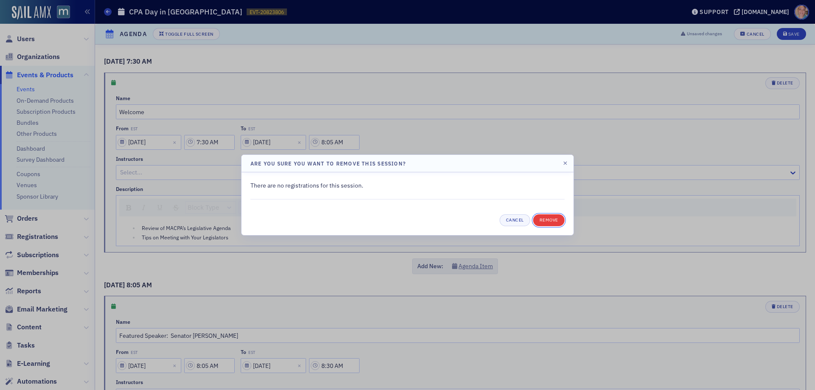
click at [543, 220] on button "Remove" at bounding box center [548, 220] width 31 height 12
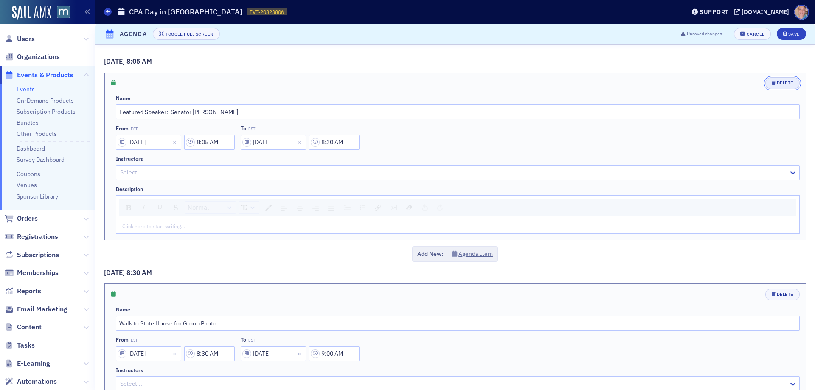
click at [772, 82] on icon "button" at bounding box center [774, 83] width 4 height 5
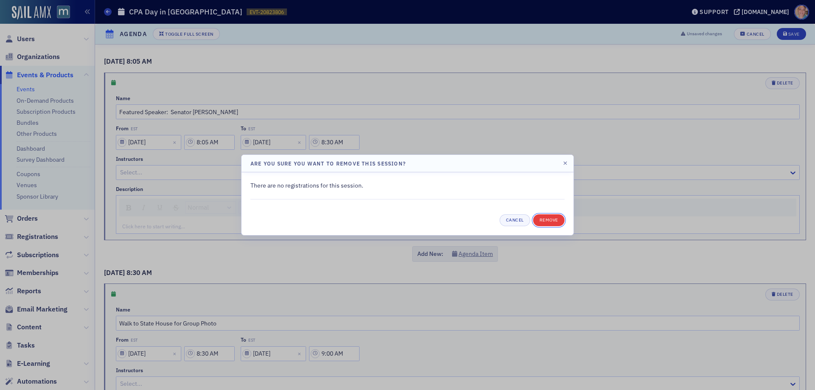
click at [544, 222] on button "Remove" at bounding box center [548, 220] width 31 height 12
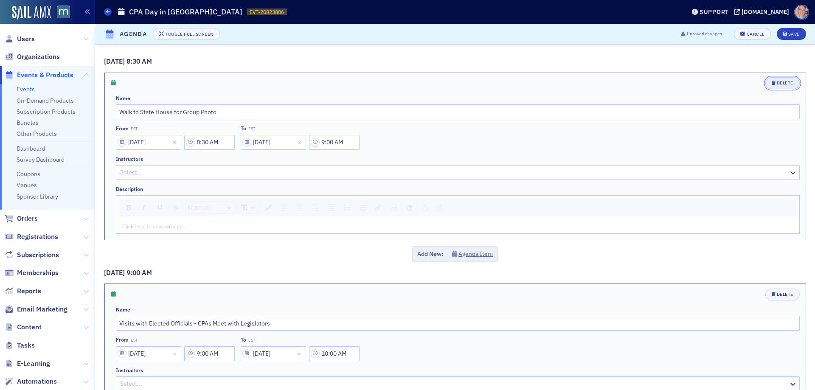
click at [772, 80] on div "button" at bounding box center [774, 83] width 5 height 7
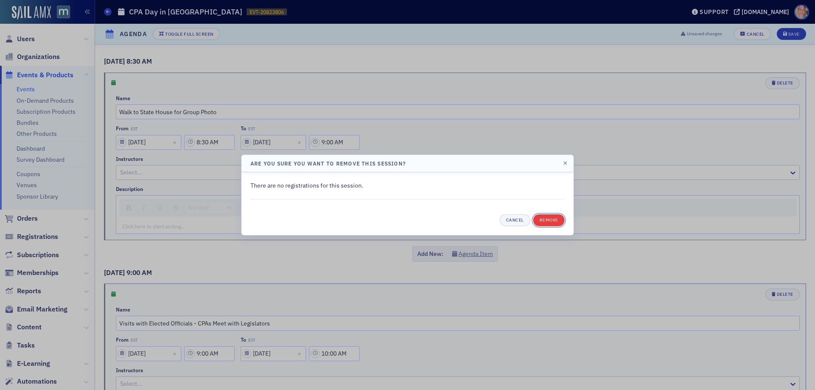
click at [552, 218] on button "Remove" at bounding box center [548, 220] width 31 height 12
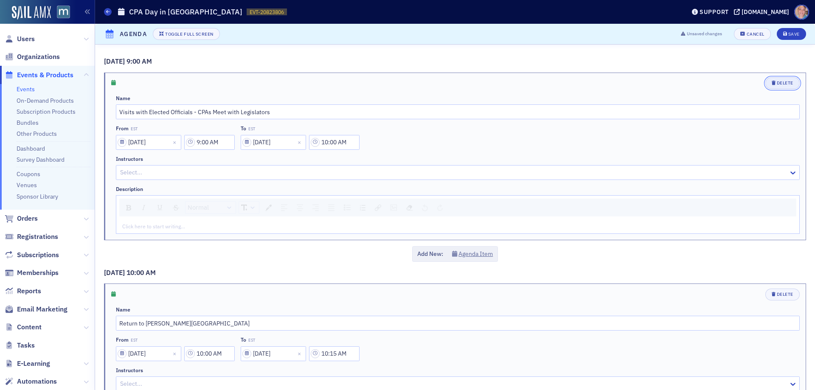
click at [780, 84] on div "Delete" at bounding box center [785, 83] width 17 height 5
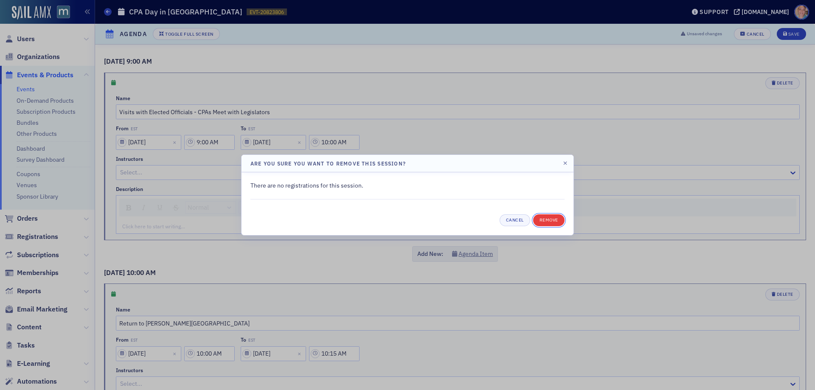
click at [552, 216] on button "Remove" at bounding box center [548, 220] width 31 height 12
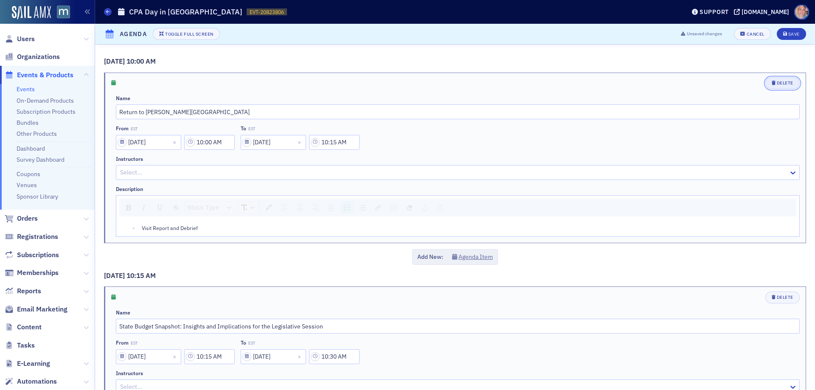
click at [777, 84] on div "Delete" at bounding box center [785, 83] width 17 height 5
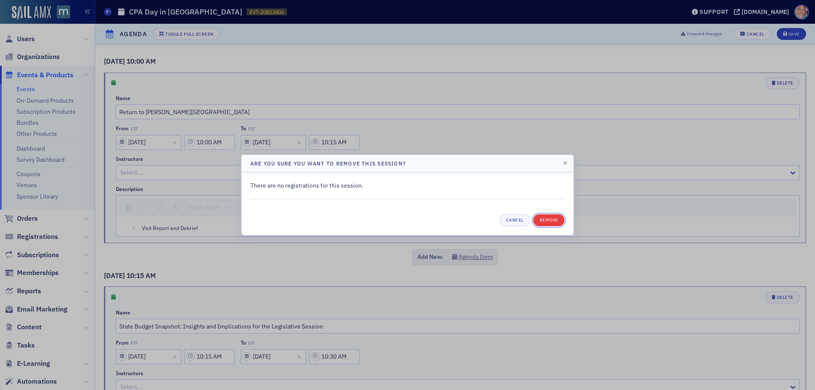
click at [557, 215] on button "Remove" at bounding box center [548, 220] width 31 height 12
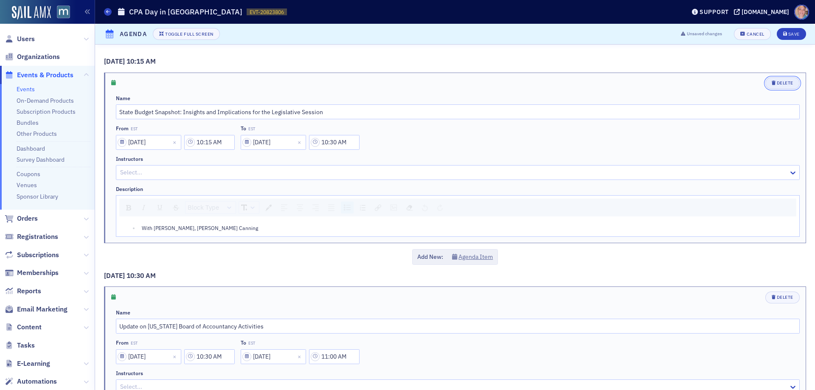
click at [785, 84] on div "Delete" at bounding box center [785, 83] width 17 height 5
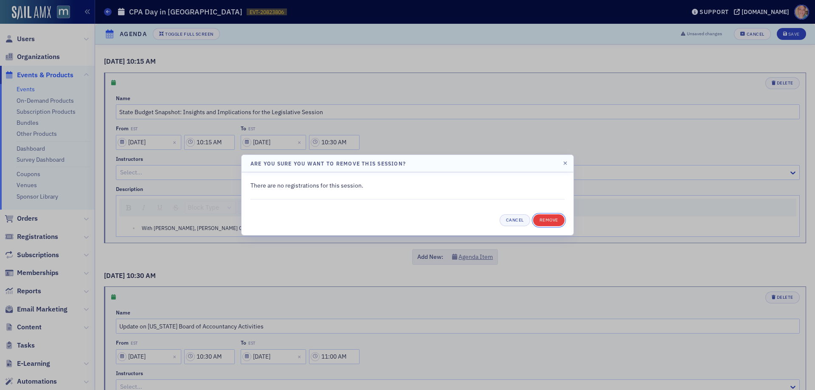
click at [544, 222] on button "Remove" at bounding box center [548, 220] width 31 height 12
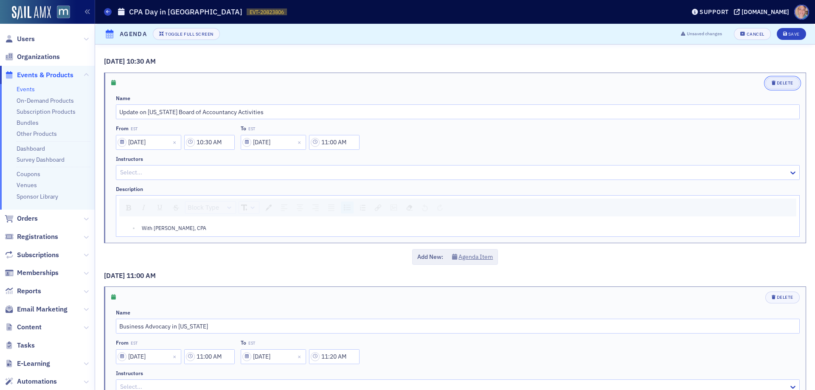
click at [775, 79] on button "Delete" at bounding box center [782, 83] width 34 height 12
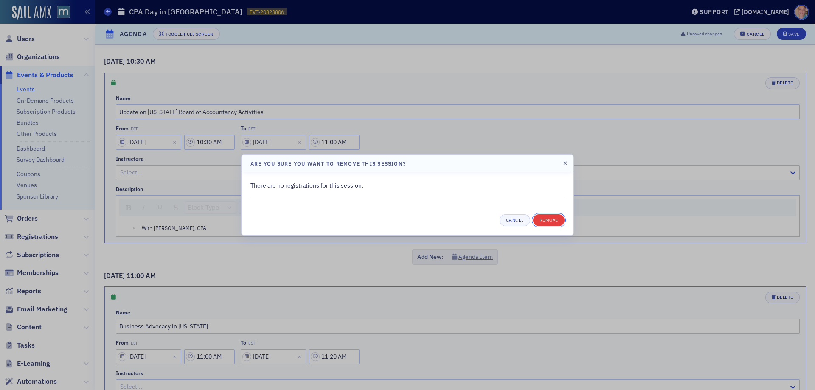
click at [552, 219] on button "Remove" at bounding box center [548, 220] width 31 height 12
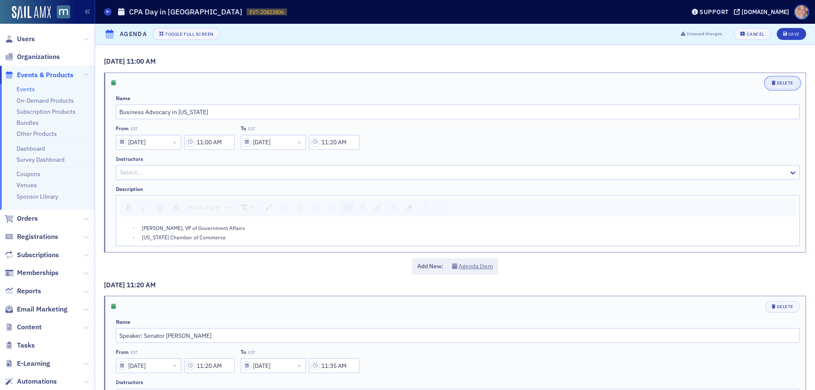
click at [782, 81] on div "Delete" at bounding box center [785, 83] width 17 height 5
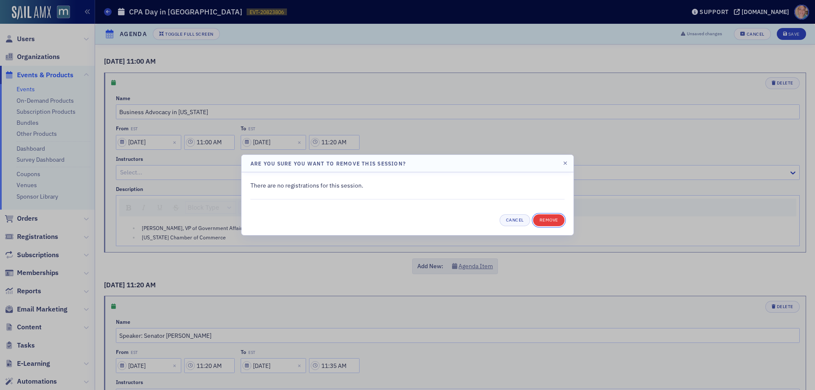
click at [551, 216] on button "Remove" at bounding box center [548, 220] width 31 height 12
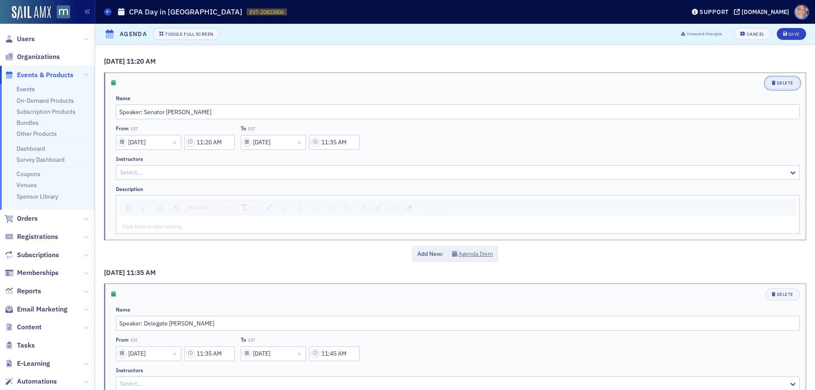
click at [777, 84] on div "Delete" at bounding box center [785, 83] width 17 height 5
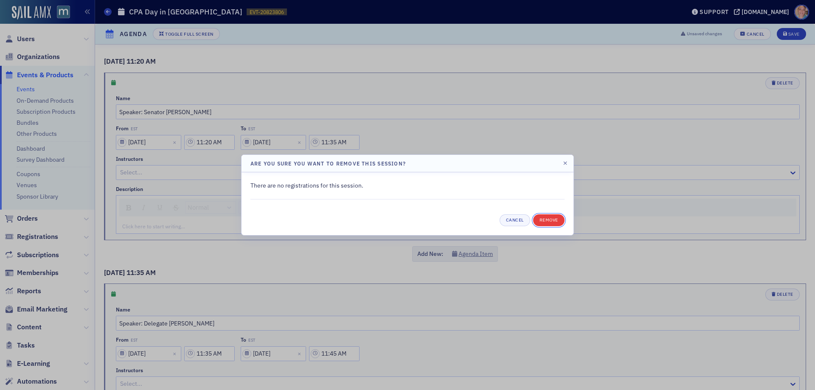
click at [547, 216] on button "Remove" at bounding box center [548, 220] width 31 height 12
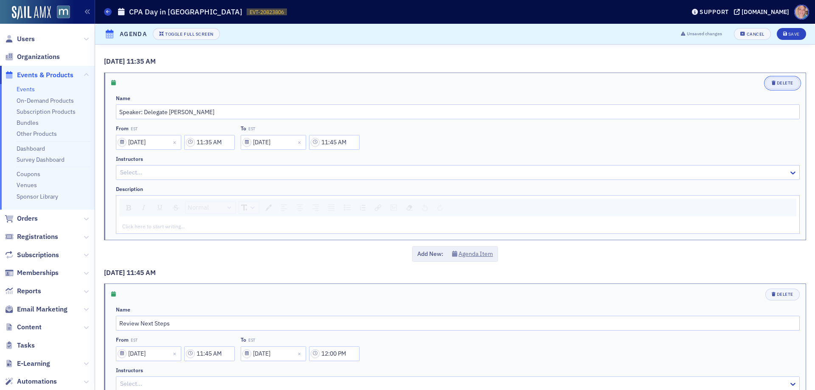
click at [781, 79] on button "Delete" at bounding box center [782, 83] width 34 height 12
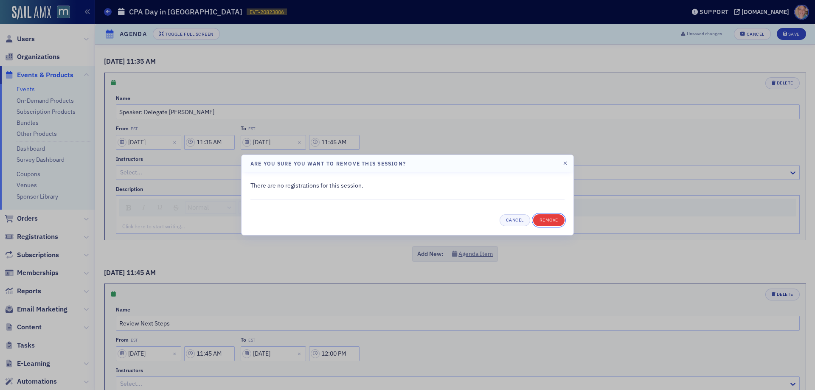
click at [546, 221] on button "Remove" at bounding box center [548, 220] width 31 height 12
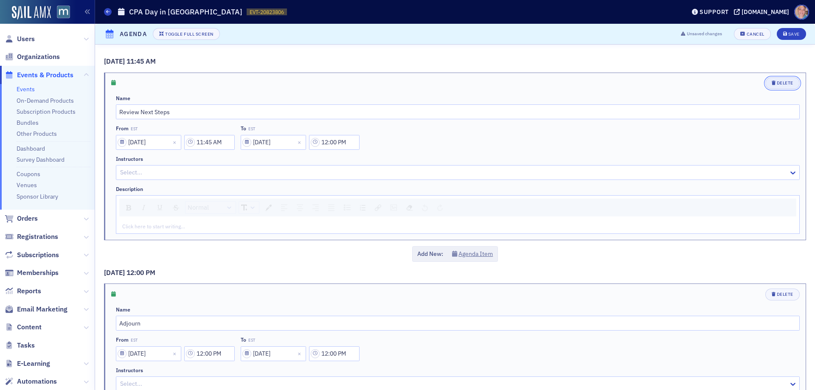
click at [777, 82] on div "Delete" at bounding box center [785, 83] width 17 height 5
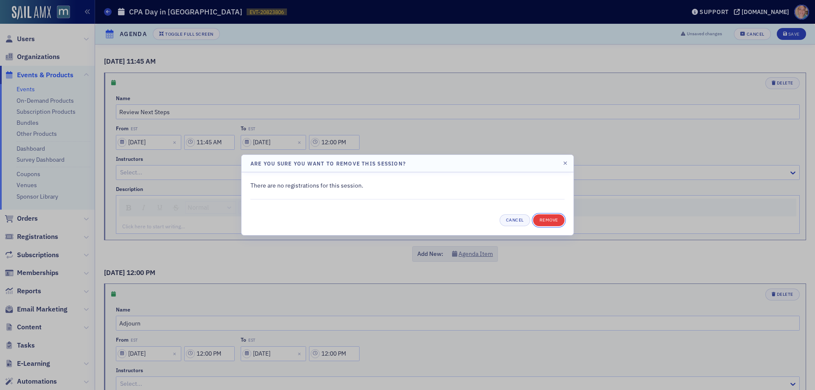
click at [548, 219] on button "Remove" at bounding box center [548, 220] width 31 height 12
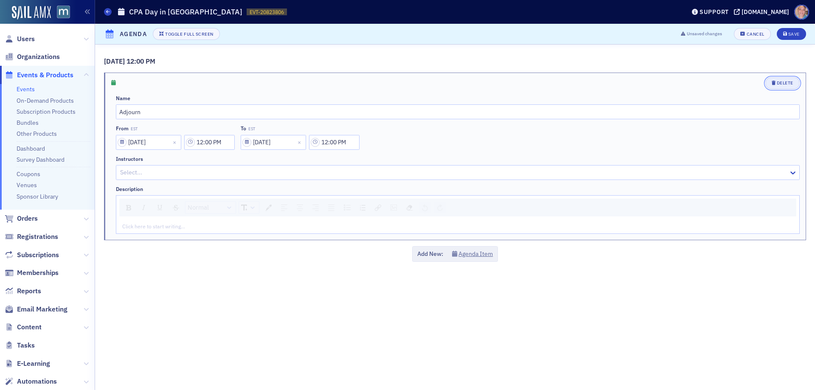
click at [779, 84] on div "Delete" at bounding box center [785, 83] width 17 height 5
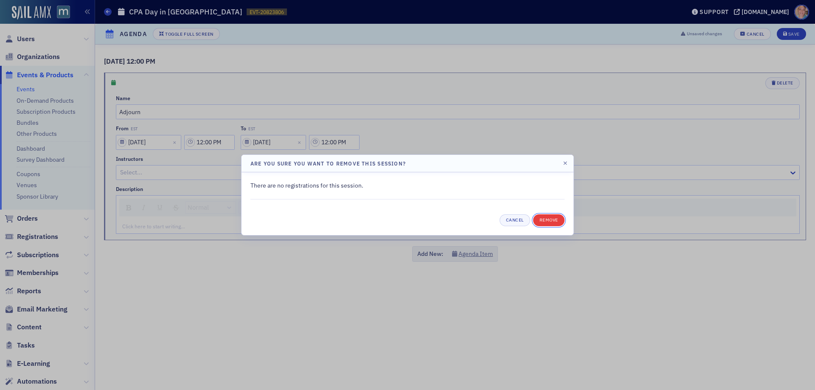
click at [547, 221] on button "Remove" at bounding box center [548, 220] width 31 height 12
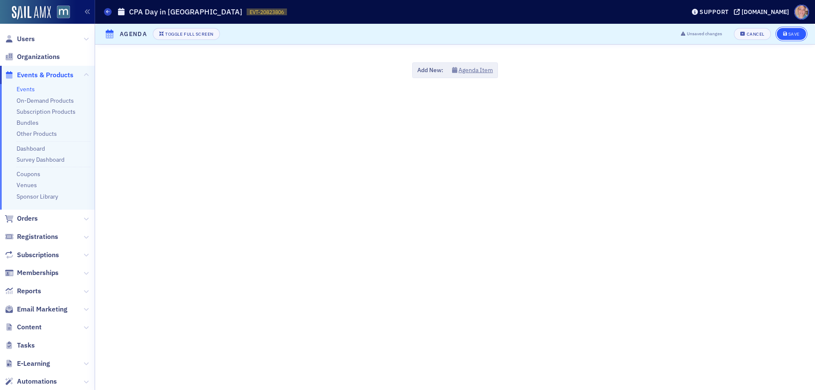
click at [786, 29] on button "Save" at bounding box center [791, 34] width 29 height 12
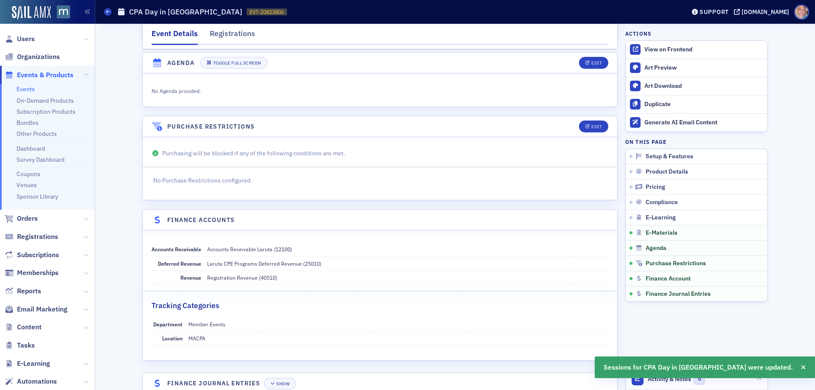
scroll to position [1288, 0]
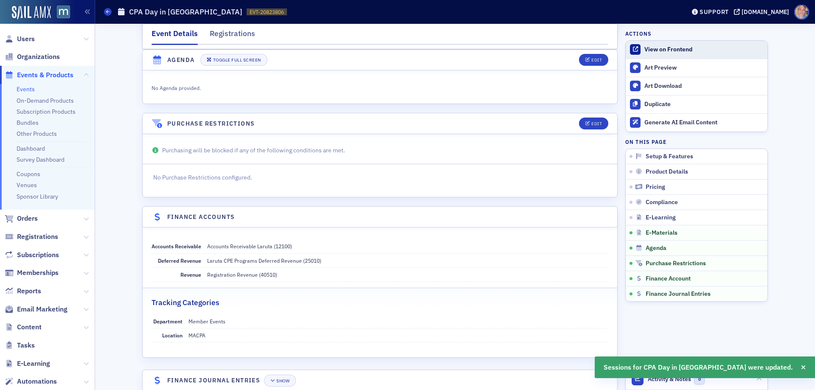
click at [687, 47] on div "View on Frontend" at bounding box center [703, 50] width 119 height 8
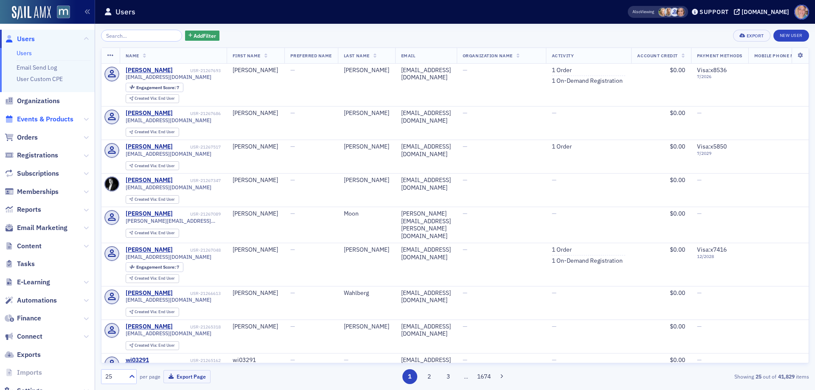
click at [27, 120] on span "Events & Products" at bounding box center [45, 119] width 56 height 9
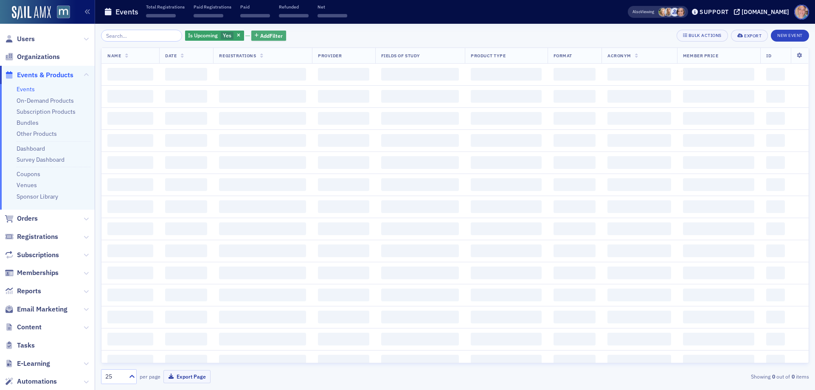
click at [260, 36] on span "Add Filter" at bounding box center [271, 36] width 22 height 8
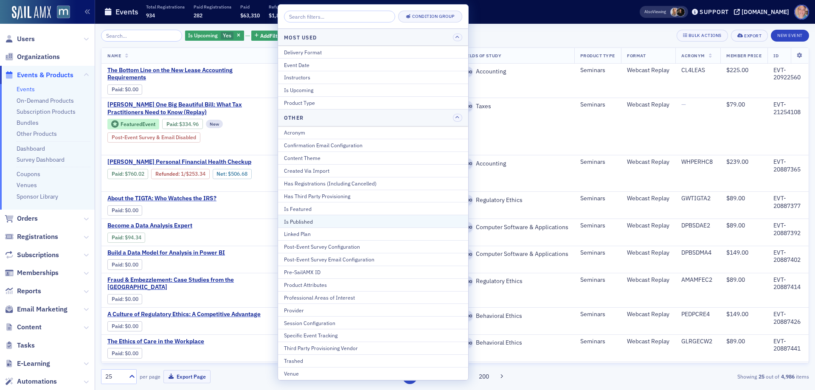
click at [326, 219] on div "Is Published" at bounding box center [373, 222] width 178 height 8
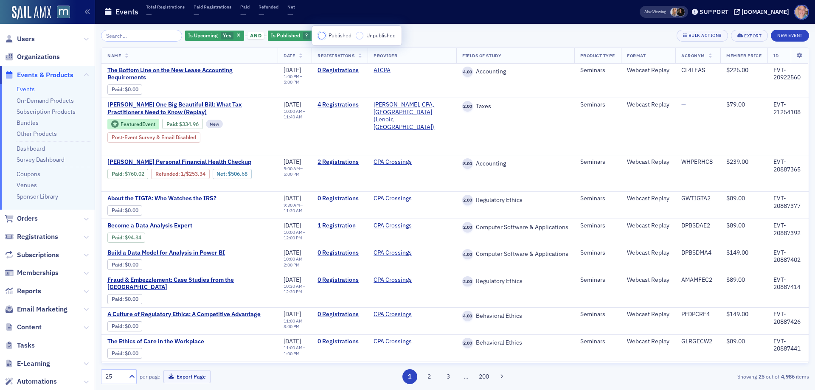
click at [322, 35] on input "Published" at bounding box center [322, 36] width 8 height 8
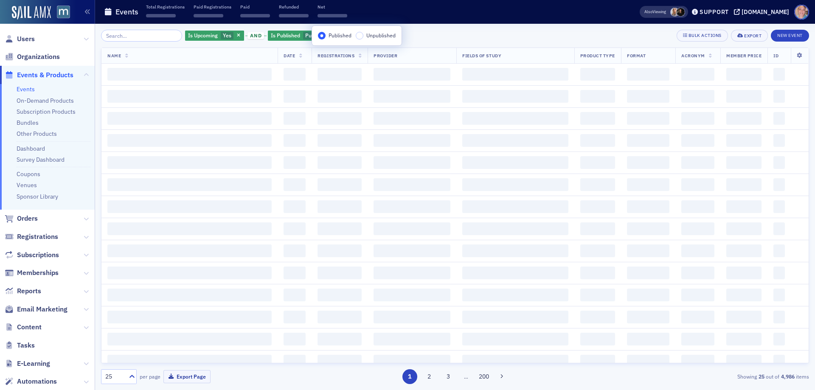
click at [461, 37] on div "Is Upcoming Yes and Is Published Published Add Filter Bulk Actions Export New E…" at bounding box center [455, 36] width 708 height 12
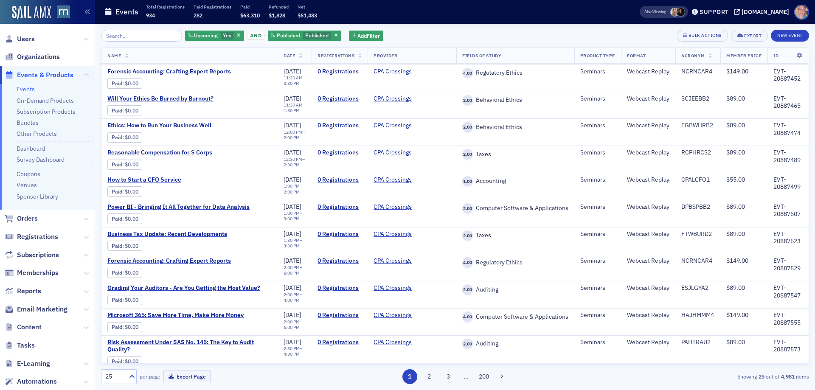
scroll to position [439, 0]
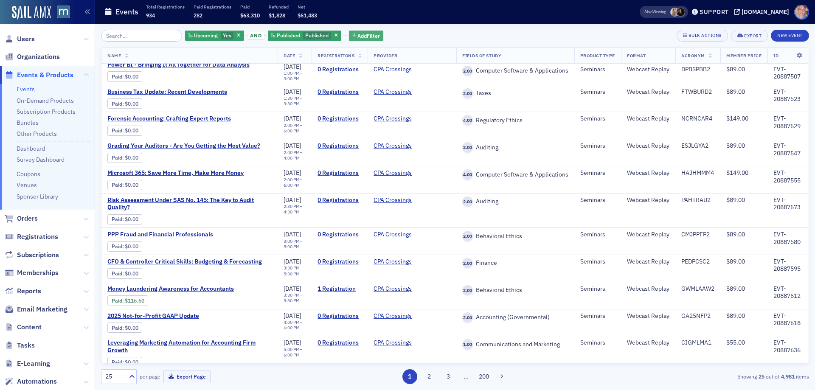
click at [360, 36] on span "Add Filter" at bounding box center [368, 36] width 22 height 8
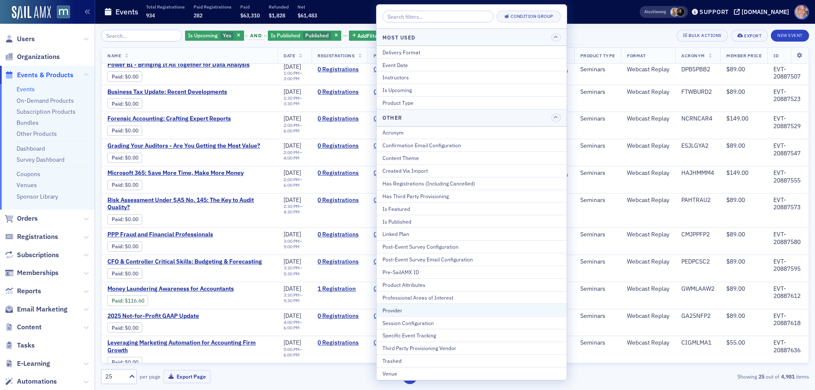
click at [412, 311] on div "Provider" at bounding box center [471, 310] width 178 height 8
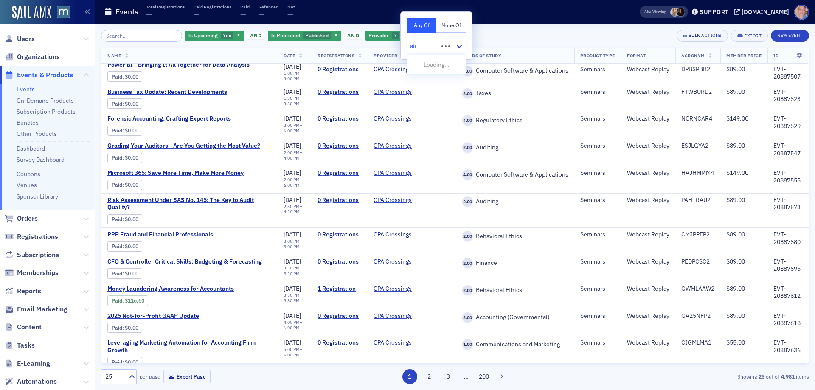
type input "aicp"
click at [432, 65] on div "AICPA" at bounding box center [436, 64] width 48 height 9
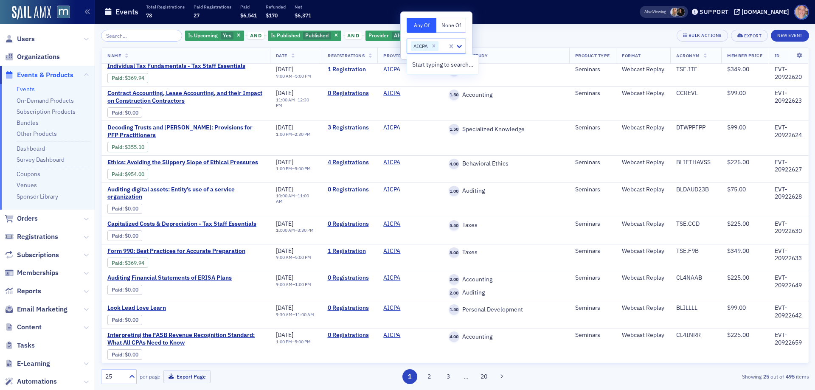
scroll to position [552, 0]
drag, startPoint x: 543, startPoint y: 28, endPoint x: 522, endPoint y: 35, distance: 21.9
click at [540, 27] on div "Is Upcoming Yes and Is Published Published and Provider AICPA Add Filter Bulk A…" at bounding box center [455, 207] width 708 height 366
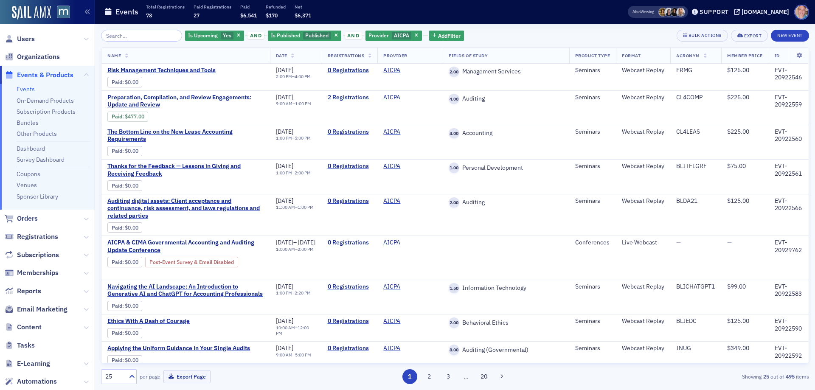
scroll to position [552, 18]
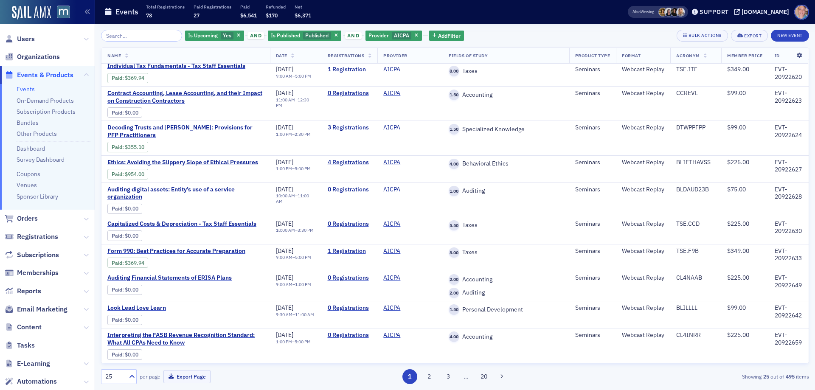
click at [793, 56] on icon at bounding box center [799, 55] width 17 height 5
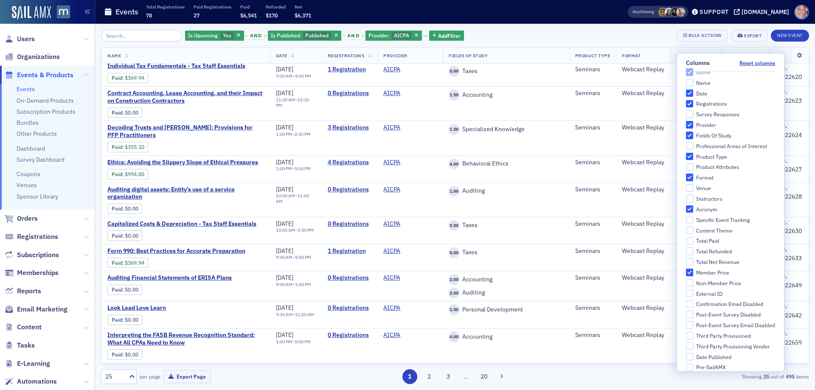
scroll to position [39, 0]
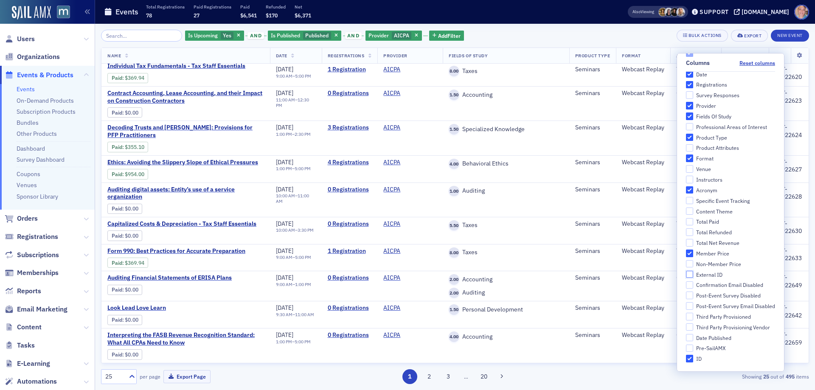
click at [686, 275] on input "External ID" at bounding box center [690, 275] width 8 height 8
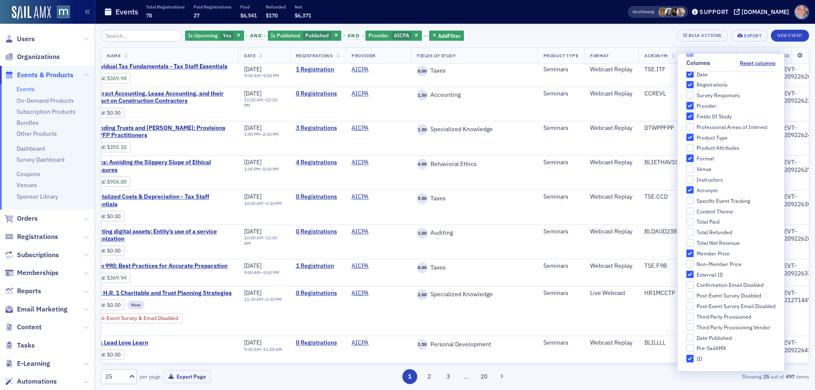
scroll to position [595, 18]
click at [686, 275] on input "External ID" at bounding box center [690, 275] width 8 height 8
checkbox input "false"
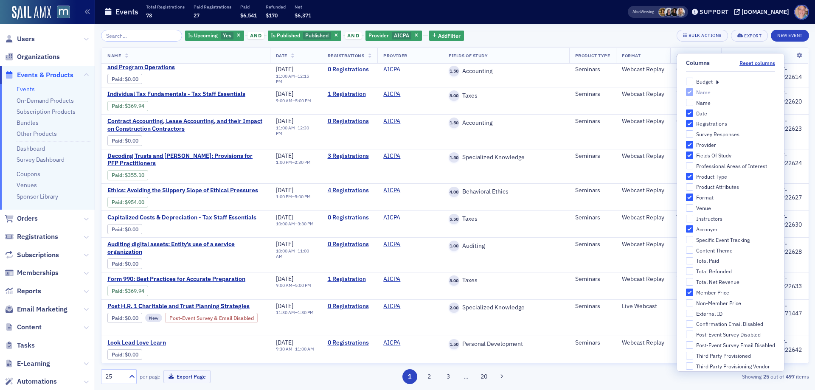
click at [568, 39] on div "Is Upcoming Yes and Is Published Published and Provider AICPA Add Filter Bulk A…" at bounding box center [455, 36] width 708 height 12
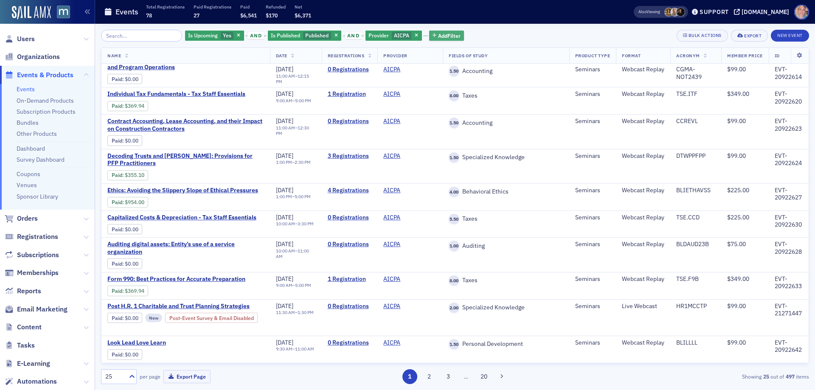
click at [438, 39] on span "Add Filter" at bounding box center [449, 36] width 22 height 8
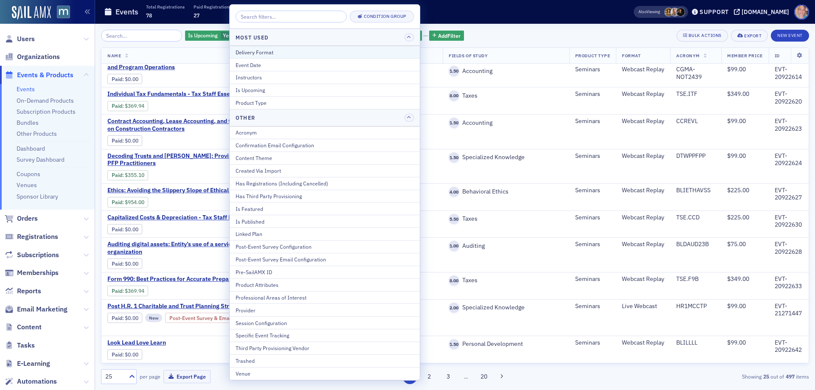
click at [280, 55] on div "Delivery Format" at bounding box center [325, 52] width 178 height 8
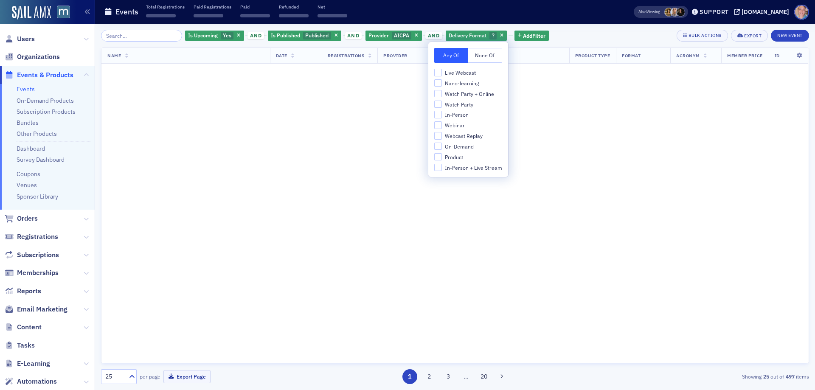
scroll to position [595, 18]
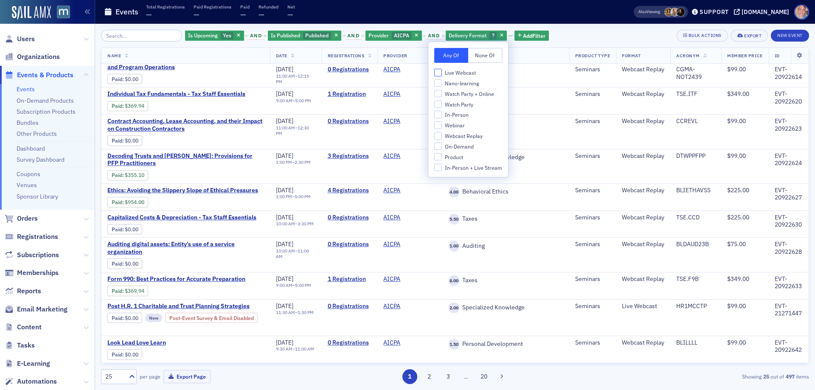
click at [436, 72] on input "Live Webcast" at bounding box center [438, 73] width 8 height 8
checkbox input "true"
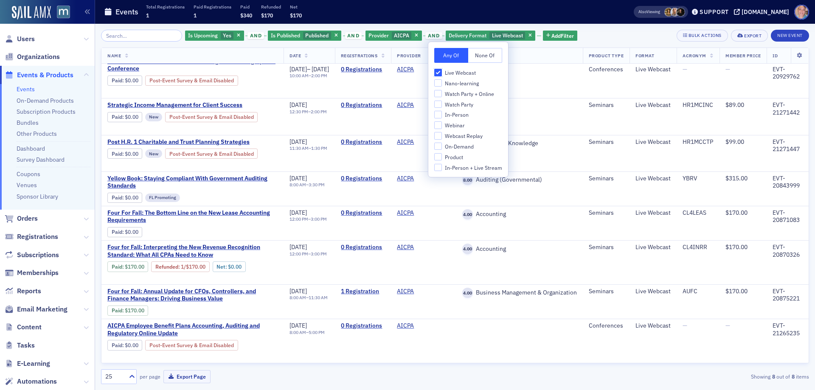
scroll to position [59, 3]
click at [584, 37] on div "Is Upcoming Yes and Is Published Published and Provider AICPA and Delivery Form…" at bounding box center [455, 36] width 708 height 12
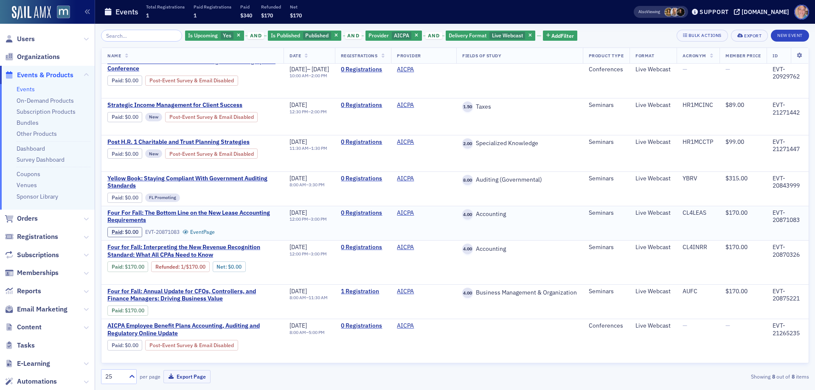
scroll to position [0, 3]
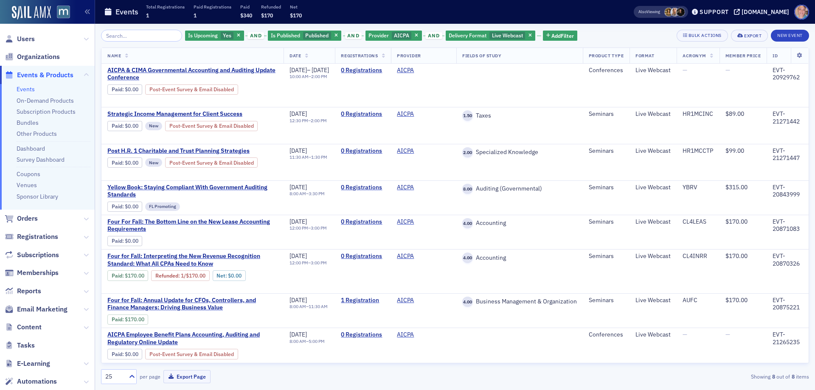
click at [413, 35] on span "button" at bounding box center [417, 36] width 8 height 8
